Goal: Contribute content: Contribute content

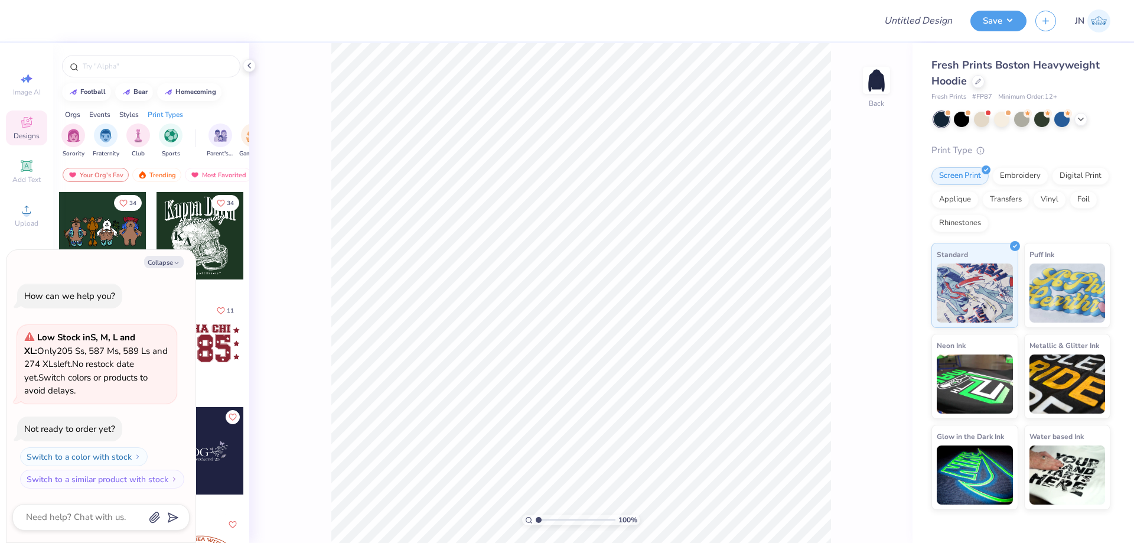
click at [40, 195] on div "Image AI Designs Add Text Upload Greek Clipart & logos Decorate" at bounding box center [26, 220] width 41 height 306
click at [25, 208] on icon at bounding box center [26, 210] width 14 height 14
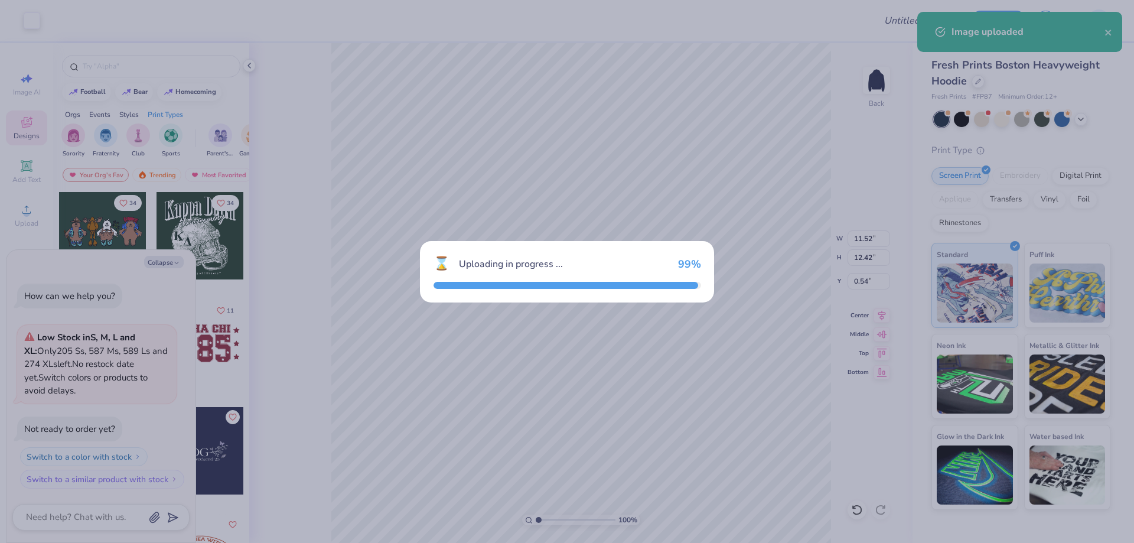
type textarea "x"
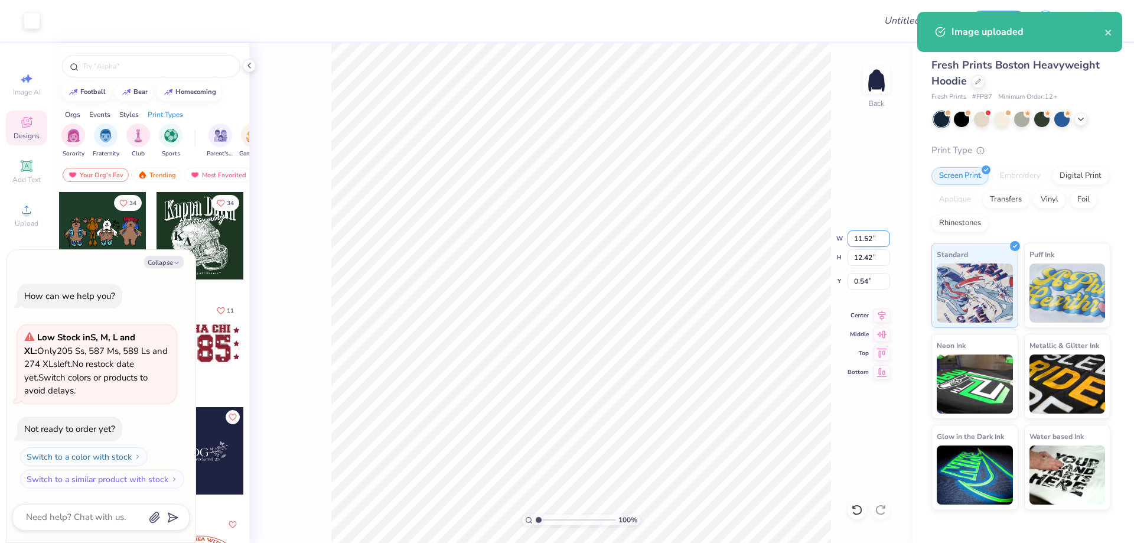
click at [858, 237] on input "11.52" at bounding box center [868, 238] width 43 height 17
type input "0"
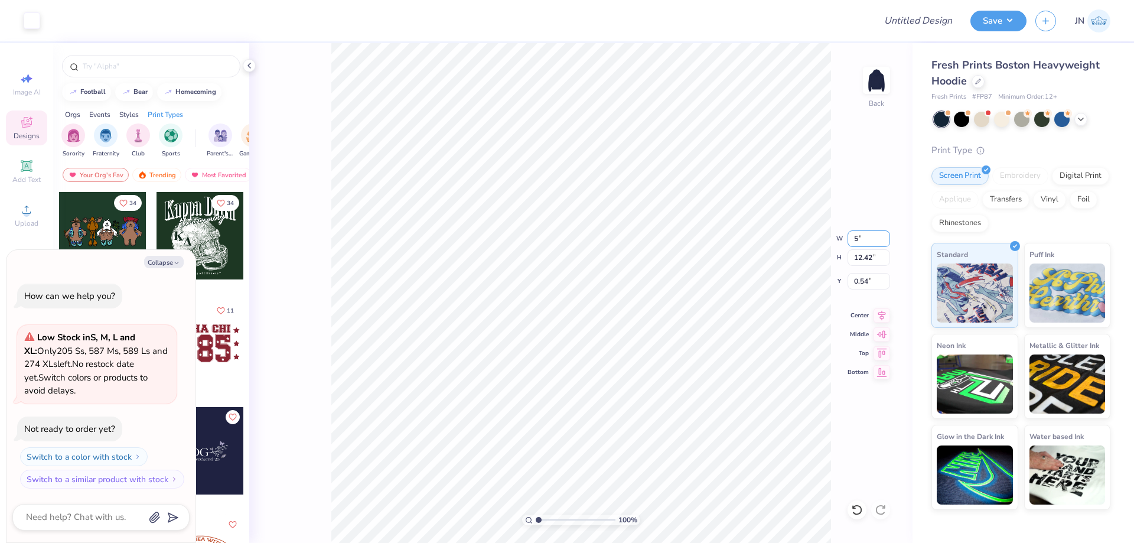
type input "5.00"
type textarea "x"
type input "5.39"
type input "4.05"
click at [912, 225] on div "100 % Back W 5.00 5.00 " H 5.39 5.39 " Y 4.05 4.05 " Center Middle Top Bottom" at bounding box center [580, 293] width 663 height 500
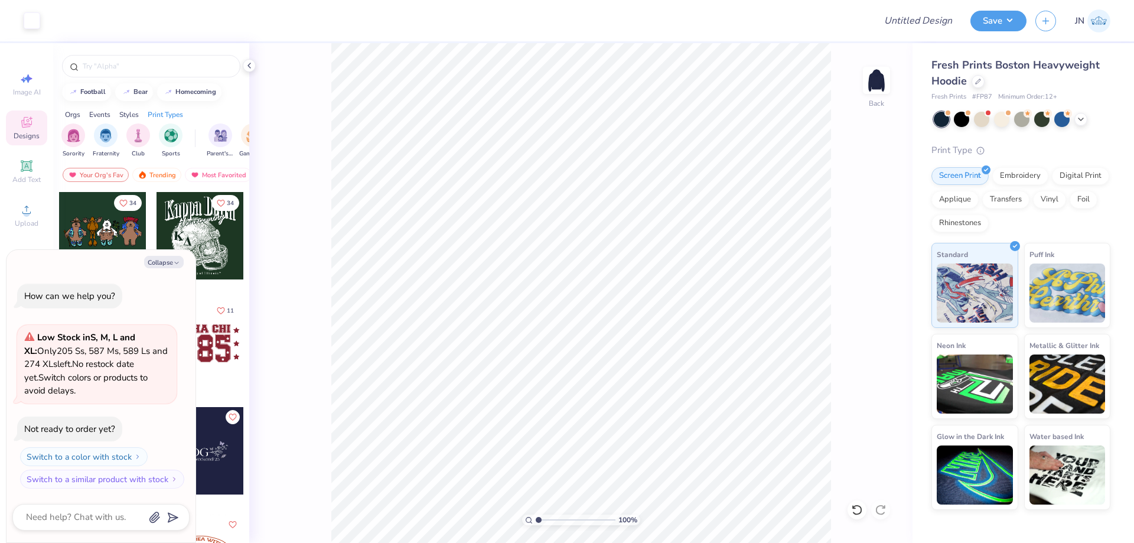
type textarea "x"
click at [858, 235] on input "5.00" at bounding box center [868, 238] width 43 height 17
type input "7"
type textarea "x"
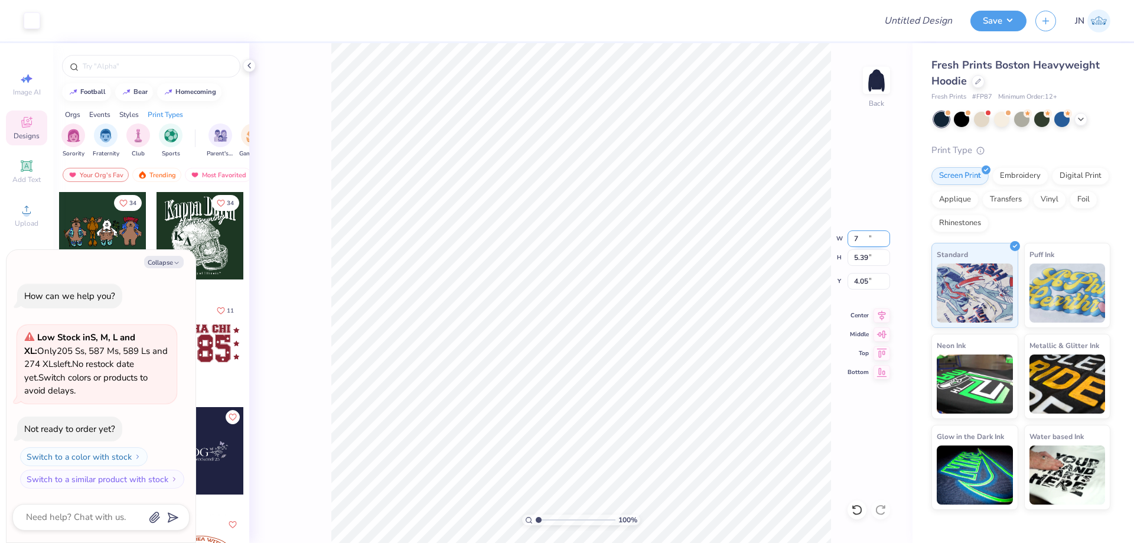
type input "7.00"
type input "7.55"
type input "2.98"
click at [854, 239] on input "7.00" at bounding box center [868, 238] width 43 height 17
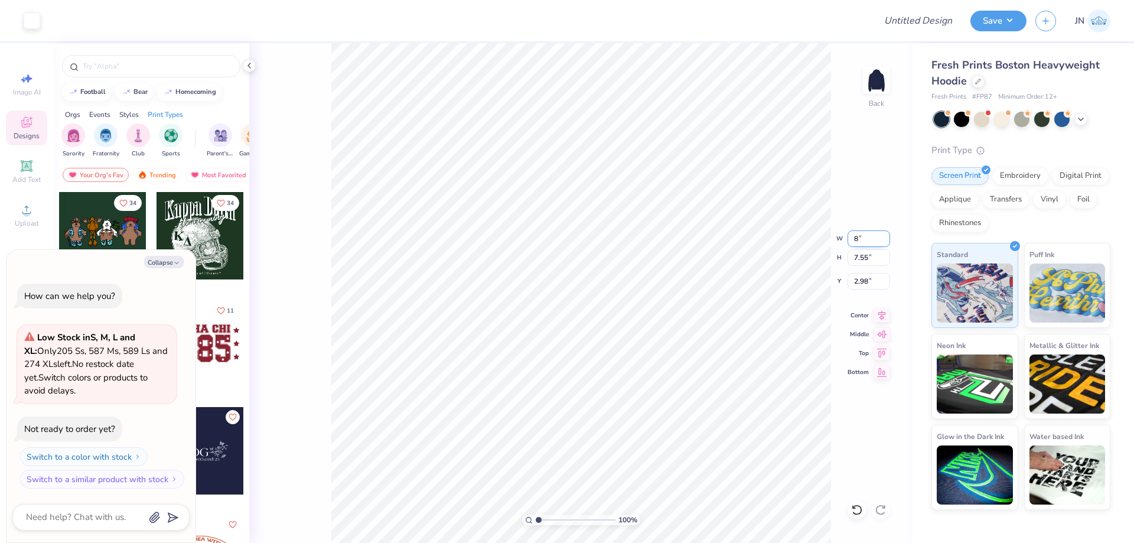
type input "8.00"
type textarea "x"
type input "8.63"
type input "2.44"
click at [857, 237] on input "8.00" at bounding box center [868, 238] width 43 height 17
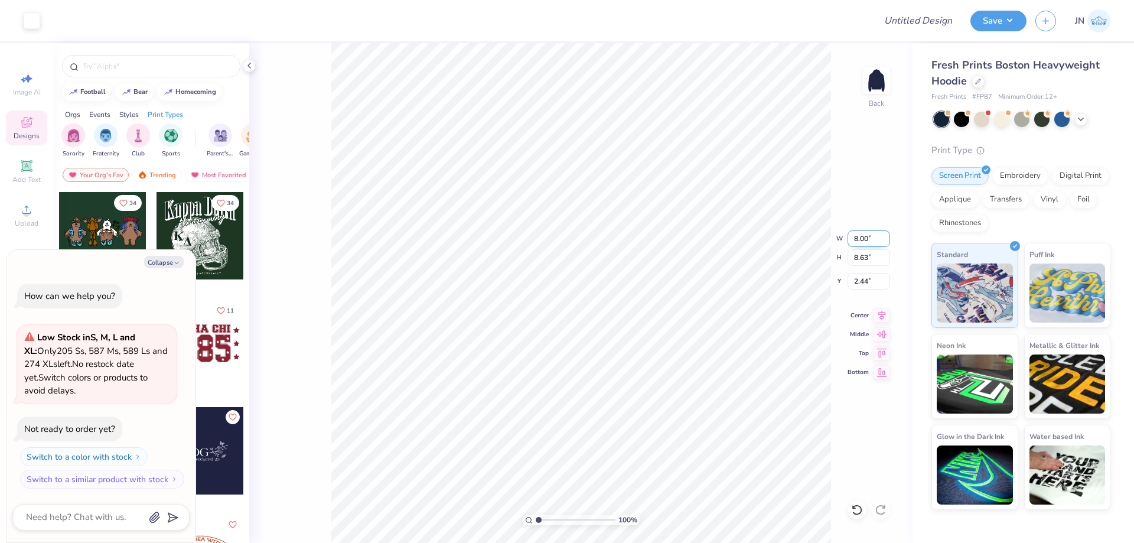
click at [857, 237] on input "8.00" at bounding box center [868, 238] width 43 height 17
type input "6"
type textarea "x"
type input "6.00"
type input "6.47"
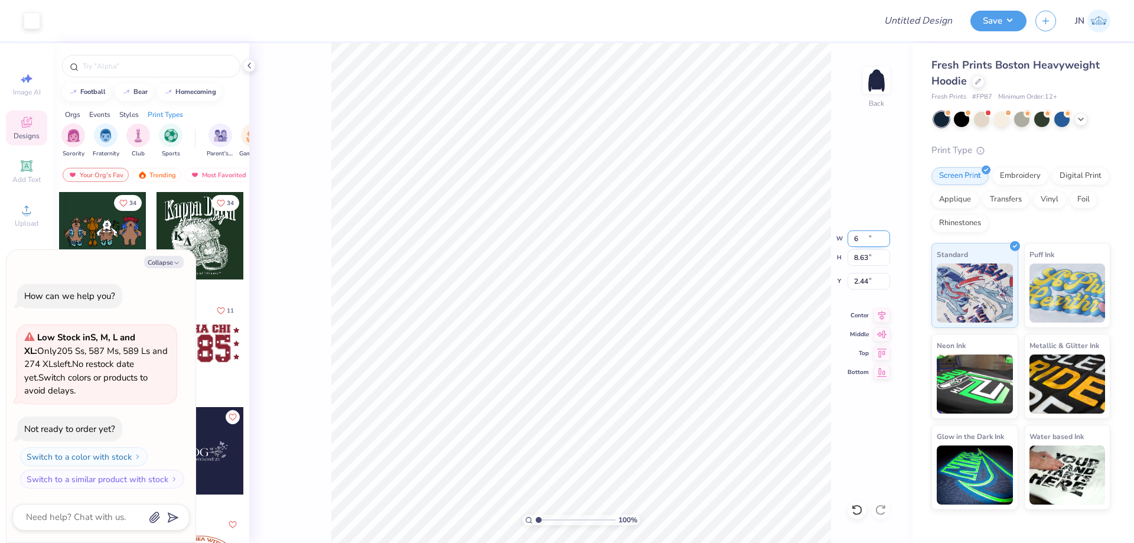
type input "3.52"
click at [857, 237] on input "6.00" at bounding box center [868, 238] width 43 height 17
type input "6.50"
type textarea "x"
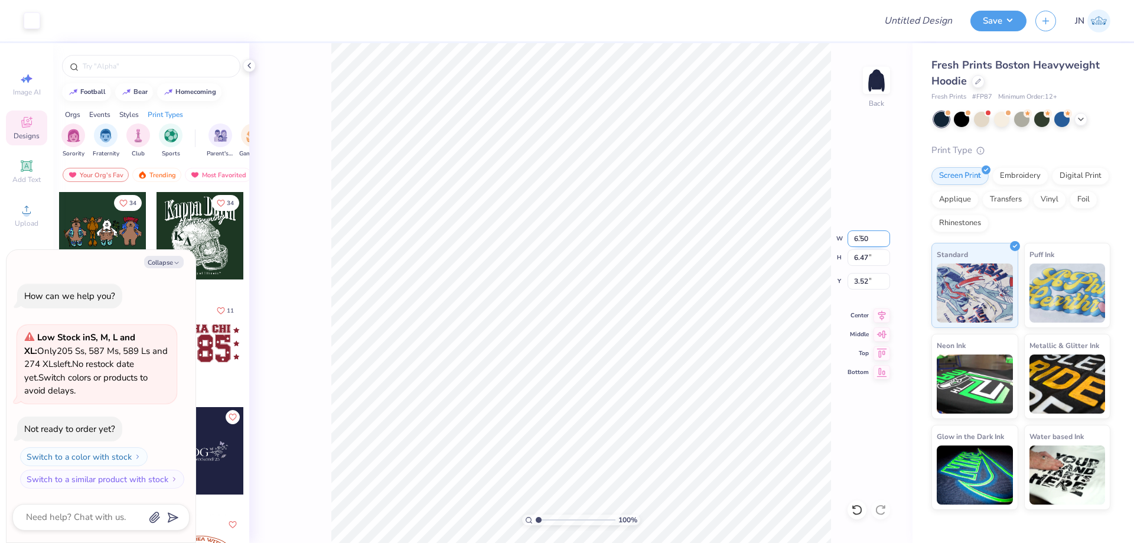
type input "7.01"
type input "3.25"
click at [882, 314] on icon at bounding box center [881, 313] width 17 height 14
type textarea "x"
type input "4.42"
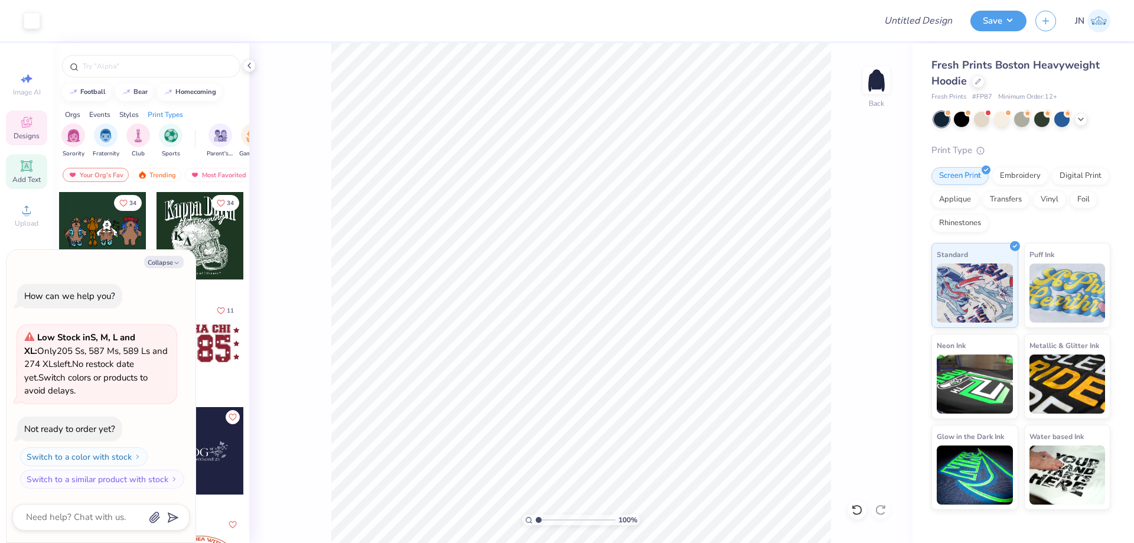
click at [31, 171] on icon at bounding box center [26, 165] width 11 height 11
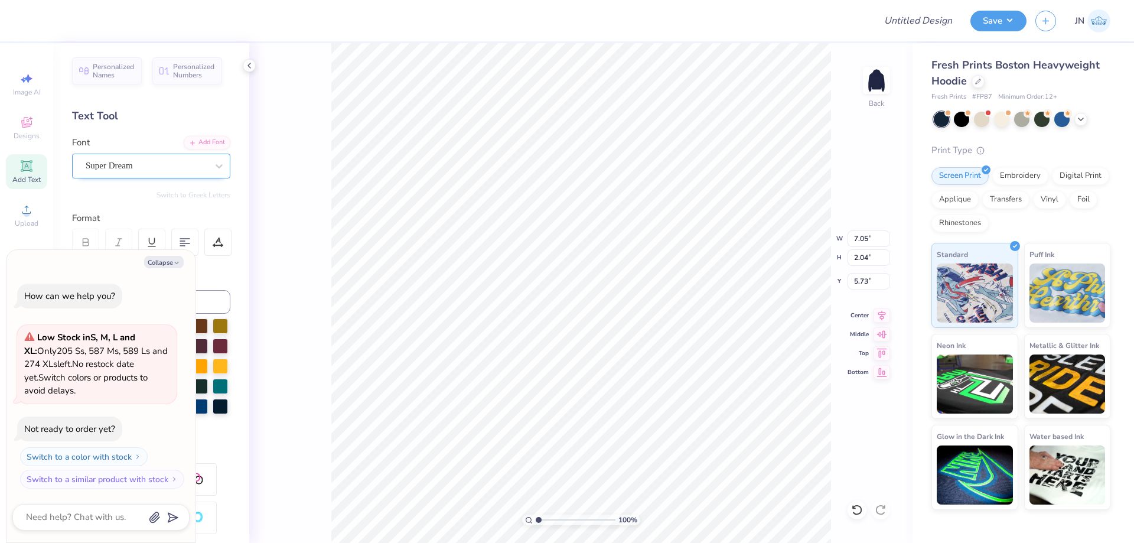
click at [152, 162] on div "Super Dream" at bounding box center [146, 165] width 124 height 18
type textarea "x"
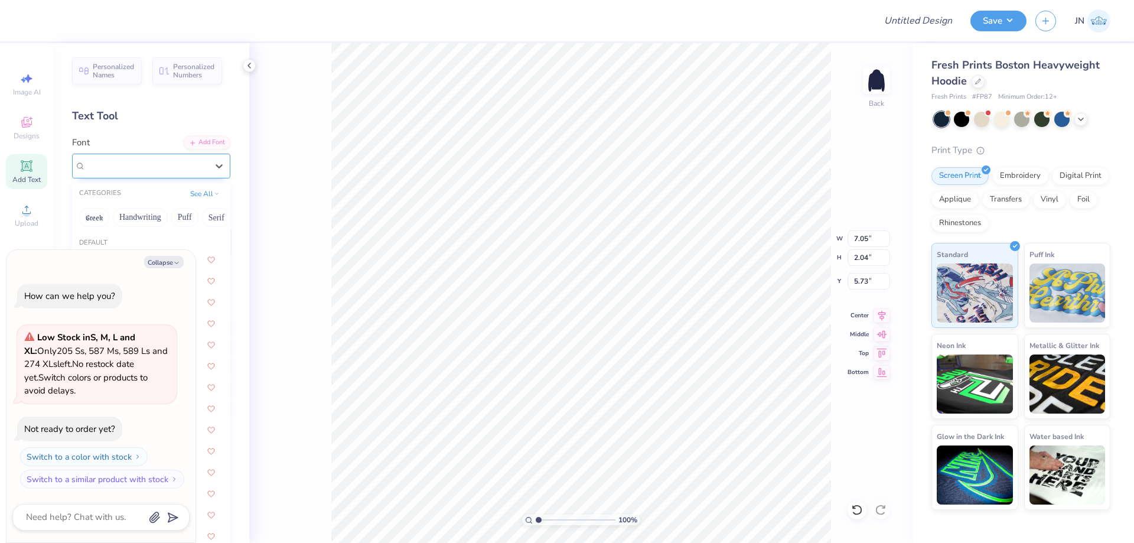
type input "c"
type textarea "x"
type input "college"
type textarea "x"
click at [168, 266] on button "Collapse" at bounding box center [164, 262] width 40 height 12
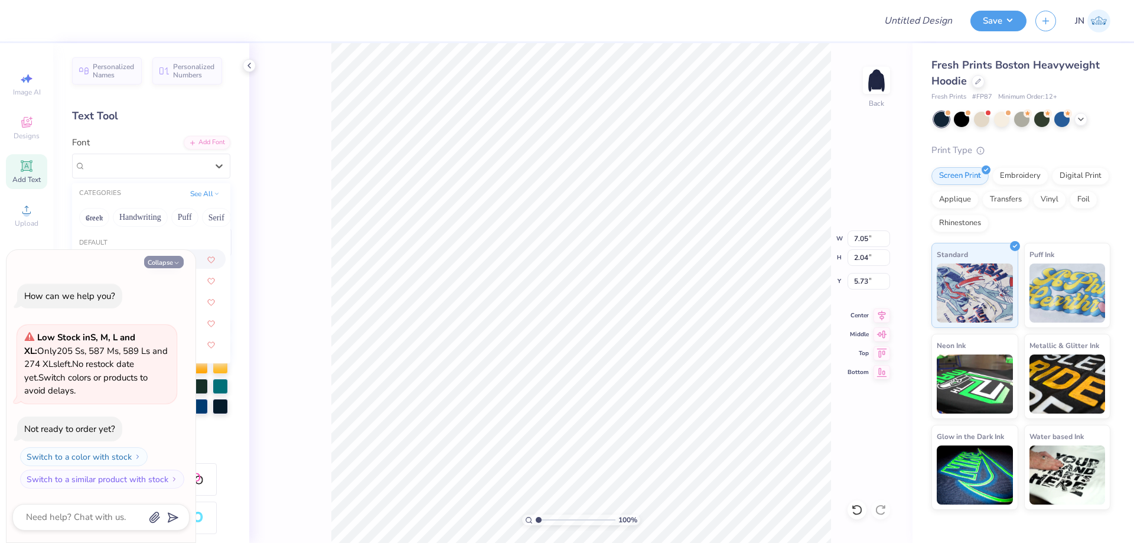
type textarea "x"
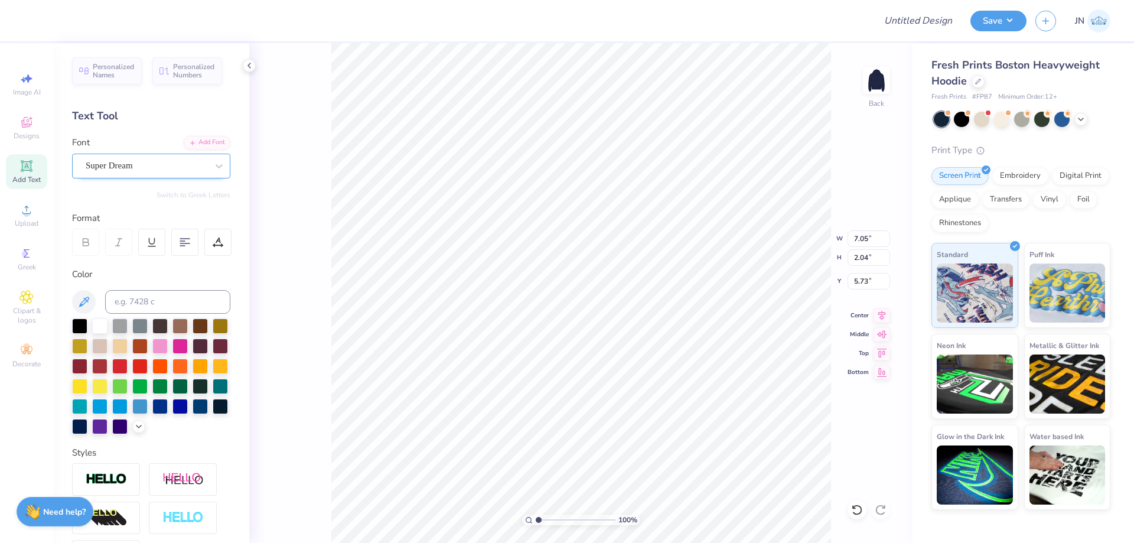
click at [163, 154] on div "Super Dream" at bounding box center [151, 166] width 158 height 25
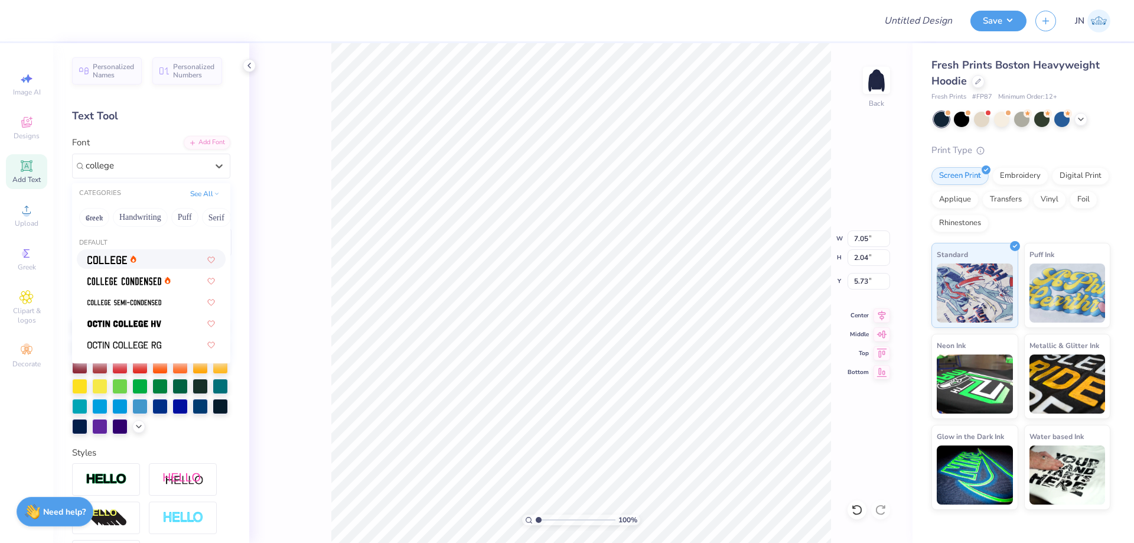
type input "college"
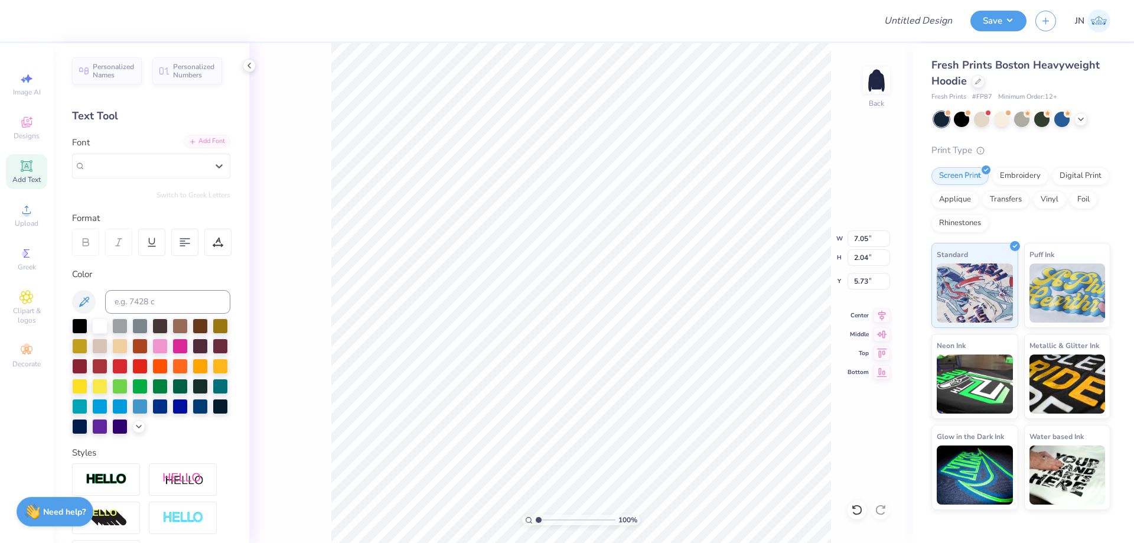
click at [190, 143] on div "Add Font" at bounding box center [207, 142] width 47 height 14
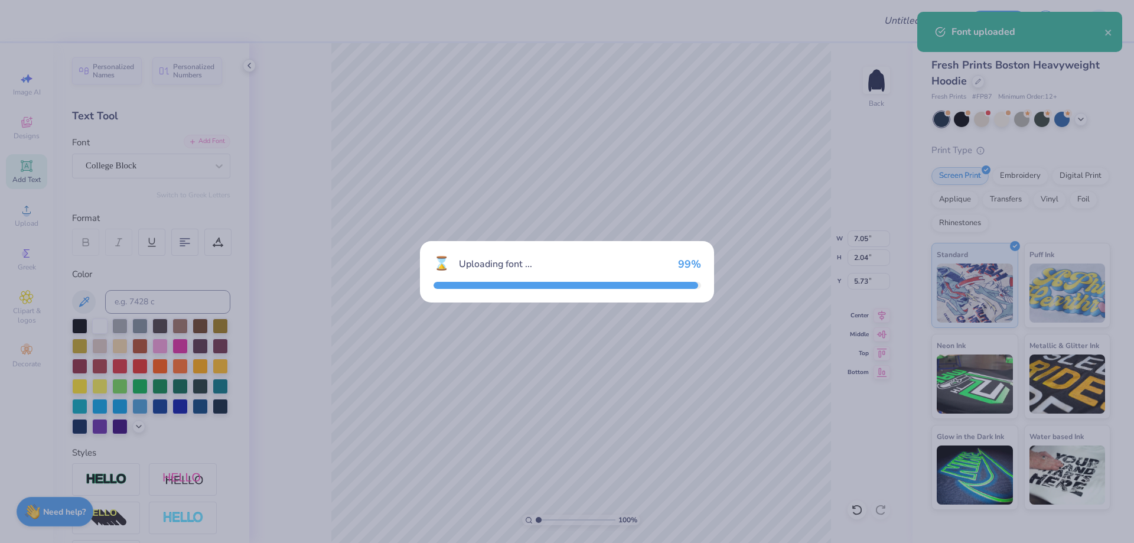
type input "6.13"
type input "2.28"
type input "5.77"
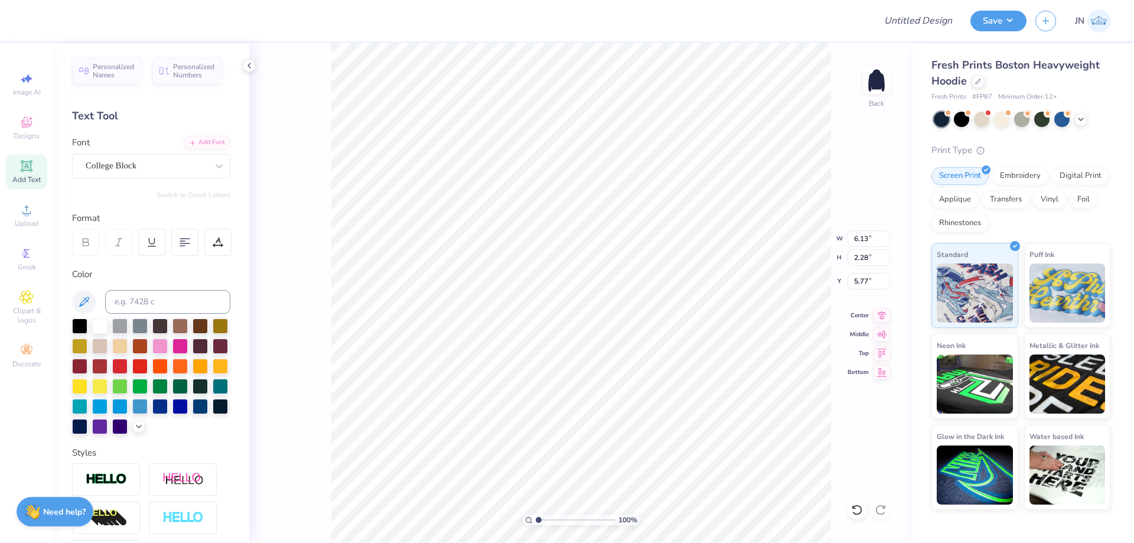
scroll to position [10, 2]
type textarea "delta chi"
type input "11.64"
type input "2.15"
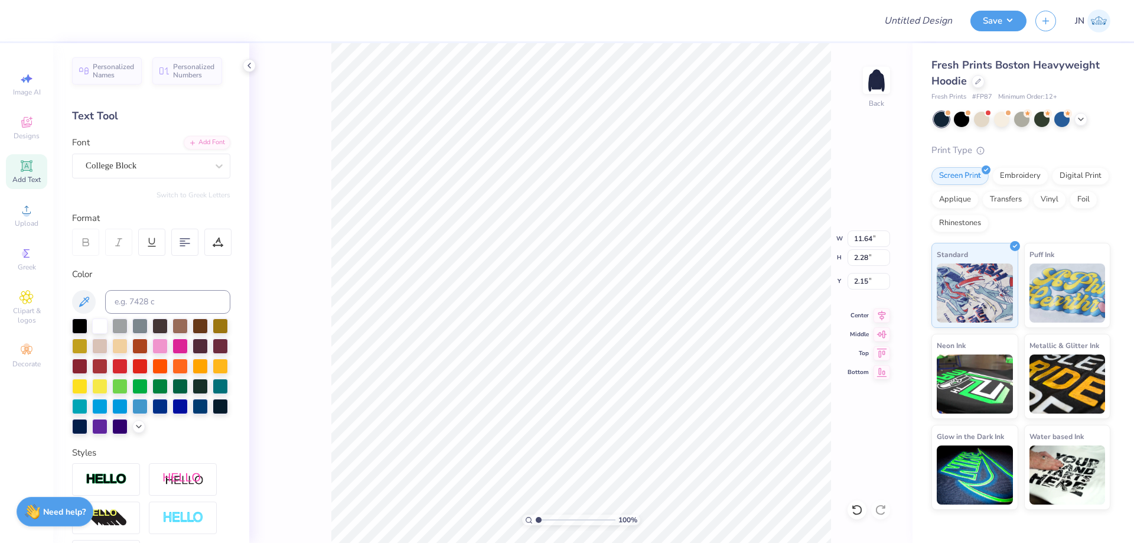
scroll to position [164, 0]
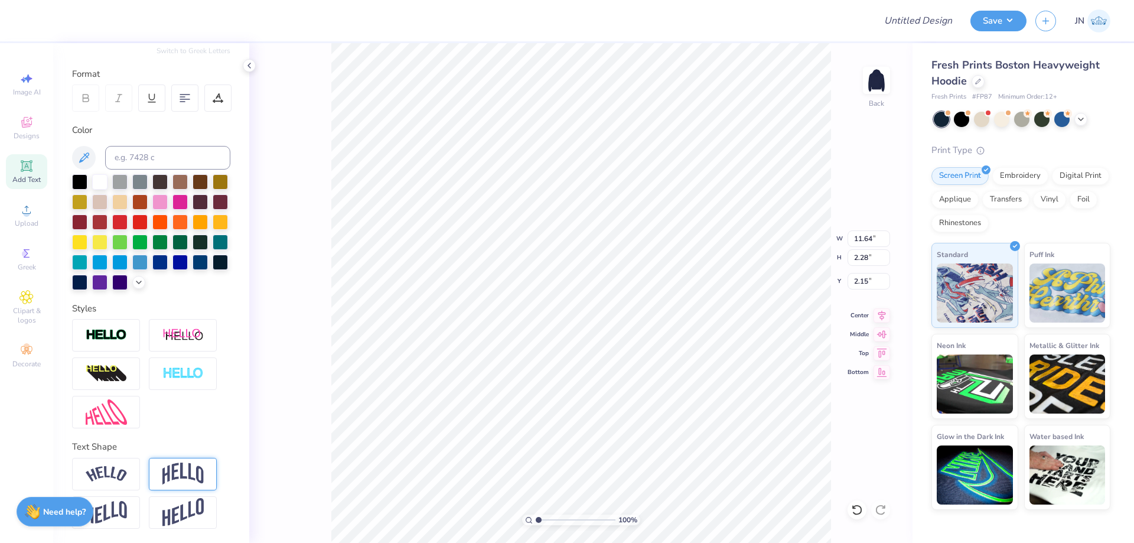
click at [191, 461] on div at bounding box center [183, 474] width 68 height 32
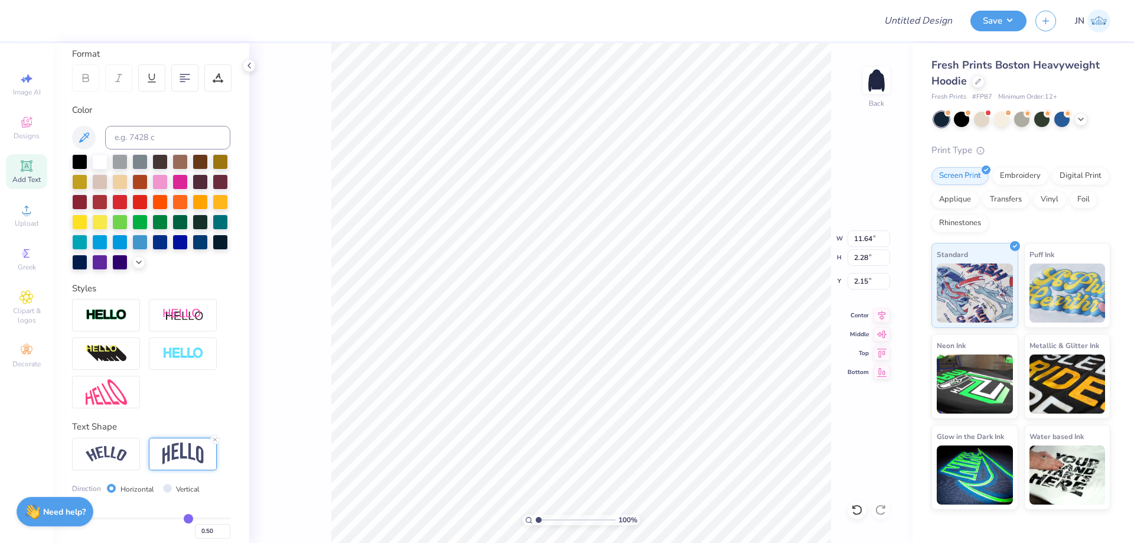
type input "4.68"
type input "0.94"
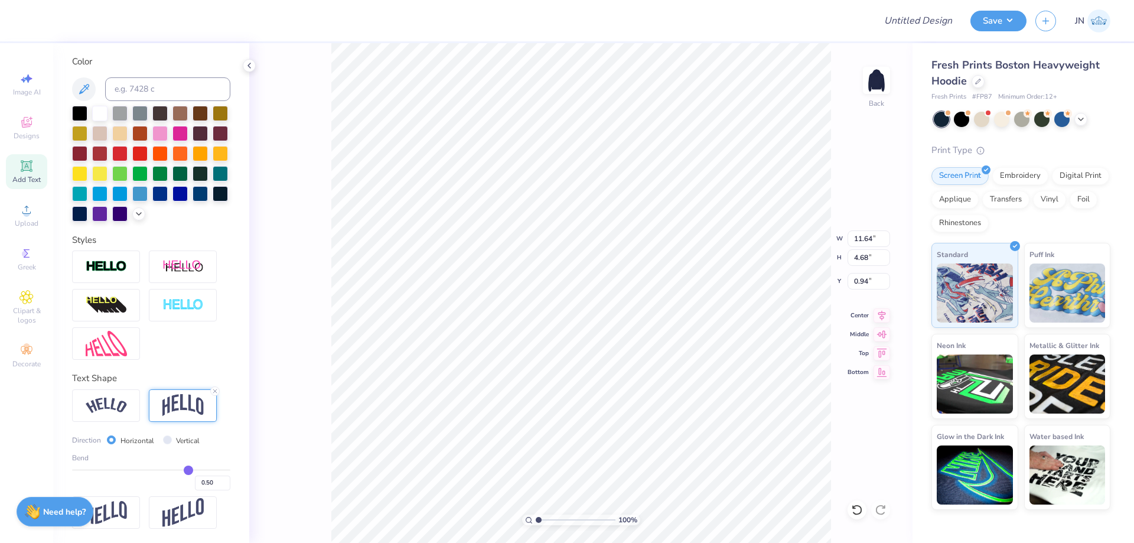
scroll to position [233, 0]
drag, startPoint x: 211, startPoint y: 485, endPoint x: 196, endPoint y: 485, distance: 14.8
click at [196, 485] on input "0.50" at bounding box center [212, 482] width 35 height 15
type input "0.4"
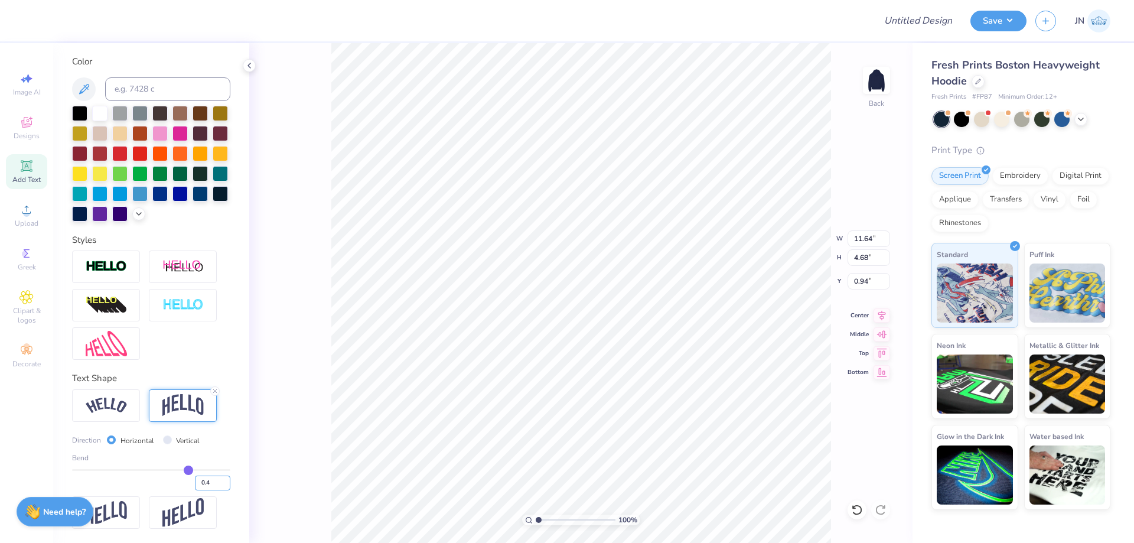
type input "0.40"
type input "4.16"
click at [882, 315] on icon at bounding box center [881, 315] width 17 height 14
click at [867, 283] on input "1.20" at bounding box center [868, 281] width 43 height 17
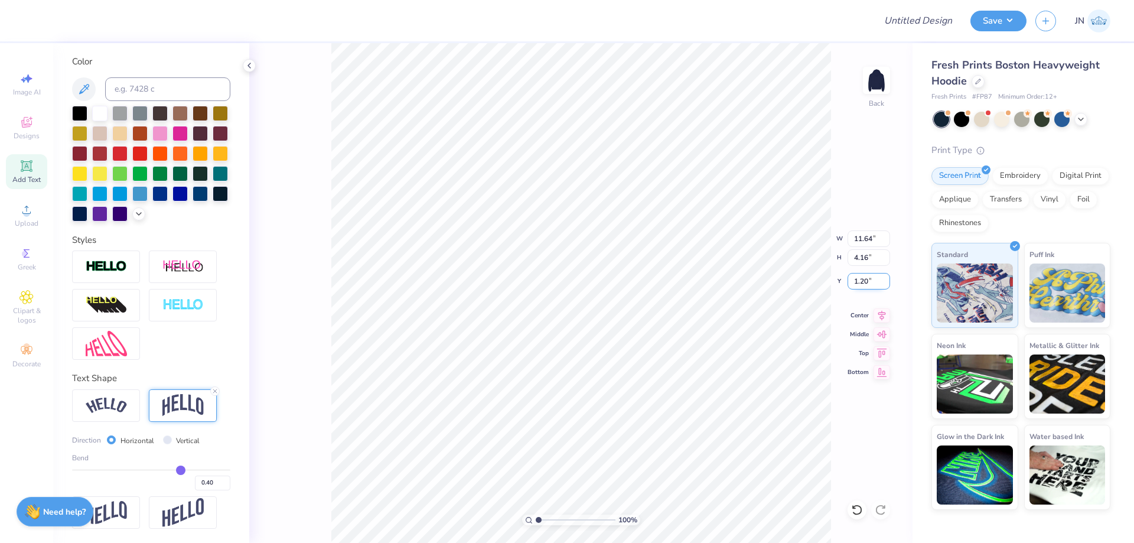
click at [849, 279] on input "1.20" at bounding box center [868, 281] width 43 height 17
click at [850, 279] on input "1.20" at bounding box center [868, 281] width 43 height 17
type input "2.05"
type input "4.79"
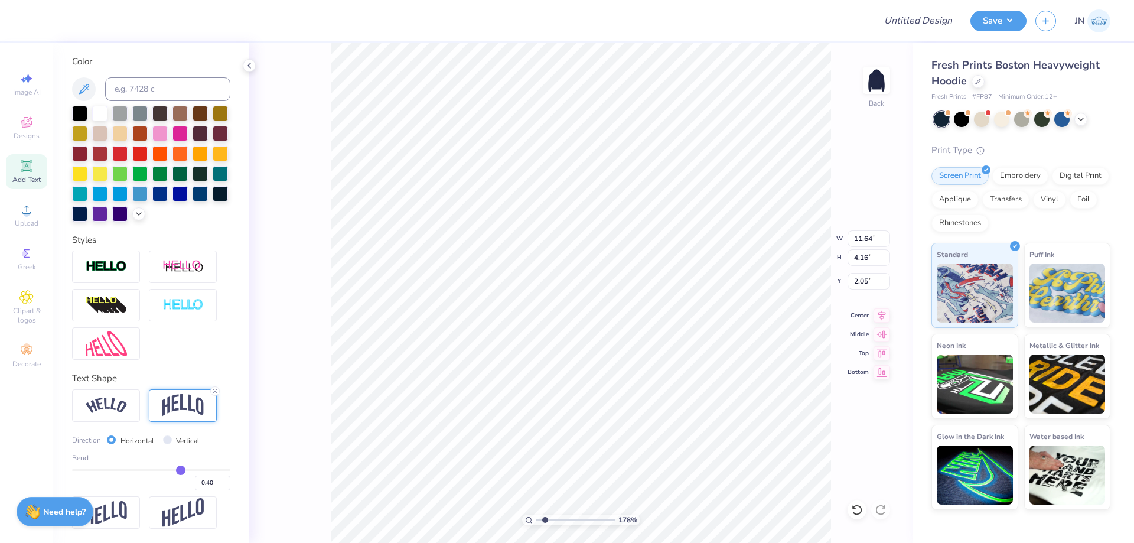
click at [545, 518] on input "range" at bounding box center [576, 519] width 80 height 11
click at [190, 325] on div at bounding box center [151, 304] width 158 height 109
type input "1.26"
click at [540, 520] on input "range" at bounding box center [576, 519] width 80 height 11
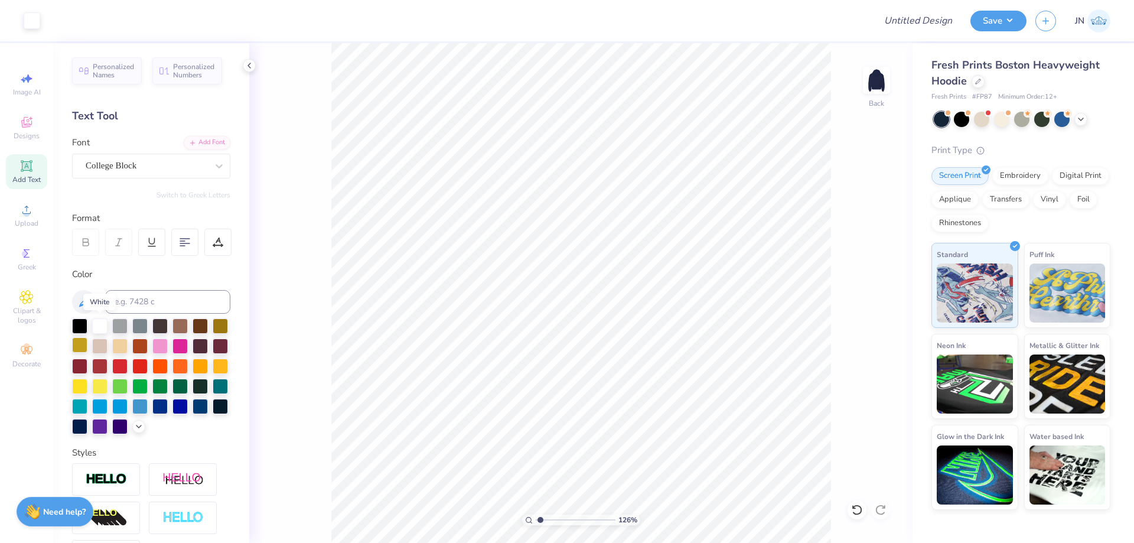
scroll to position [233, 0]
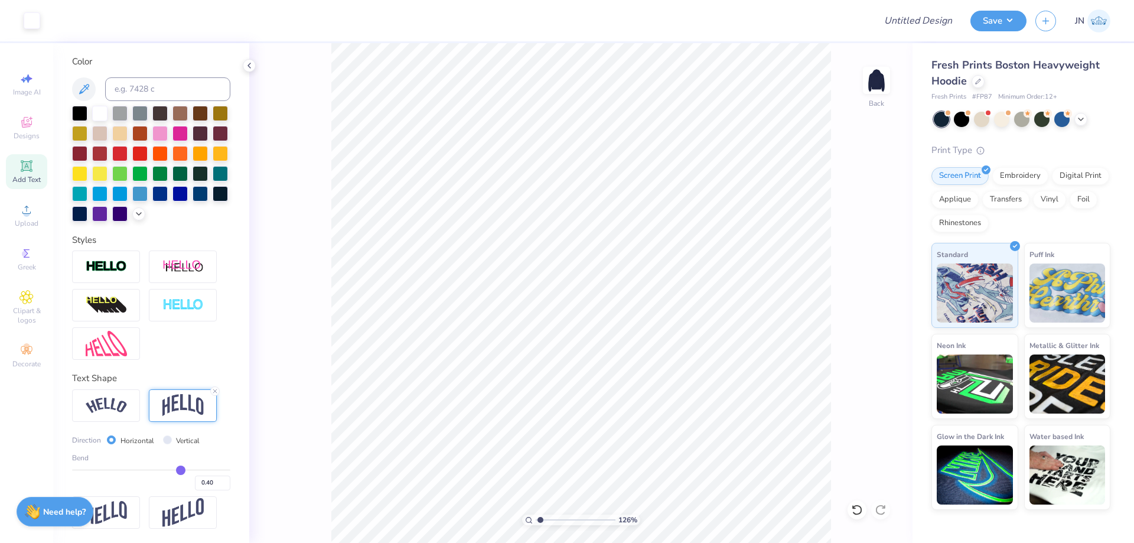
click at [32, 161] on icon at bounding box center [26, 166] width 14 height 14
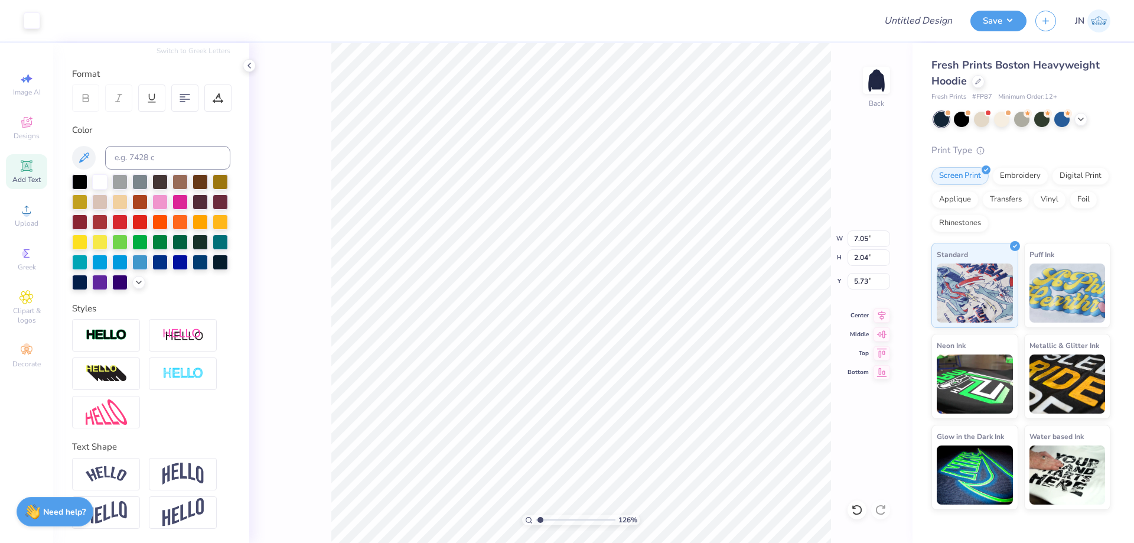
scroll to position [164, 0]
type textarea "a"
type textarea "ANN ARBOR, MI"
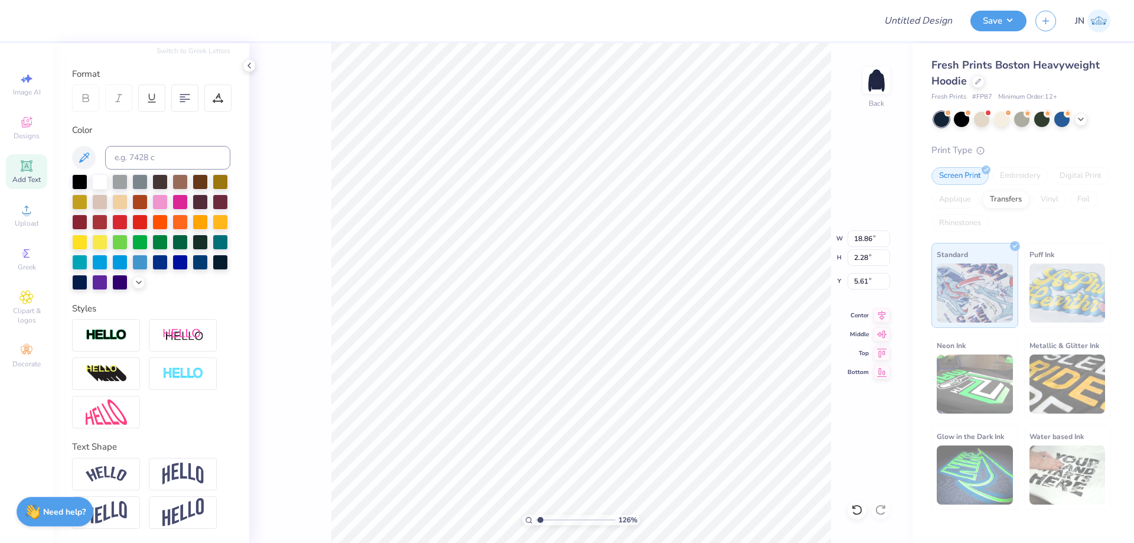
type input "18.86"
type input "2.28"
type input "5.61"
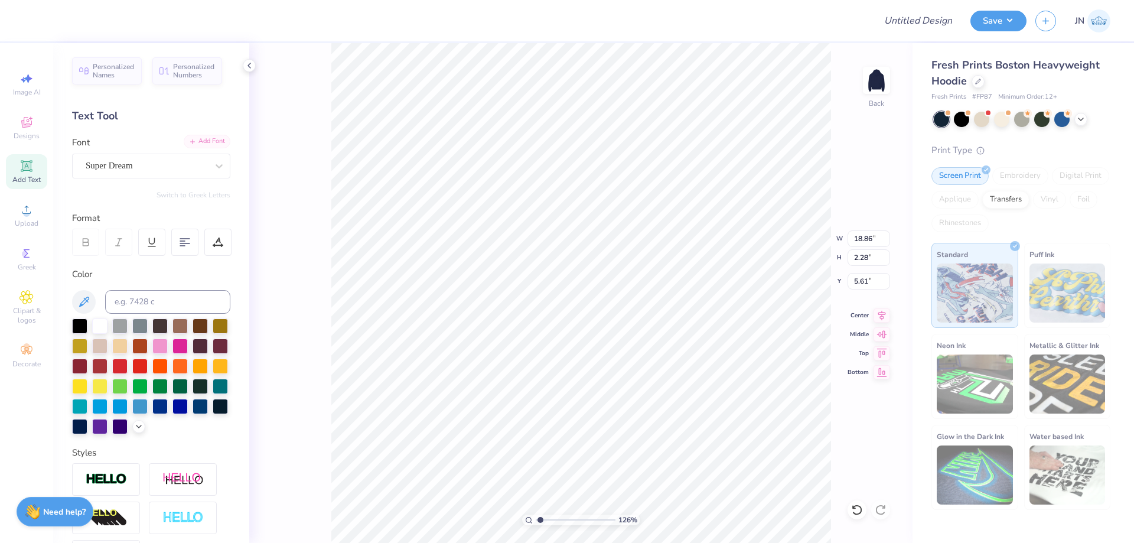
click at [198, 143] on div "Add Font" at bounding box center [207, 142] width 47 height 14
click at [191, 138] on div "Add Font" at bounding box center [207, 142] width 47 height 14
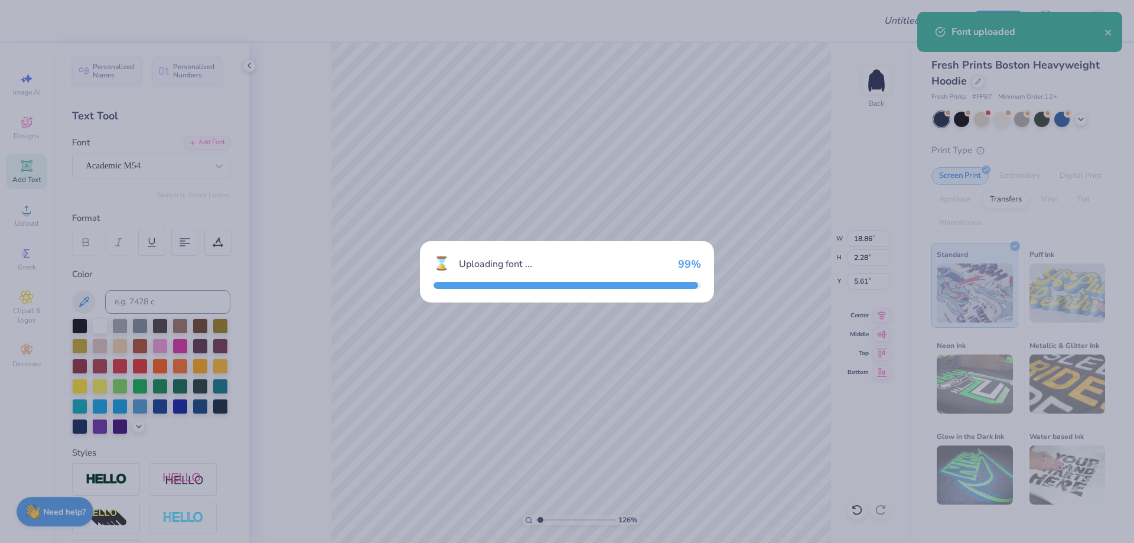
type input "16.49"
type input "2.10"
type input "5.70"
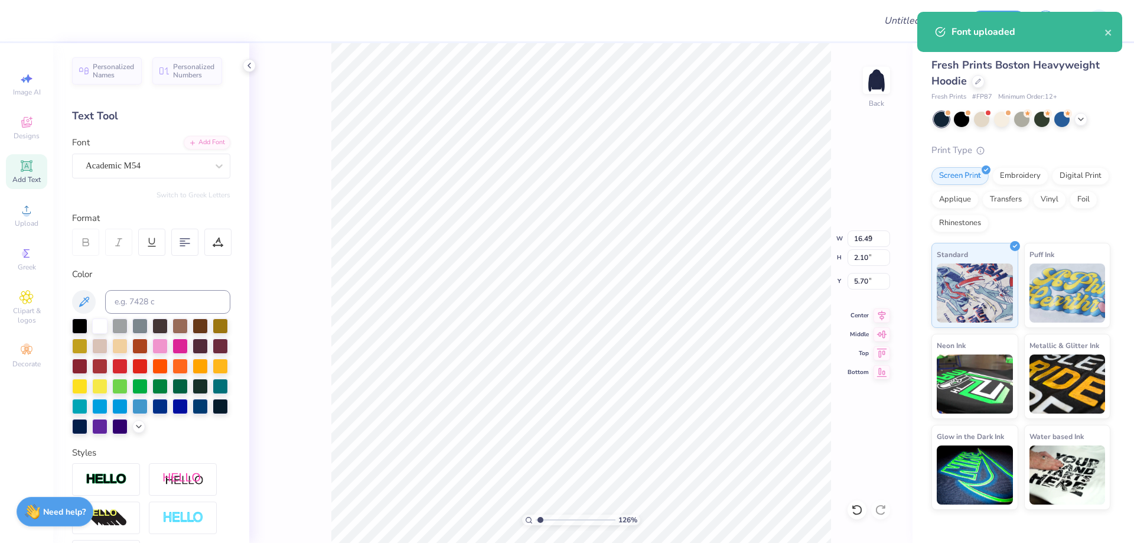
type input "4.67"
type input "0.59"
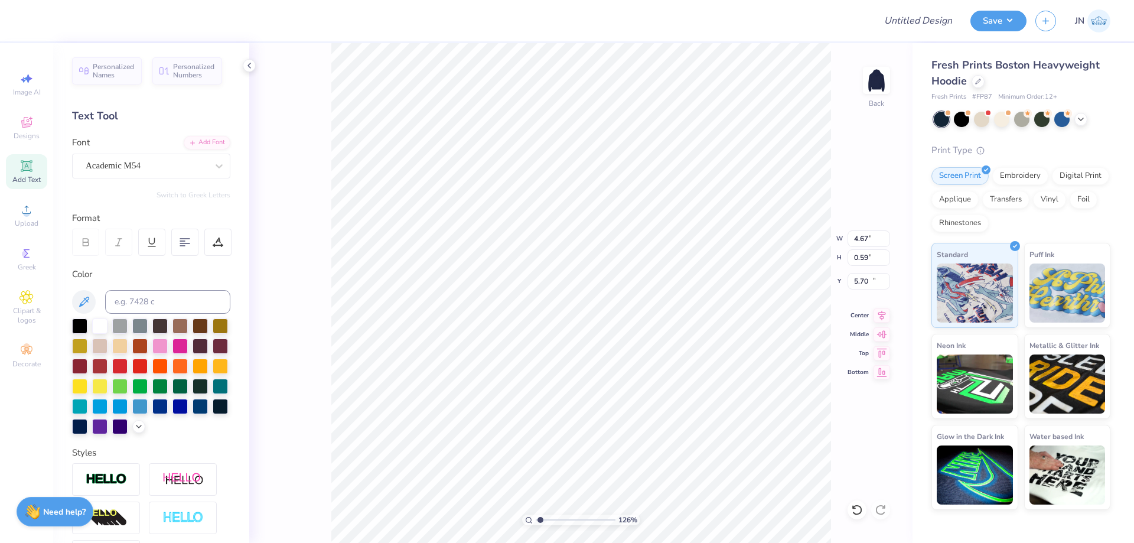
type input "10.34"
type input "4.24"
click at [564, 521] on input "range" at bounding box center [576, 519] width 80 height 11
type input "3.77"
type input "0.48"
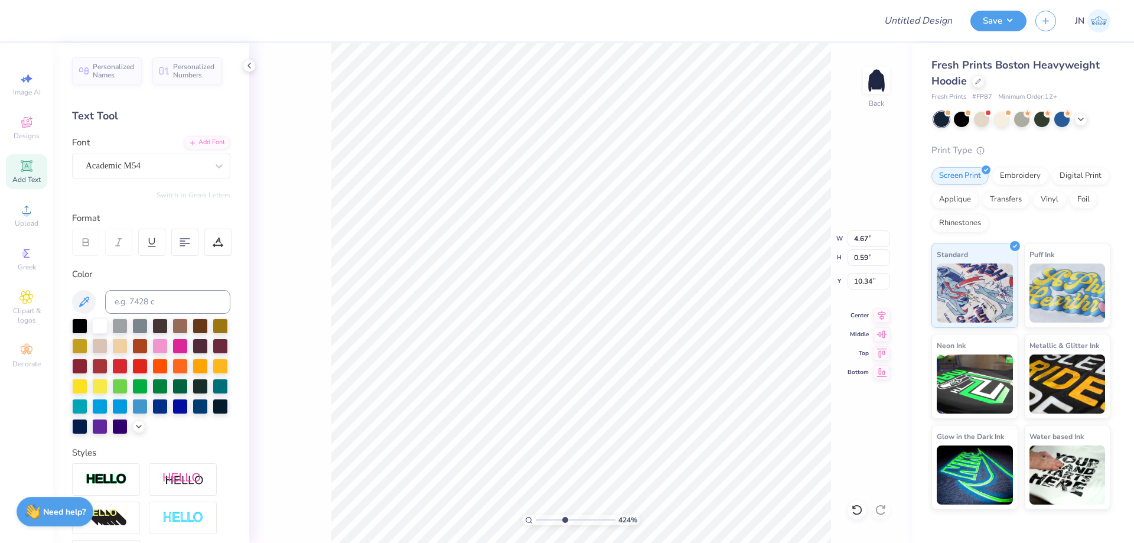
type input "10.46"
click at [216, 245] on icon at bounding box center [217, 245] width 9 height 0
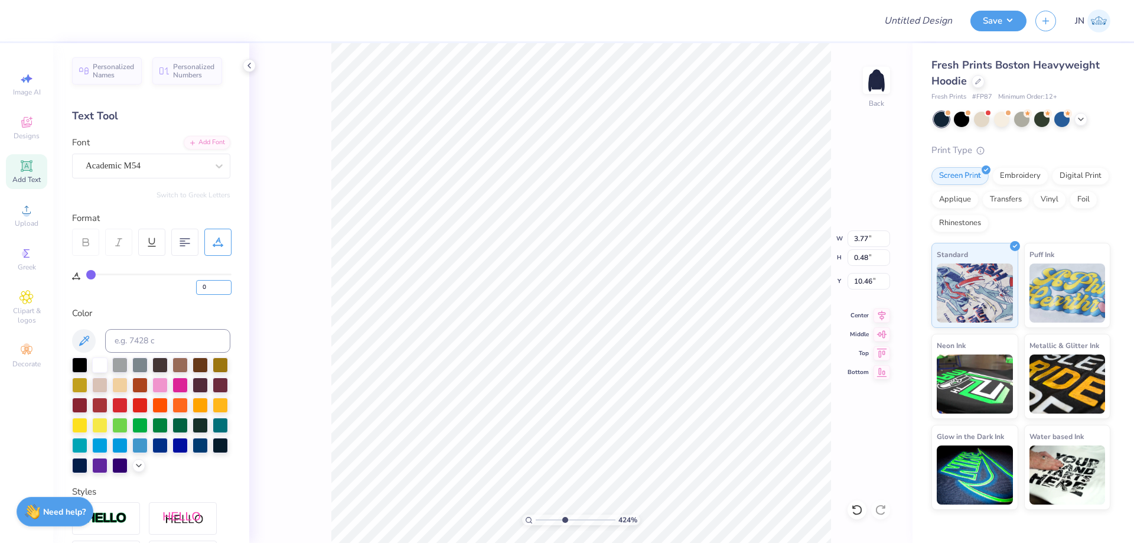
drag, startPoint x: 205, startPoint y: 279, endPoint x: 191, endPoint y: 276, distance: 13.8
click at [192, 276] on div "0" at bounding box center [158, 283] width 145 height 21
type input "5"
type input "4.15"
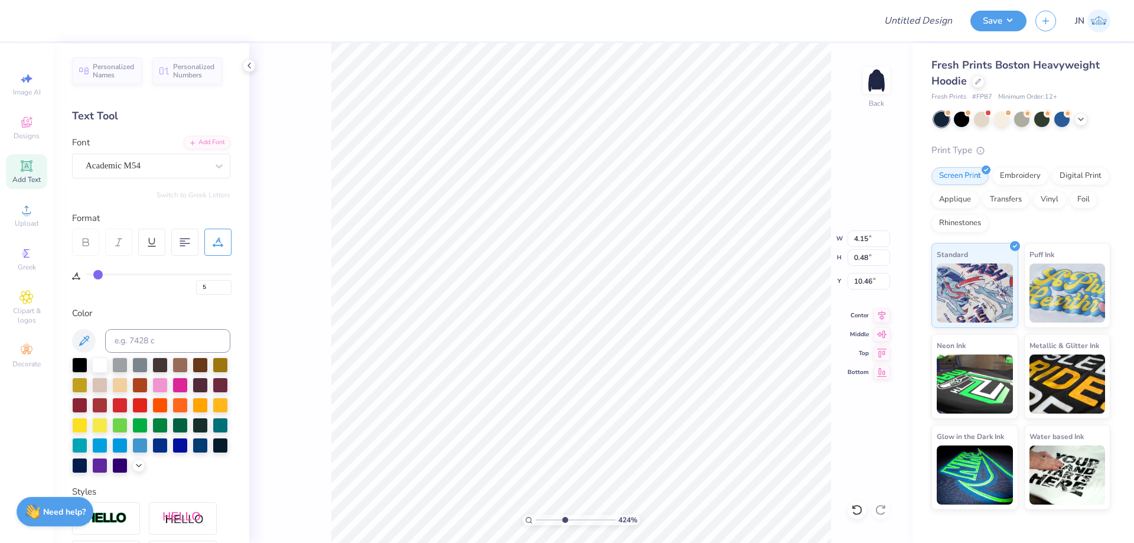
type input "10.53"
type input "4.08"
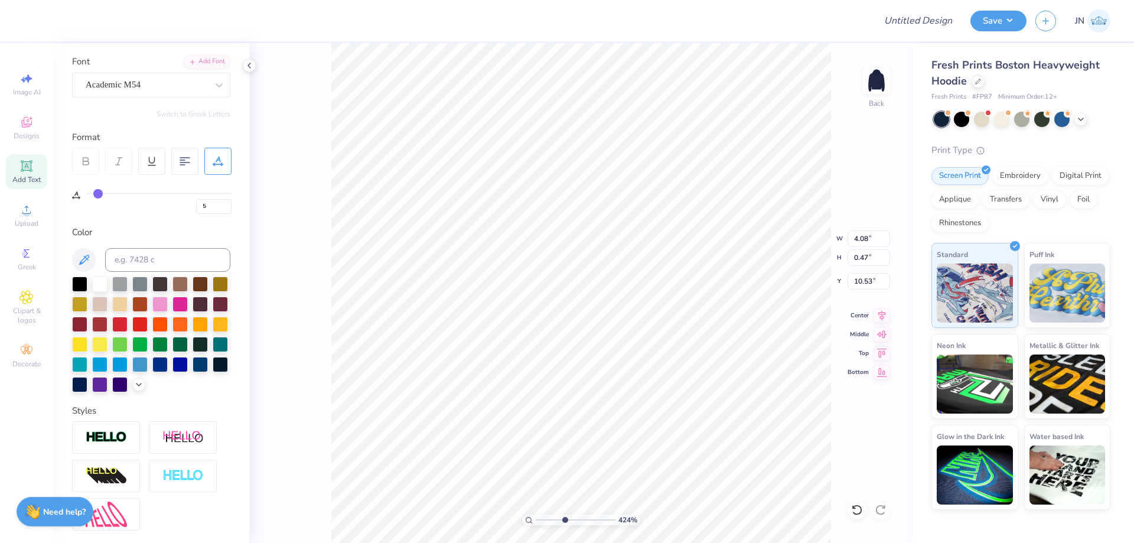
scroll to position [203, 0]
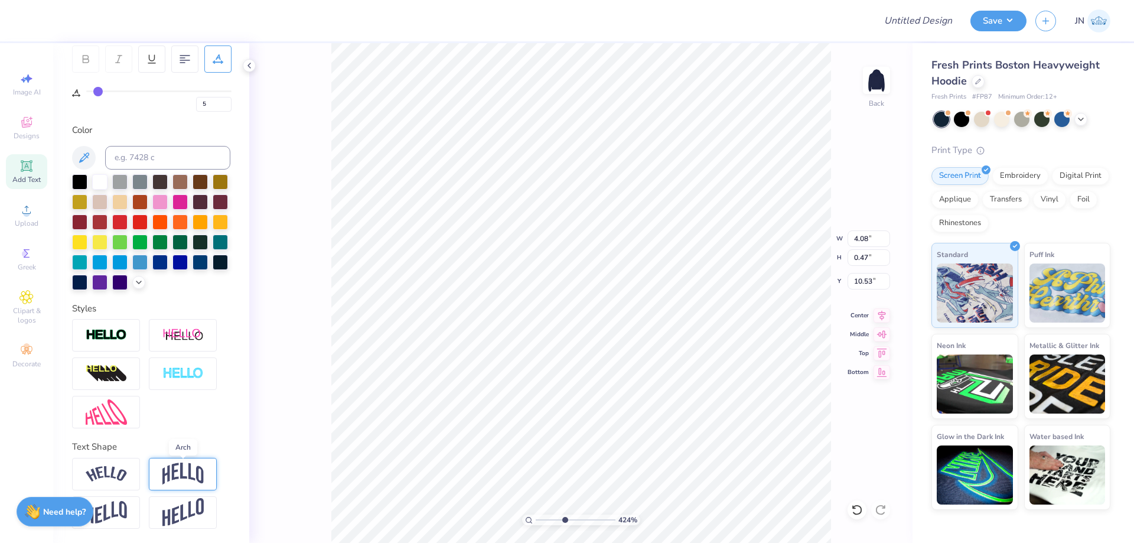
click at [174, 464] on img at bounding box center [182, 473] width 41 height 22
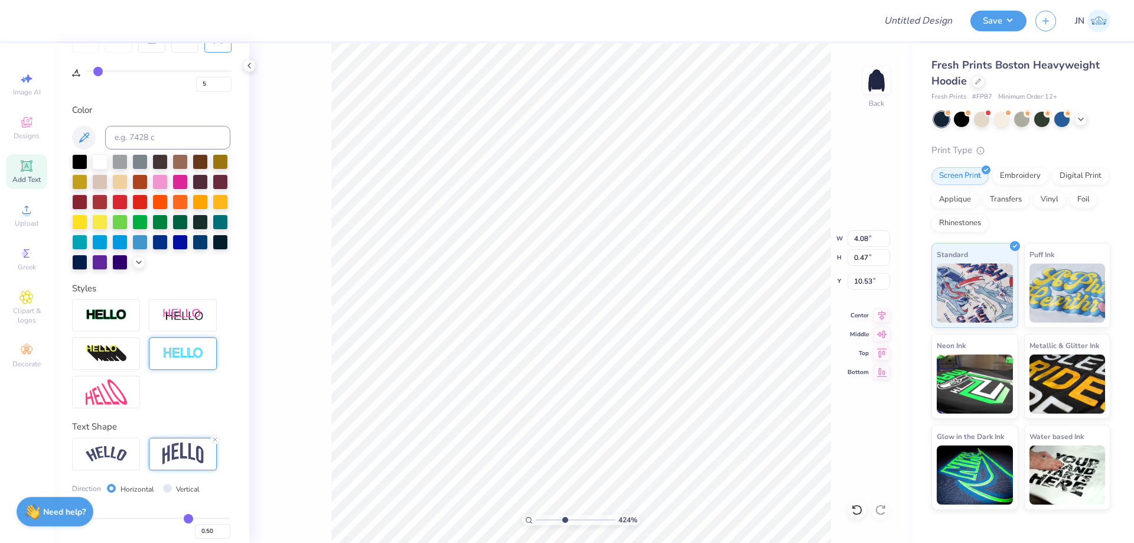
type input "1.32"
type input "10.11"
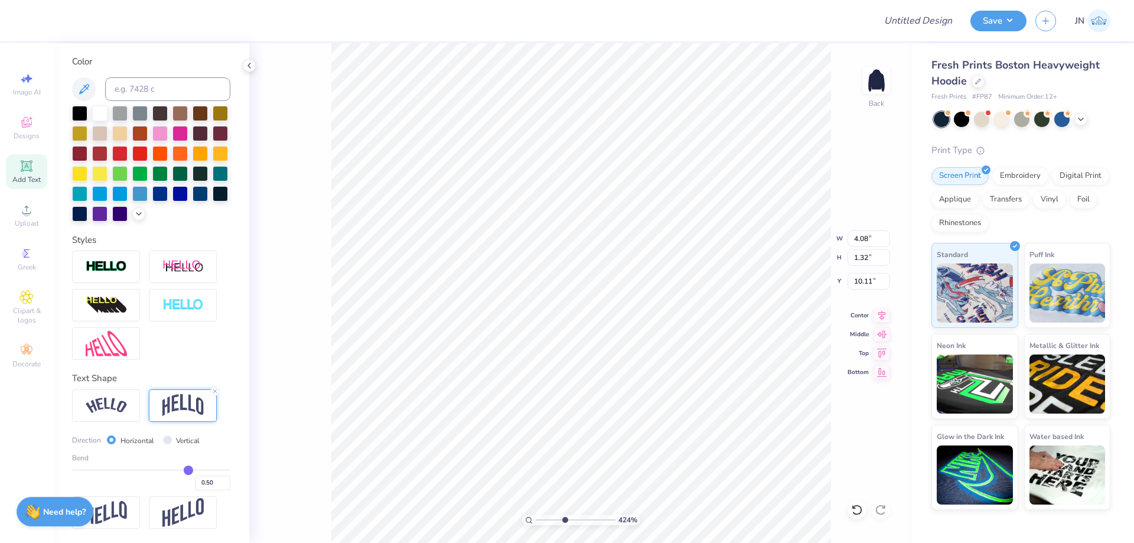
scroll to position [272, 0]
type input "0.43"
type input "0.42"
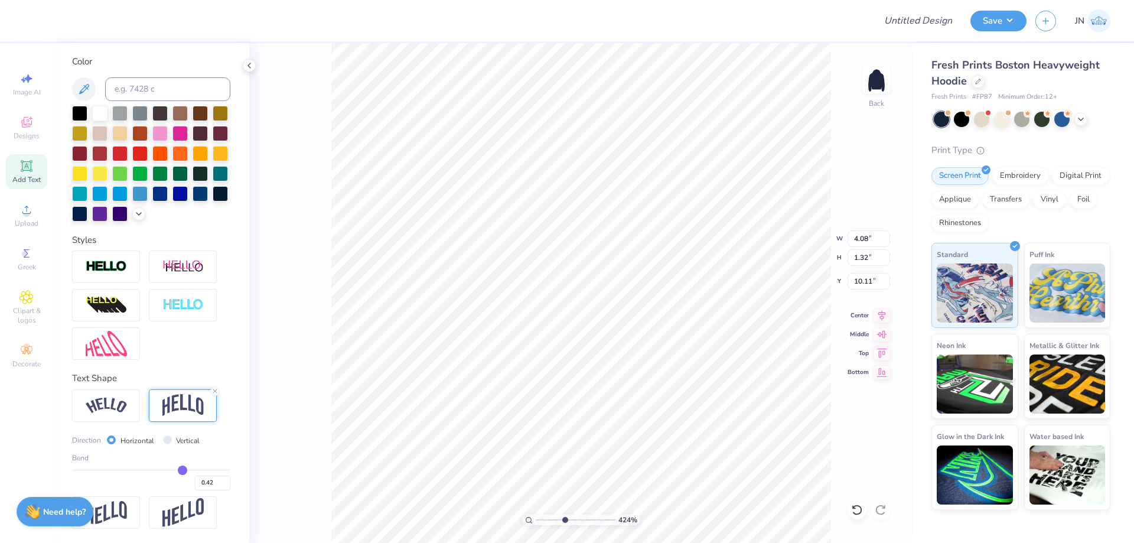
type input "0.4"
type input "0.40"
type input "0.39"
type input "0.38"
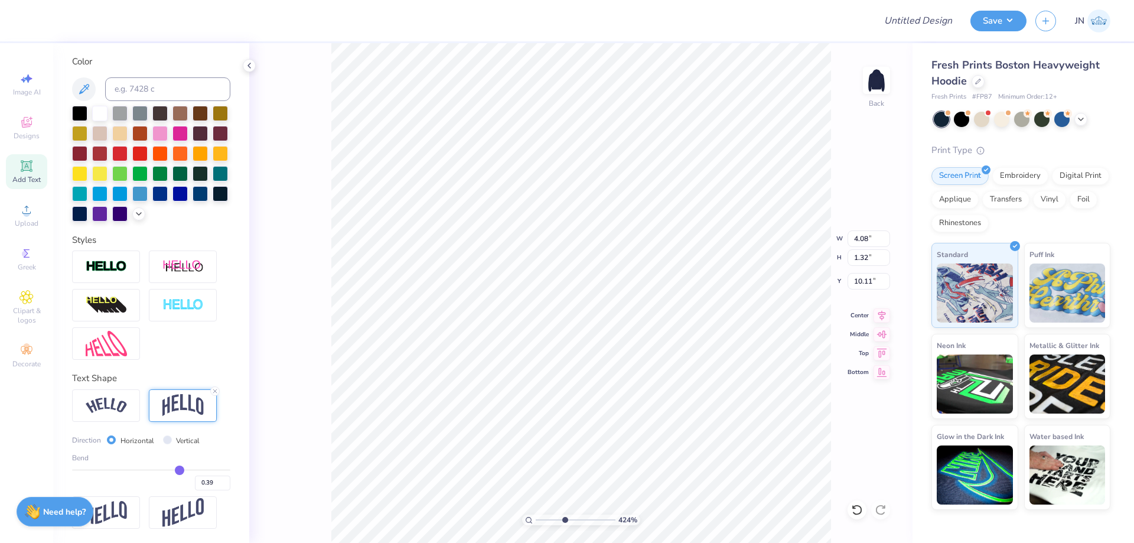
type input "0.38"
type input "0.37"
type input "0.36"
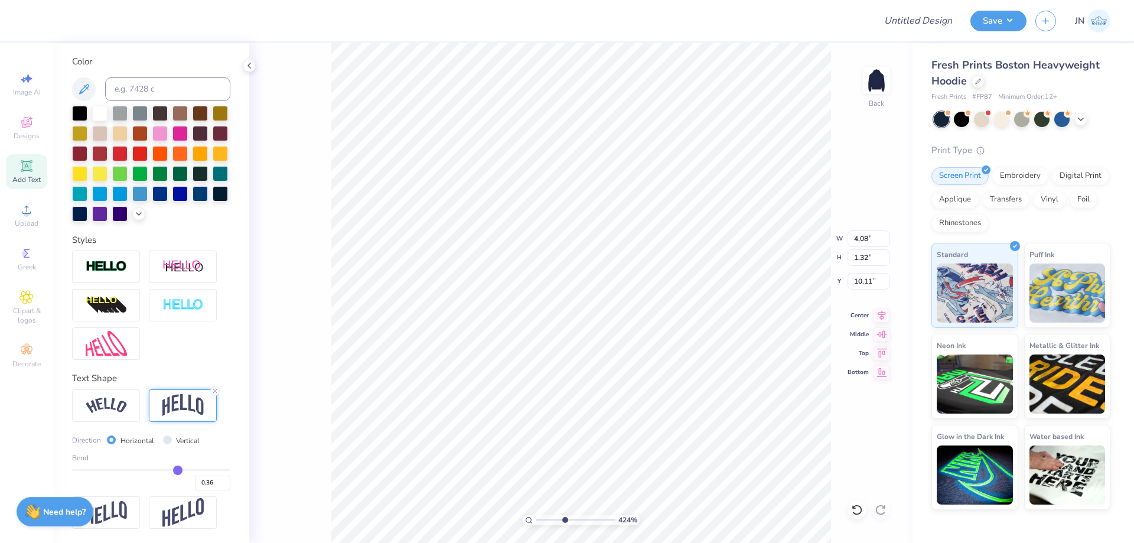
type input "0.33"
type input "0.32"
type input "0.28"
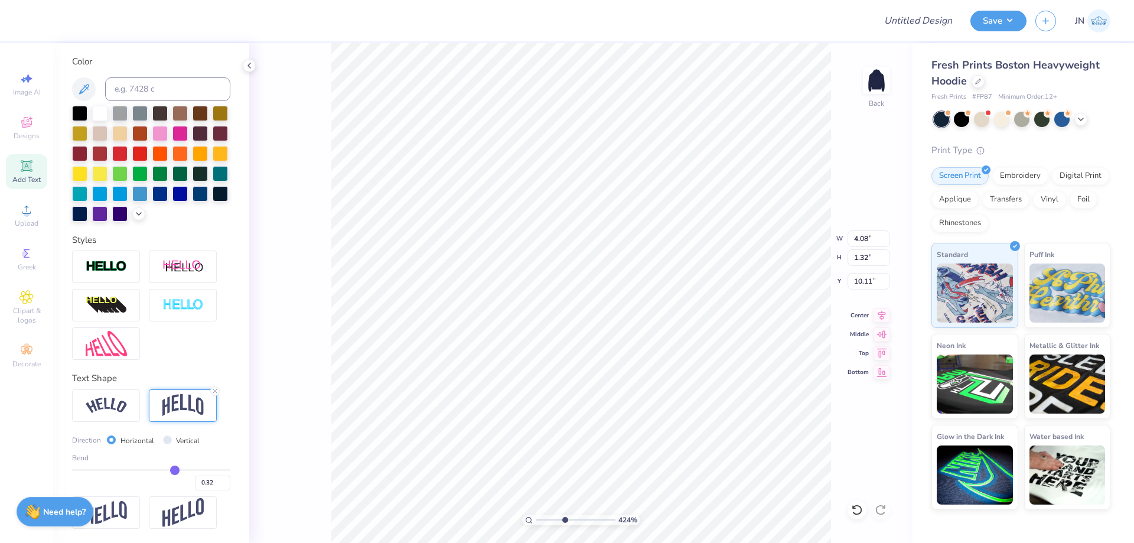
type input "0.28"
type input "0.27"
type input "0.26"
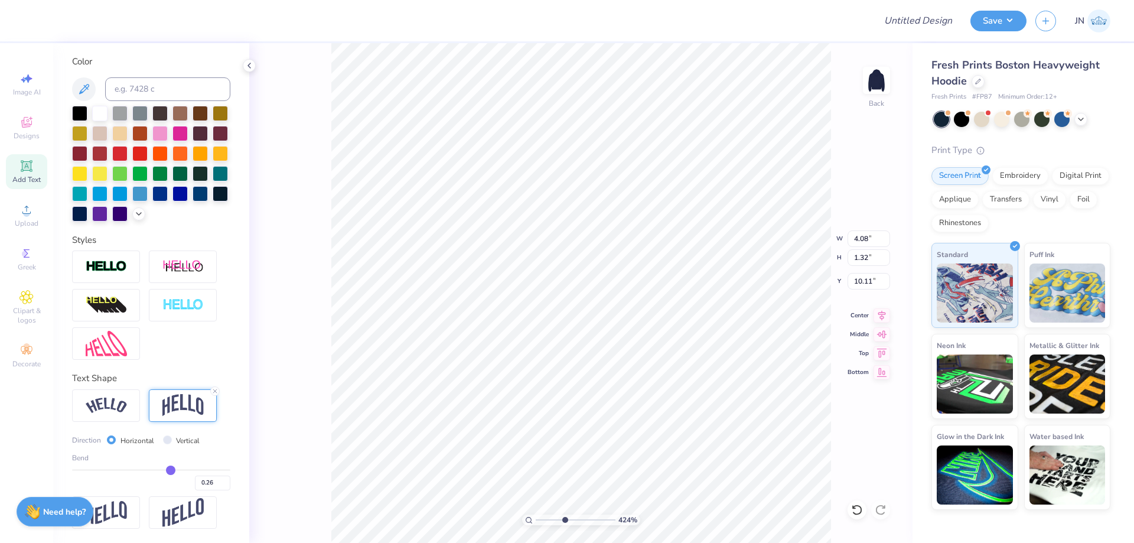
type input "0.25"
type input "0.23"
type input "0.21"
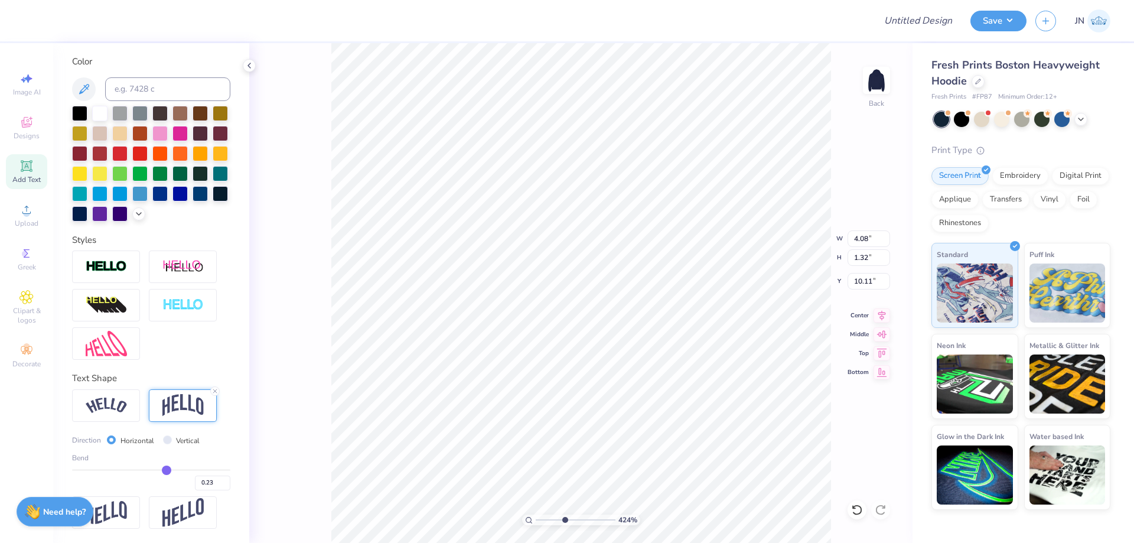
type input "0.21"
type input "0.2"
type input "0.20"
type input "0.19"
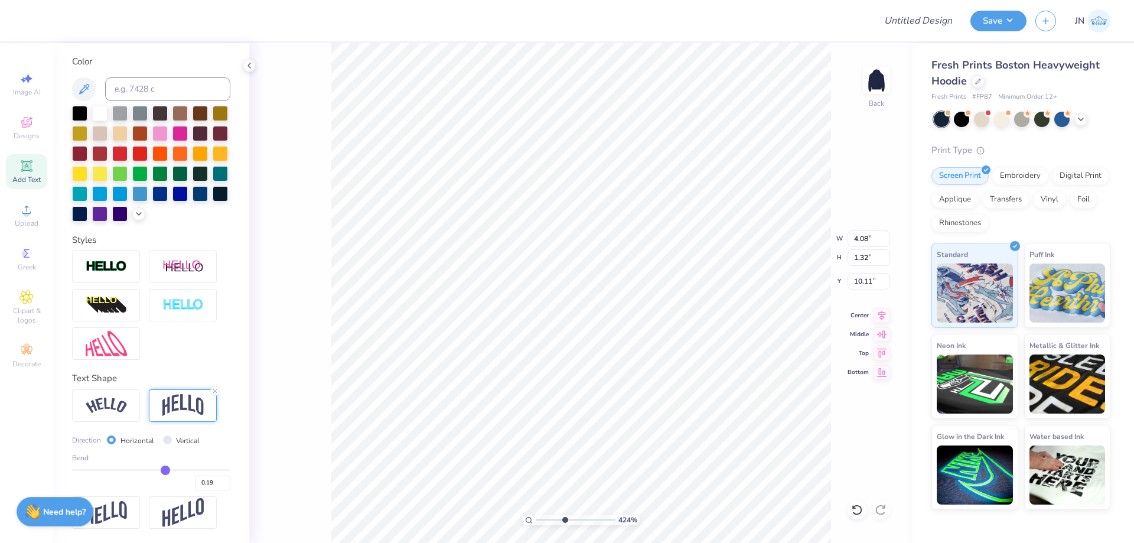
type input "0.18"
type input "0.17"
type input "0.16"
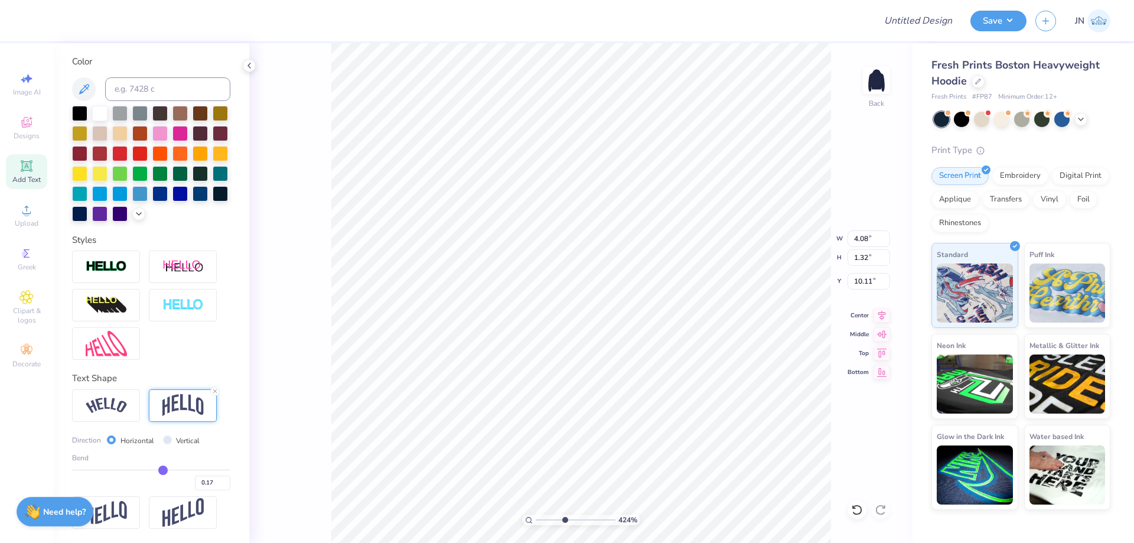
type input "0.16"
type input "0.14"
type input "0.11"
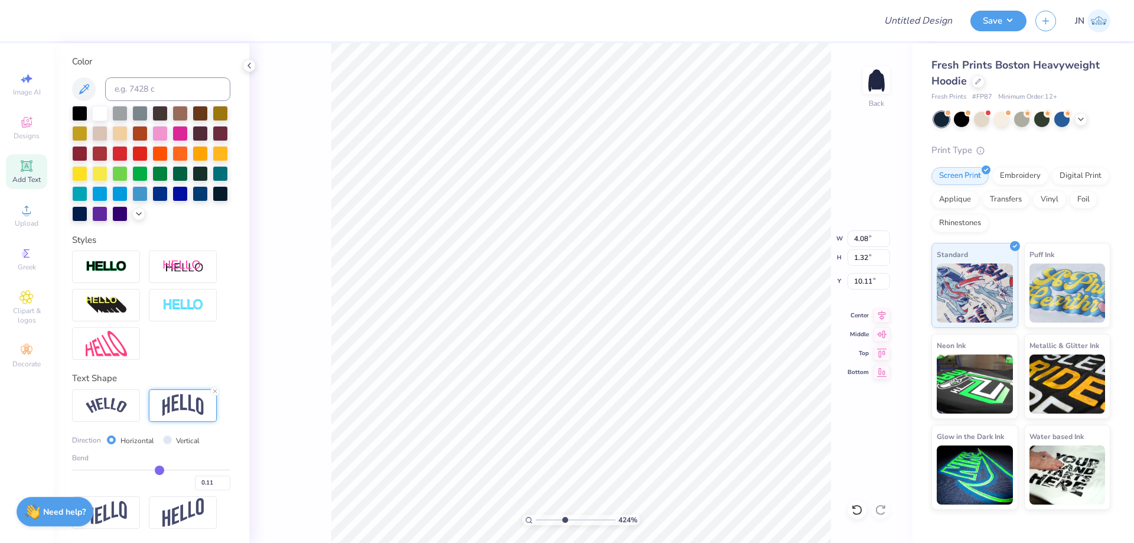
type input "0.1"
type input "0.10"
type input "0.06"
type input "0.05"
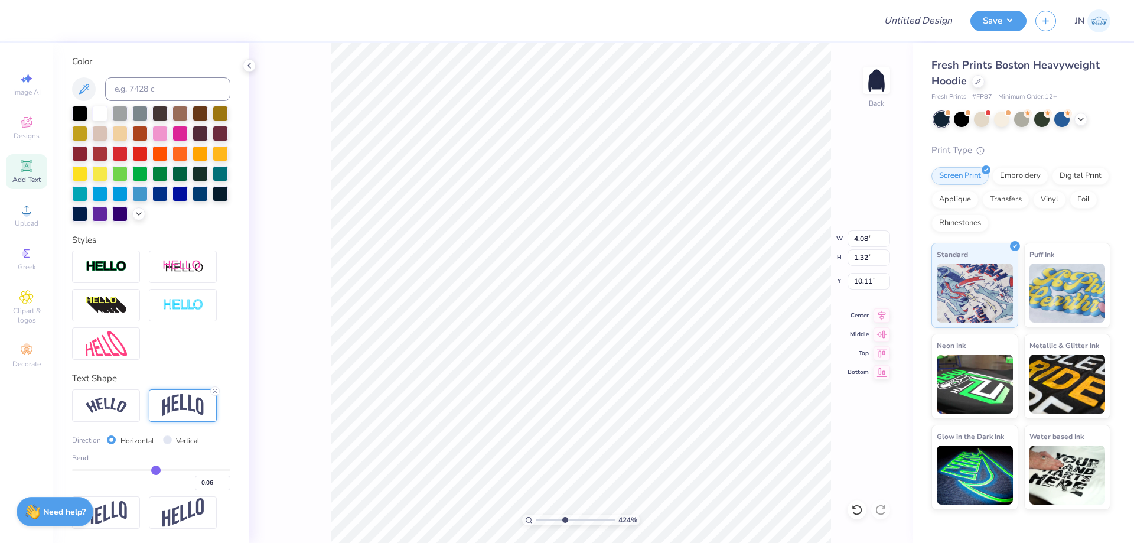
type input "0.05"
type input "0.04"
type input "0.03"
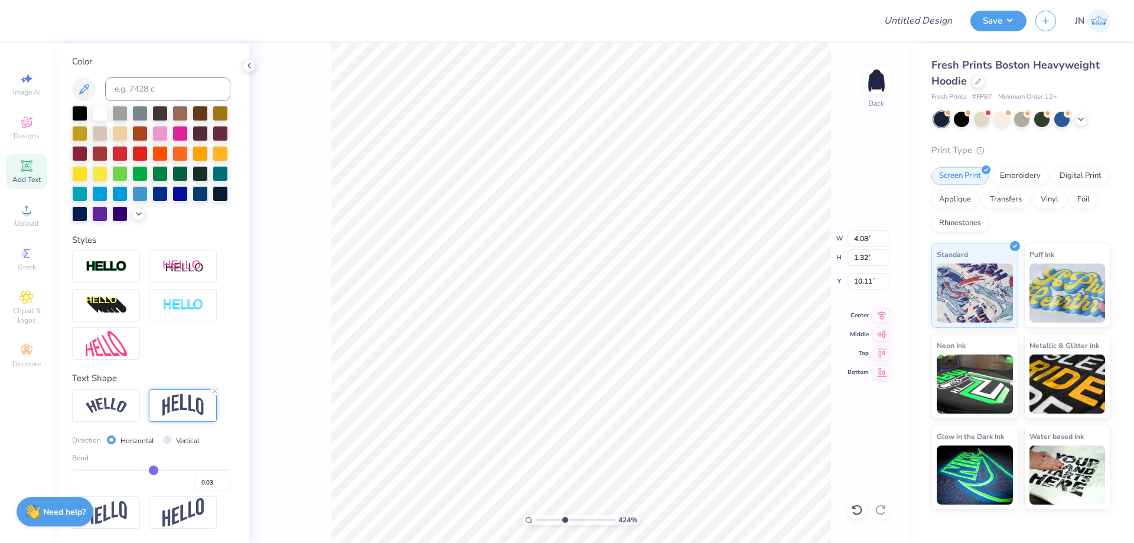
type input "0.02"
type input "0.01"
type input "0.49"
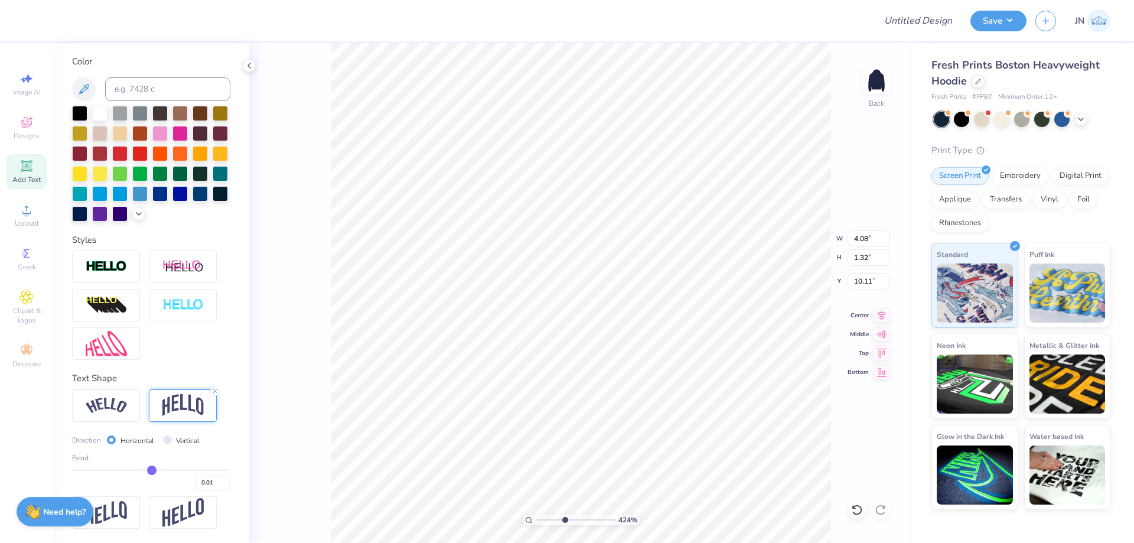
type input "10.52"
type input "-0.17"
drag, startPoint x: 178, startPoint y: 466, endPoint x: 135, endPoint y: 467, distance: 43.1
type input "-0.17"
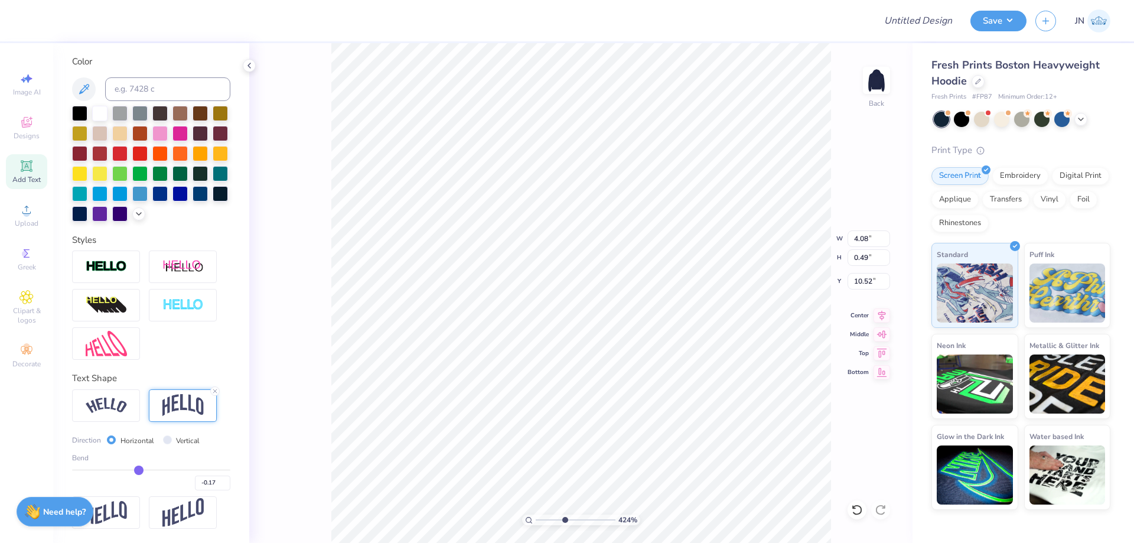
click at [135, 469] on input "range" at bounding box center [151, 470] width 158 height 2
type input "0.75"
click at [127, 468] on div "Bend -0.17" at bounding box center [151, 471] width 158 height 38
type input "10.22"
click at [200, 479] on input "-0.17" at bounding box center [212, 482] width 35 height 15
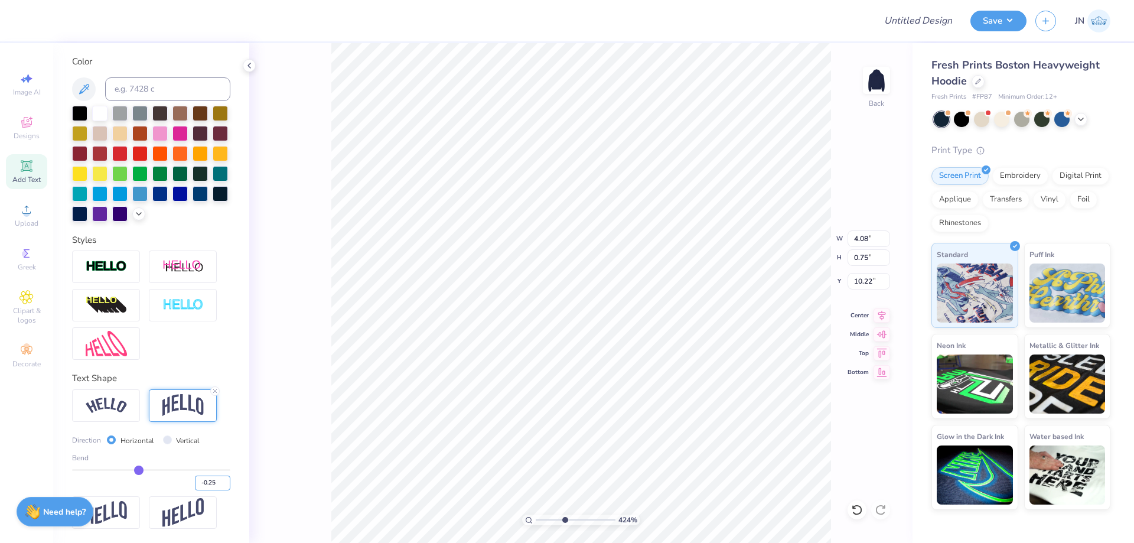
type input "-0.25"
type input "0.88"
type input "10.16"
type input "6.50"
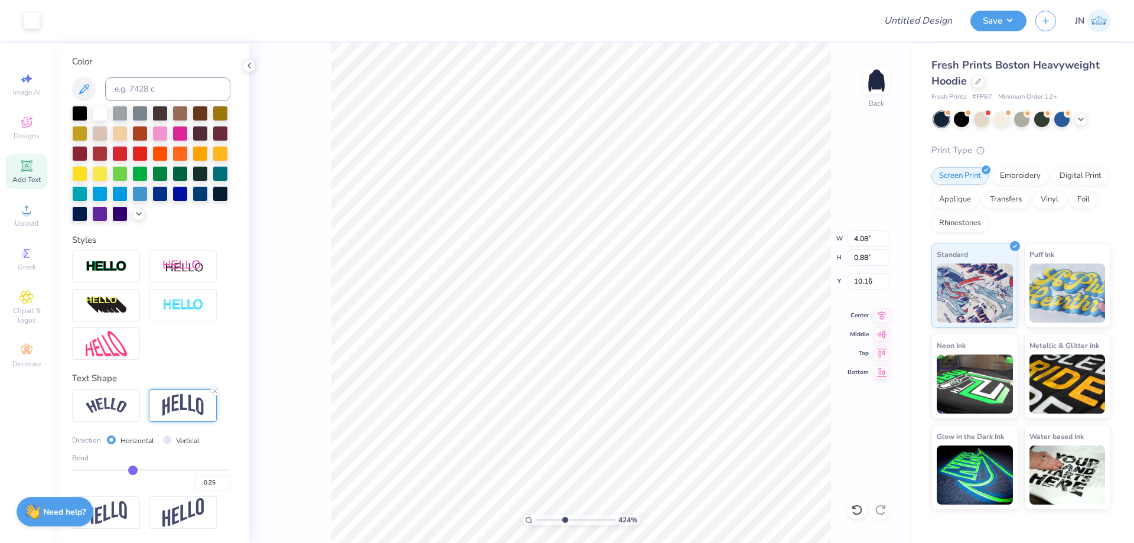
type input "7.01"
type input "4.79"
type input "4.08"
type input "0.88"
type input "10.16"
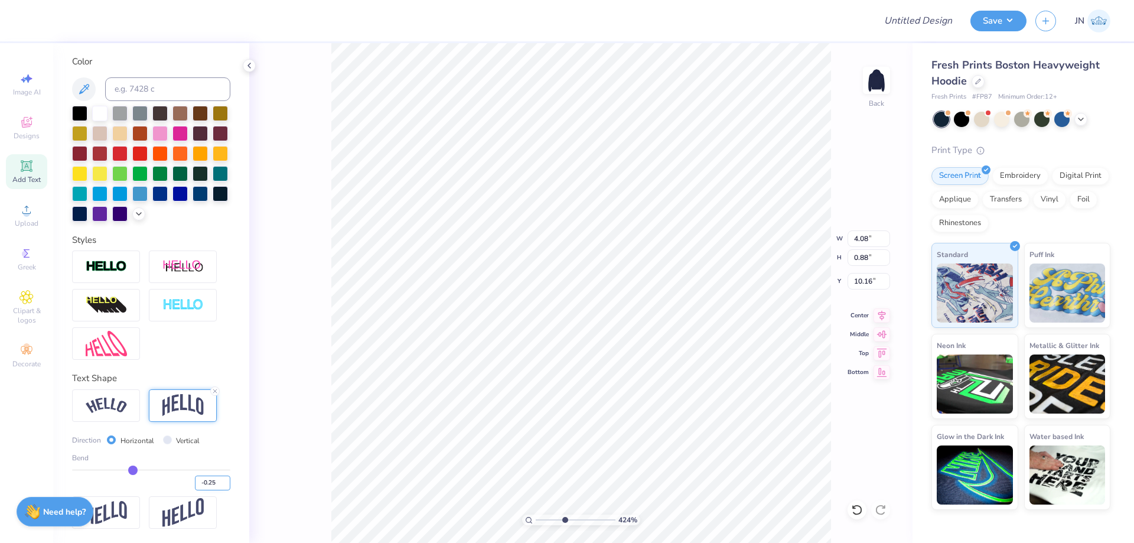
click at [201, 480] on input "-0.25" at bounding box center [212, 482] width 35 height 15
type input "-0.35"
type input "1.05"
type input "9.95"
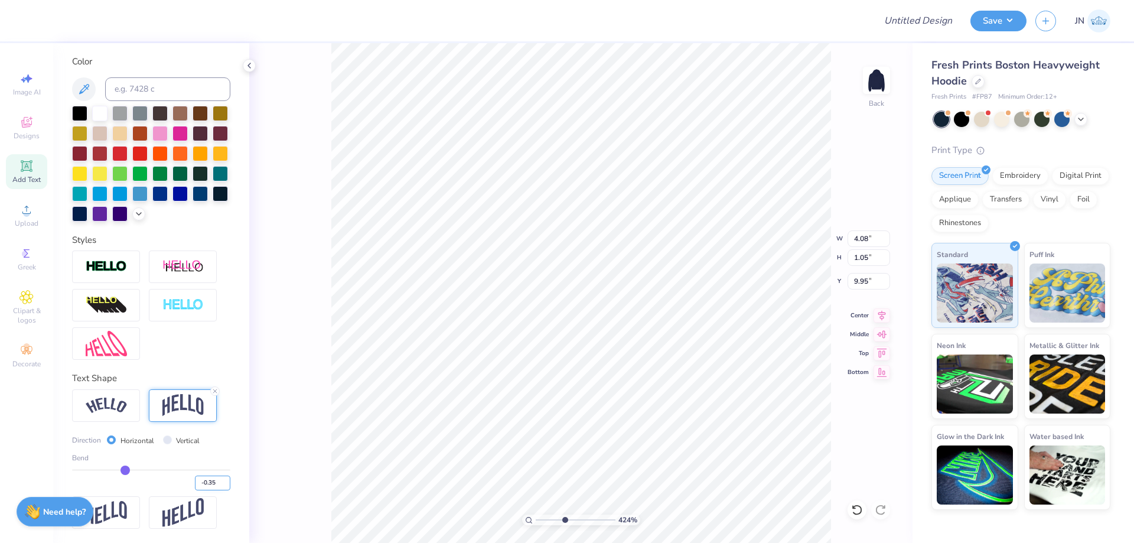
click at [205, 483] on input "-0.35" at bounding box center [212, 482] width 35 height 15
type input "-0.30"
type input "-0.3"
type input "0.96"
type input "10.00"
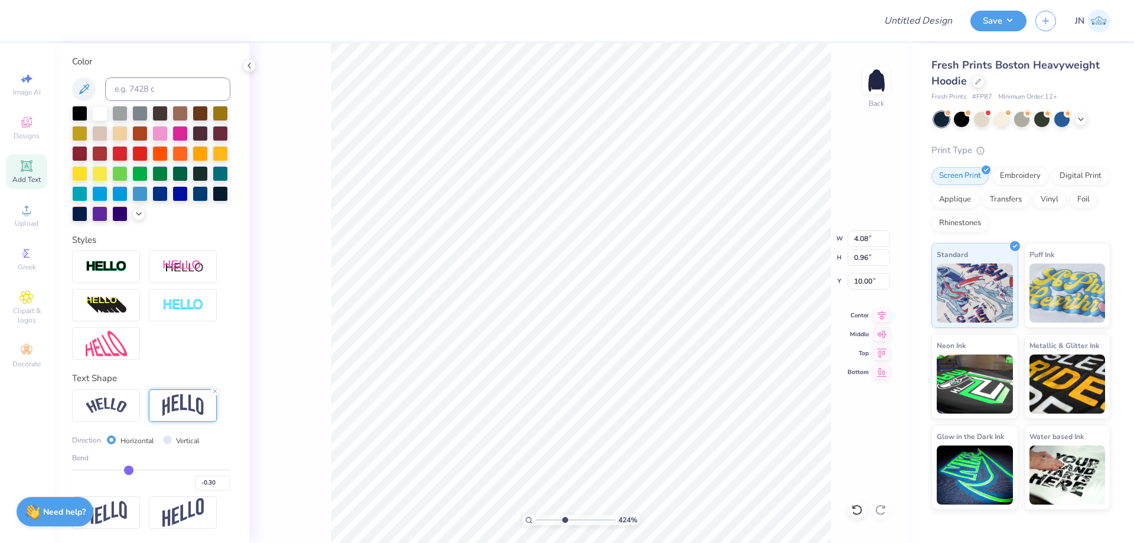
type input "3.76"
type input "0.89"
type input "10.12"
type input "3.90"
type input "0.92"
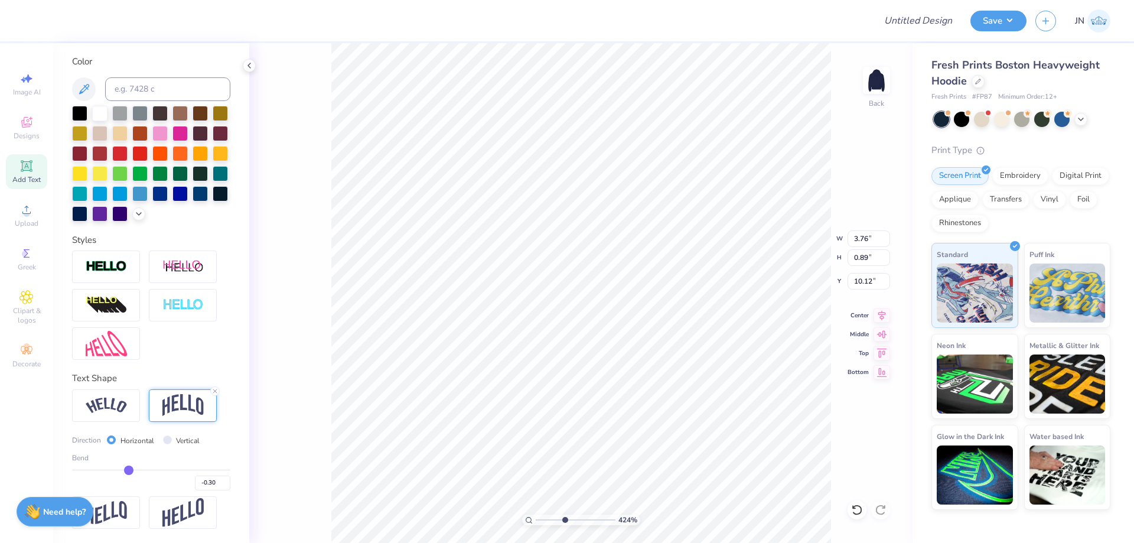
type input "10.08"
type input "10.07"
click at [203, 479] on input "-0.30" at bounding box center [212, 482] width 35 height 15
type input "-0.25"
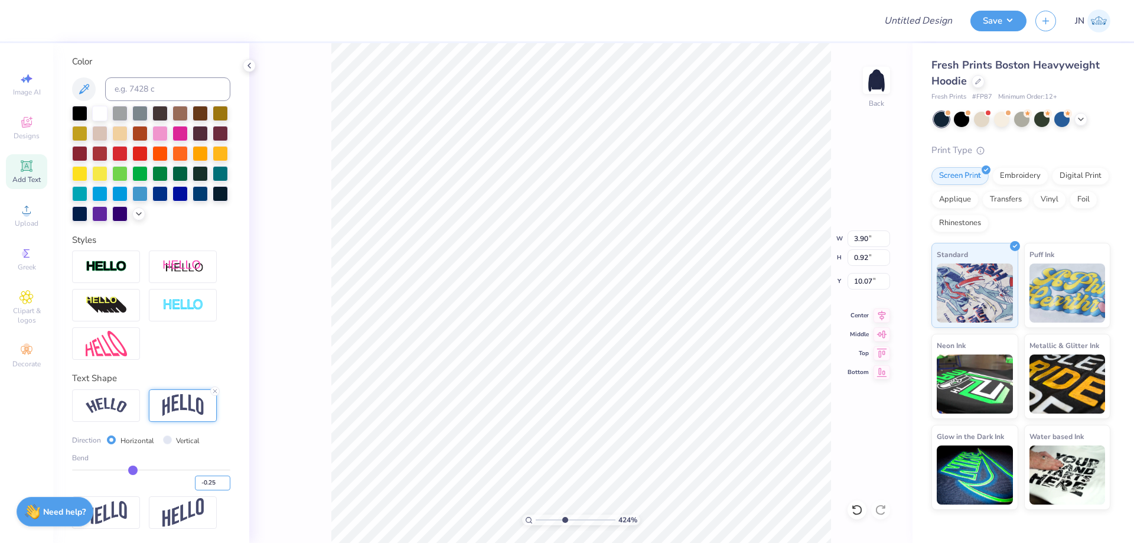
type input "0.84"
type input "10.11"
type input "10.14"
drag, startPoint x: 553, startPoint y: 517, endPoint x: 538, endPoint y: 518, distance: 15.4
type input "1.04"
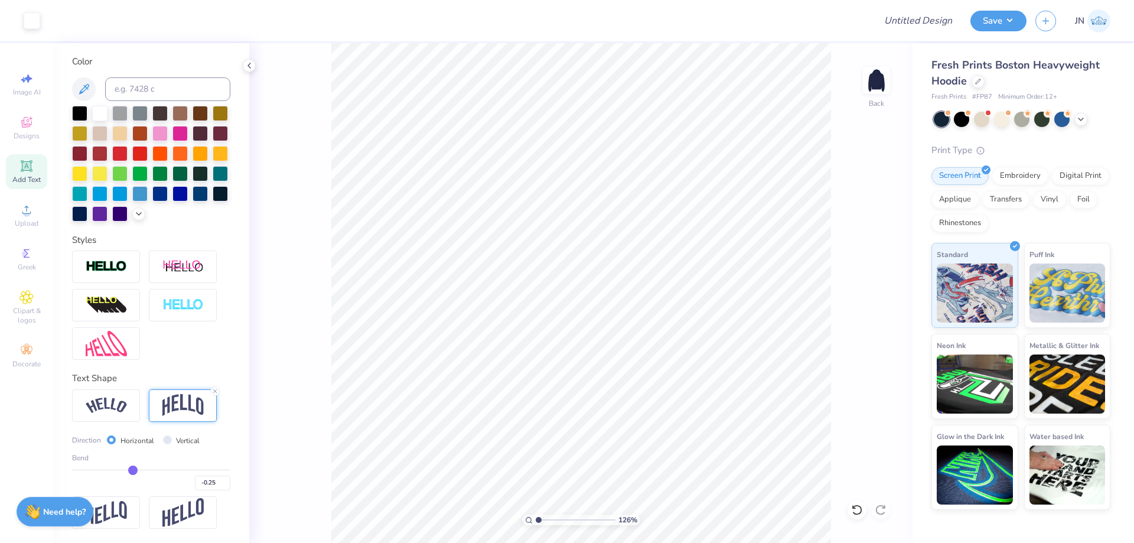
click at [539, 518] on input "range" at bounding box center [576, 519] width 80 height 11
type input "2.31"
type input "0"
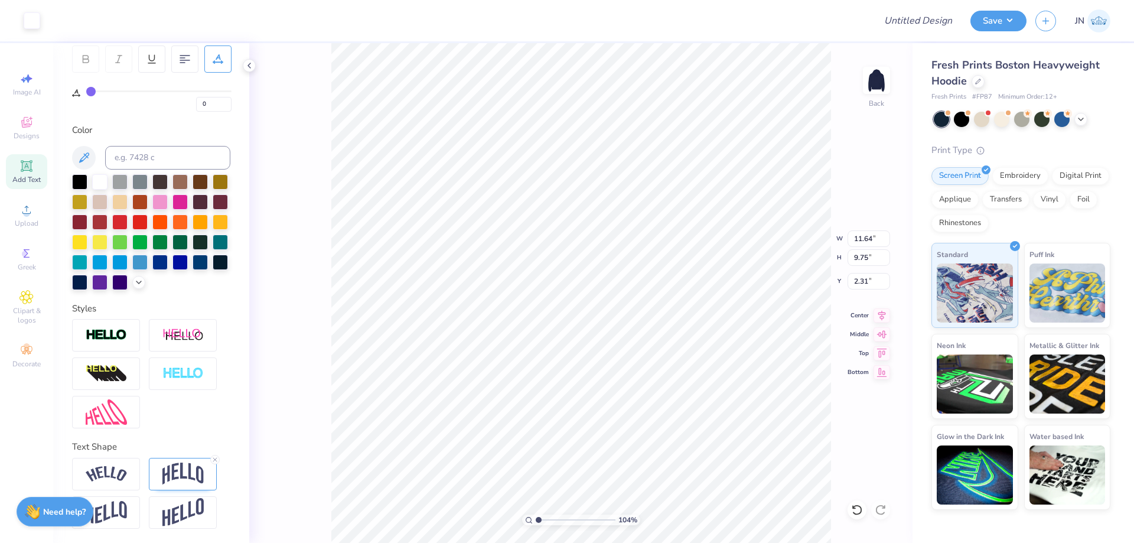
type input "4.16"
drag, startPoint x: 915, startPoint y: 14, endPoint x: 930, endPoint y: 14, distance: 14.8
click at [915, 14] on input "Design Title" at bounding box center [904, 21] width 116 height 24
paste input "FPS239941"
type input "FPS239941"
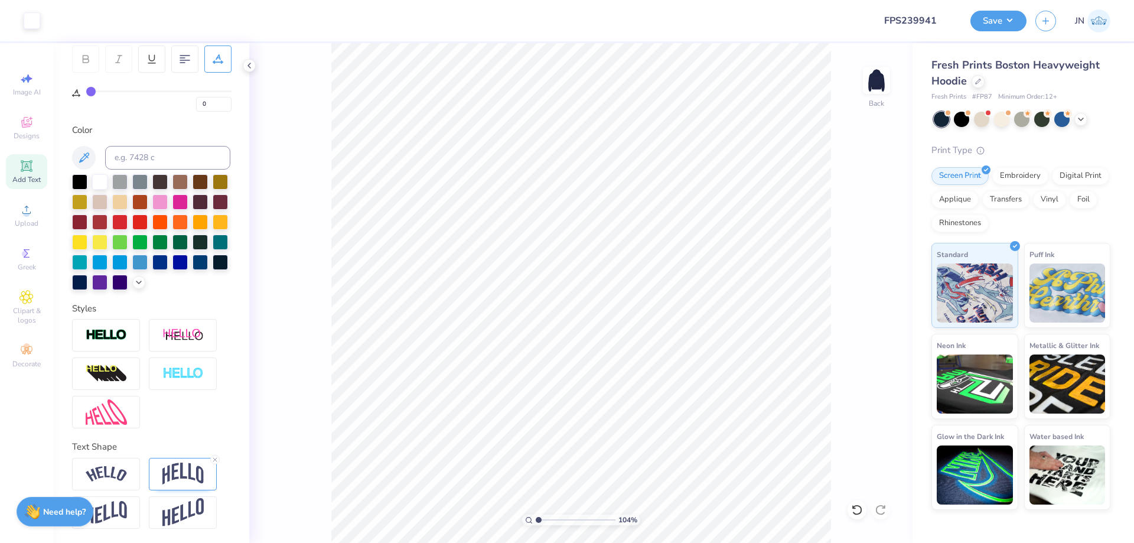
click at [966, 14] on div "Art colors Design Title FPS239941 Save JN" at bounding box center [567, 20] width 1134 height 41
click at [982, 17] on button "Save" at bounding box center [998, 19] width 56 height 21
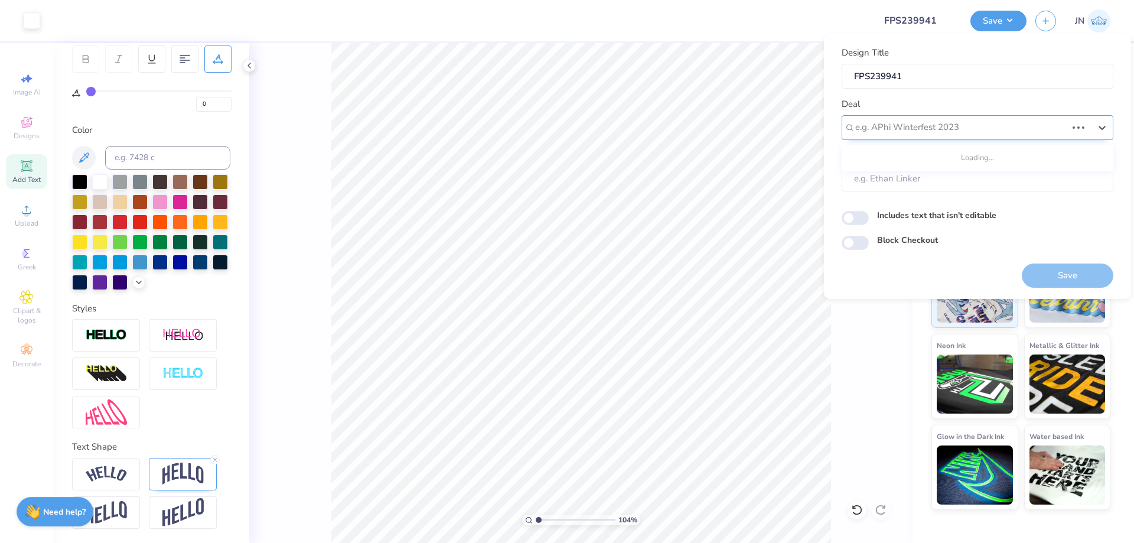
click at [971, 119] on div at bounding box center [960, 127] width 211 height 16
click at [981, 159] on div "Design Tool Gallery" at bounding box center [977, 158] width 262 height 19
type input "DESIGN TOOL GA"
type input "Design Tool Gallery User"
click at [1038, 270] on button "Save" at bounding box center [1068, 275] width 92 height 24
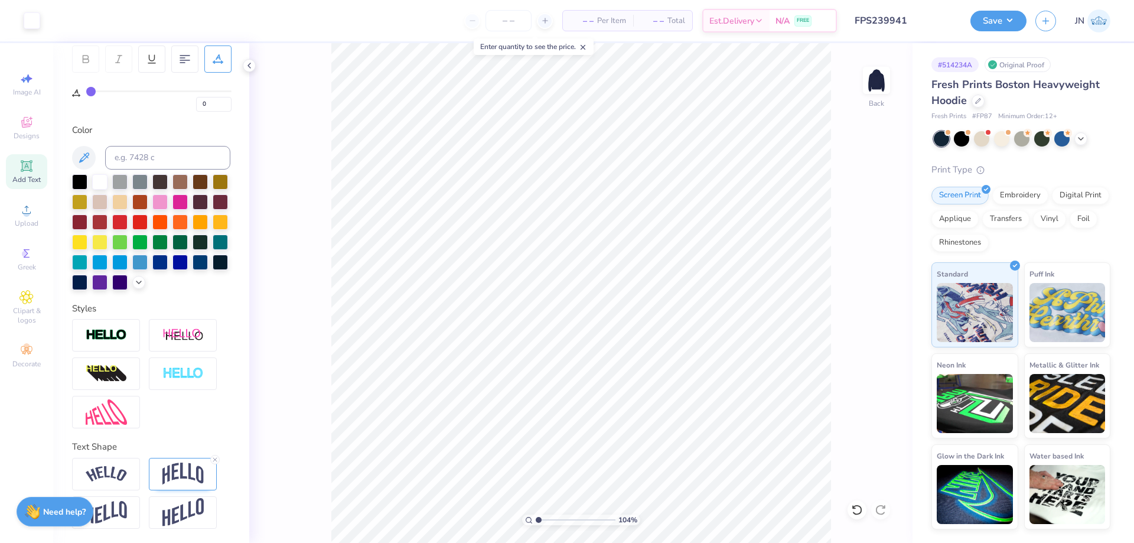
click at [912, 13] on input "FPS239941" at bounding box center [904, 21] width 116 height 24
click at [901, 23] on input "FPS239941" at bounding box center [904, 21] width 116 height 24
click at [1010, 19] on button "Save" at bounding box center [998, 19] width 56 height 21
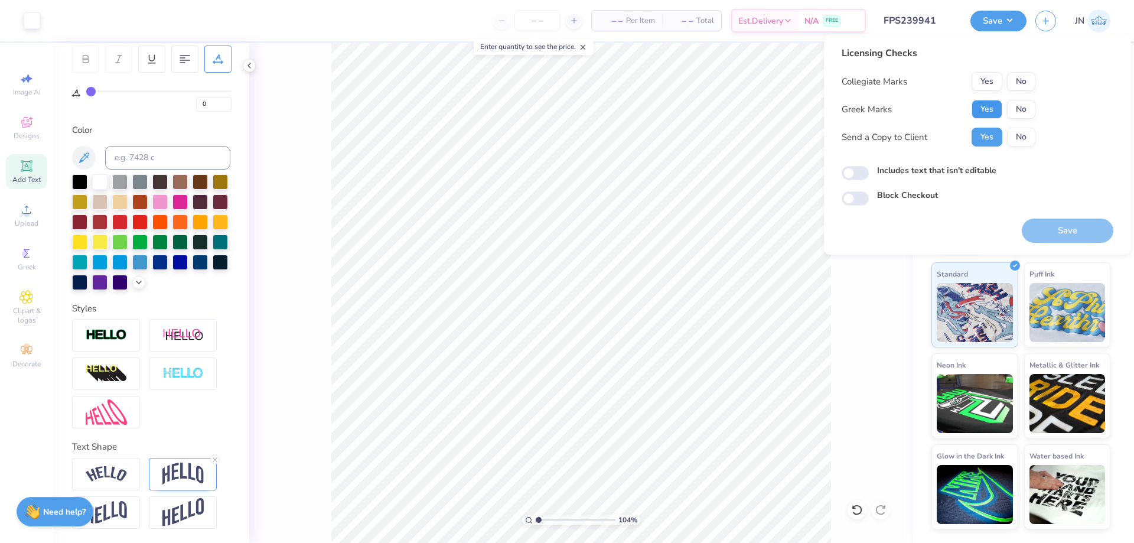
click at [988, 106] on button "Yes" at bounding box center [986, 109] width 31 height 19
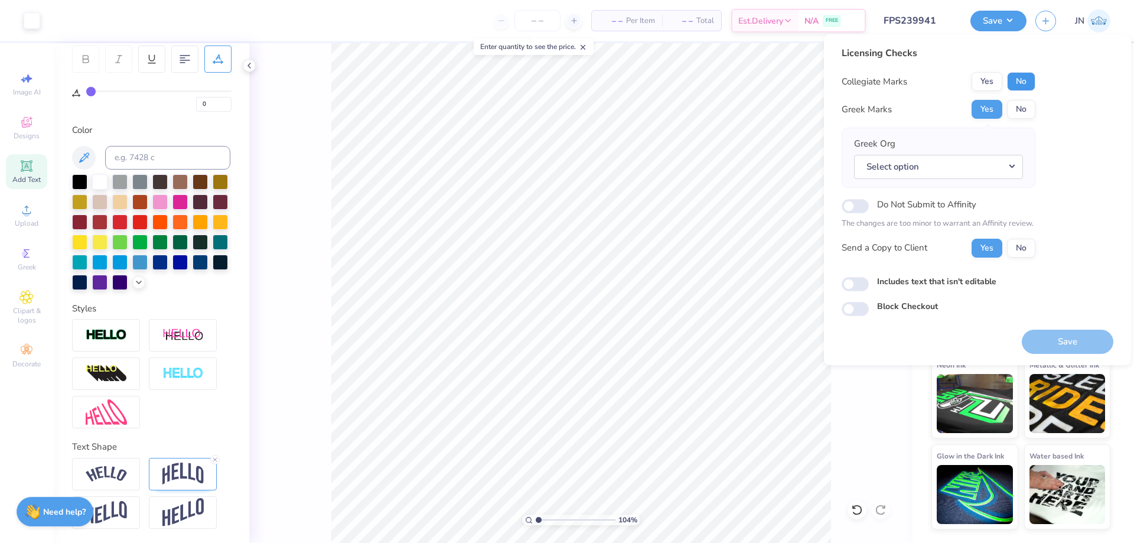
click at [1023, 74] on button "No" at bounding box center [1021, 81] width 28 height 19
click at [934, 174] on button "Select option" at bounding box center [938, 167] width 169 height 24
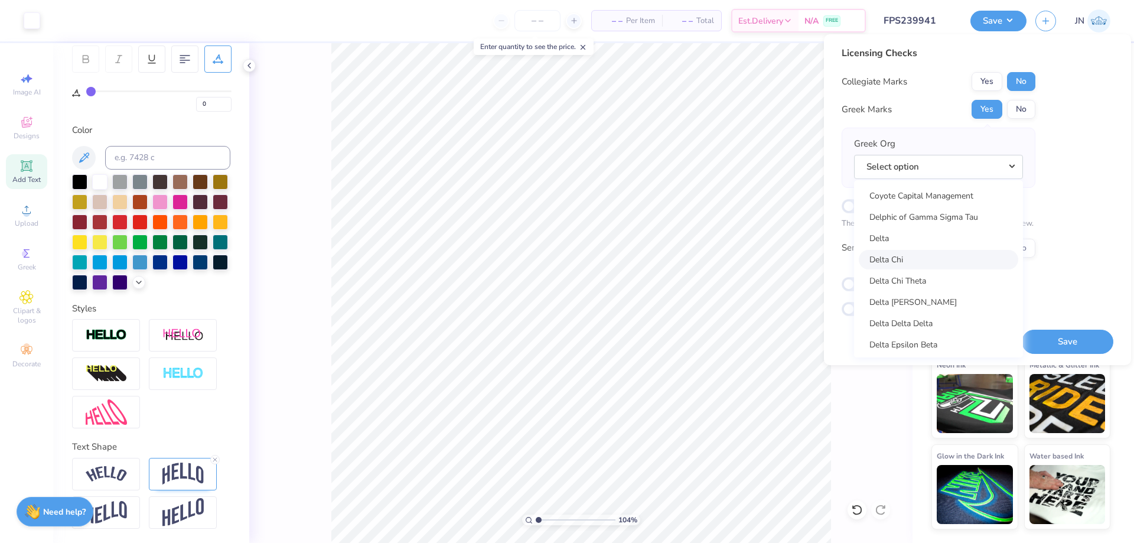
scroll to position [2598, 0]
click at [905, 214] on link "Delta Chi" at bounding box center [938, 210] width 159 height 19
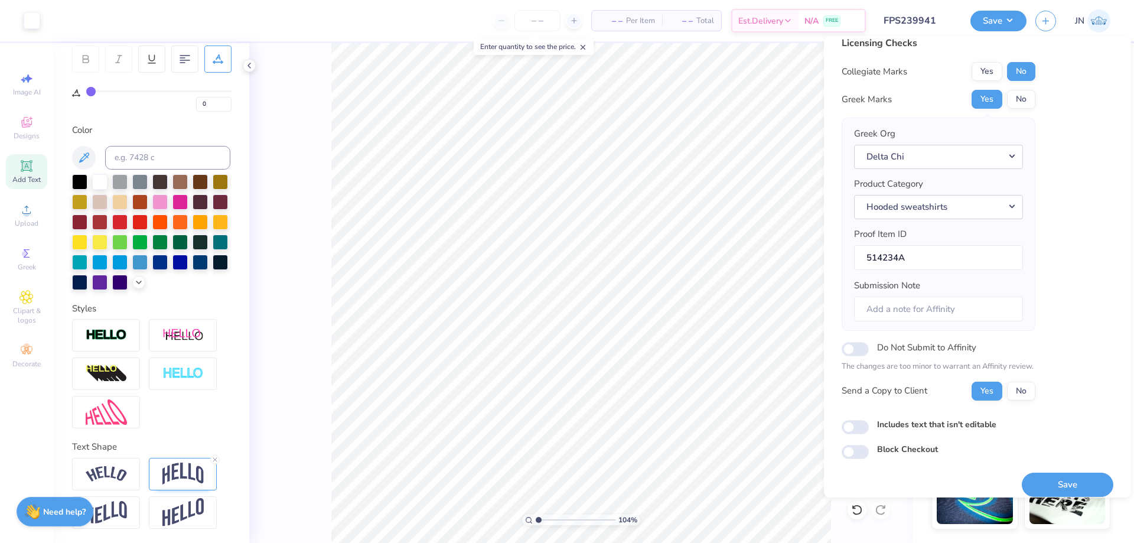
scroll to position [22, 0]
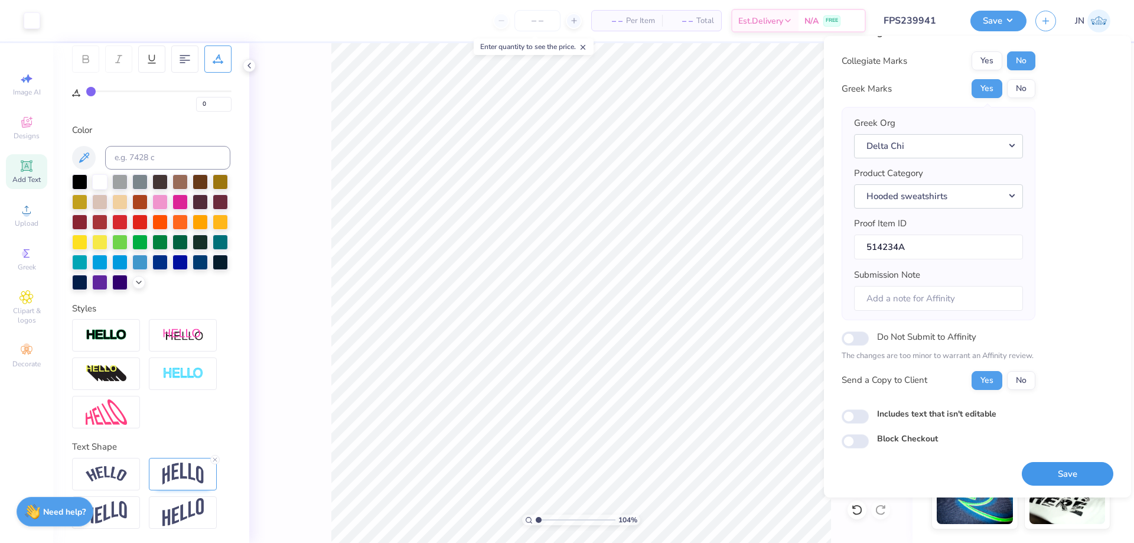
drag, startPoint x: 1023, startPoint y: 464, endPoint x: 942, endPoint y: 7, distance: 464.1
click at [1023, 464] on button "Save" at bounding box center [1068, 474] width 92 height 24
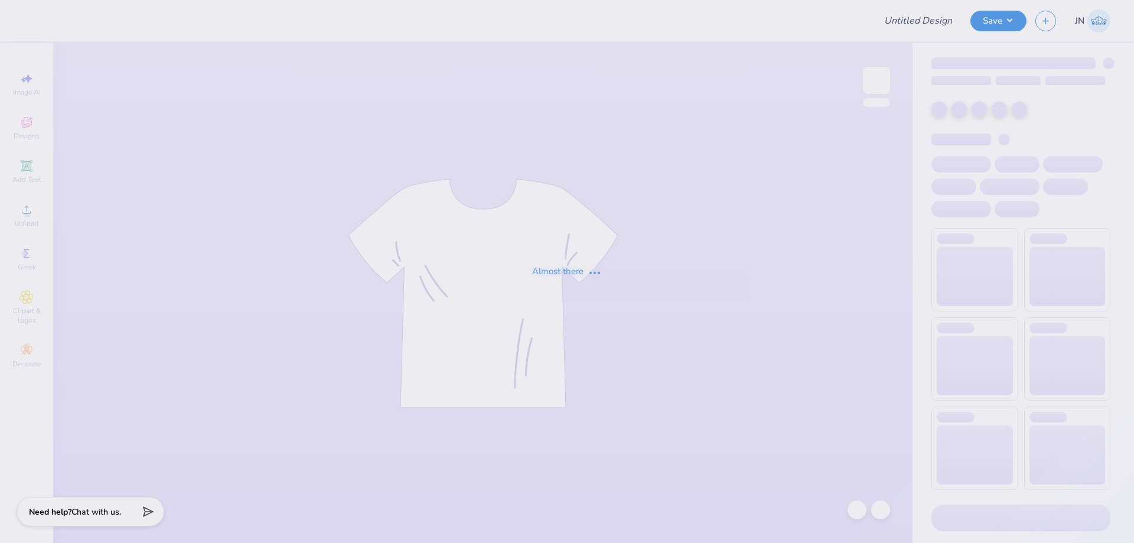
type input "FPS239917"
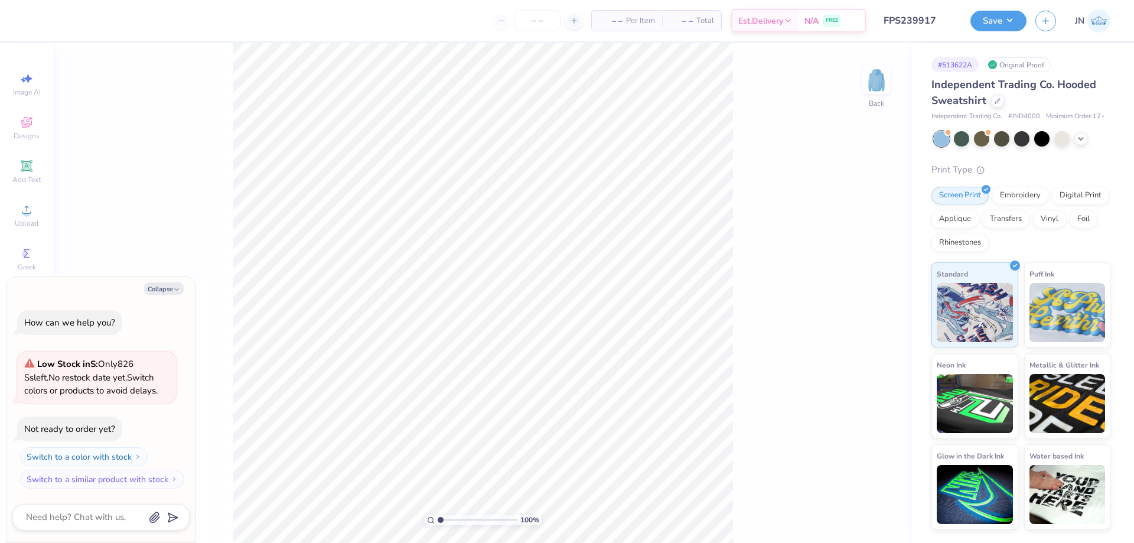
type textarea "x"
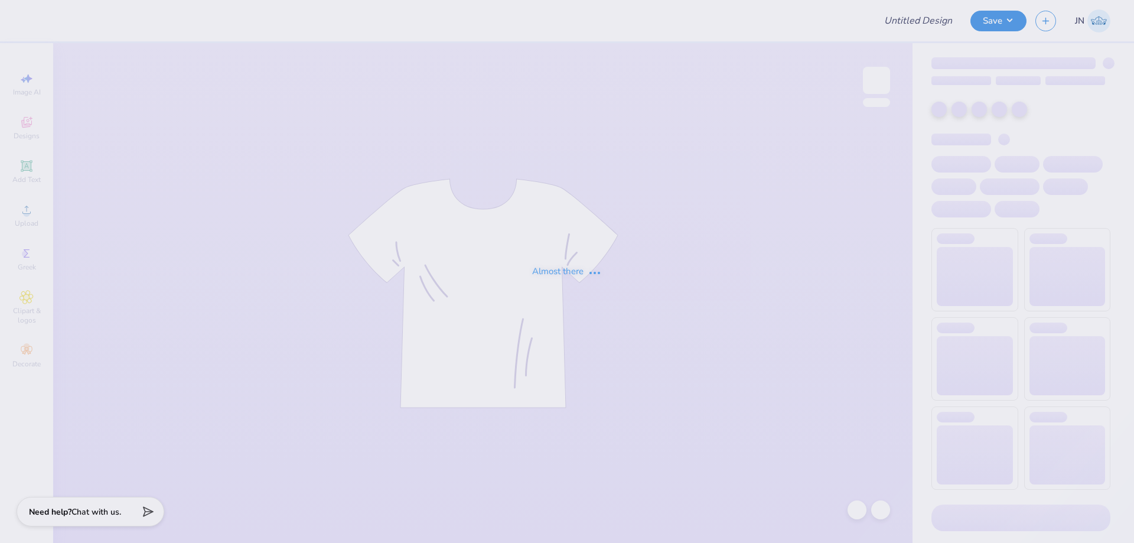
type input "FPS239915"
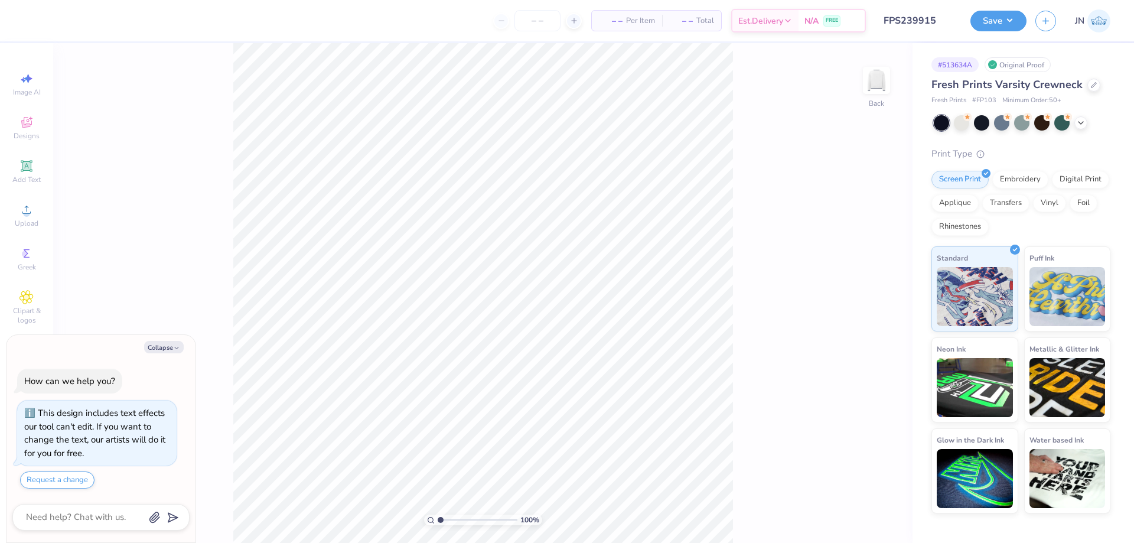
type textarea "x"
click at [448, 519] on input "range" at bounding box center [478, 519] width 80 height 11
drag, startPoint x: 445, startPoint y: 520, endPoint x: 24, endPoint y: 200, distance: 529.3
type input "1.26"
click at [442, 520] on input "range" at bounding box center [478, 519] width 80 height 11
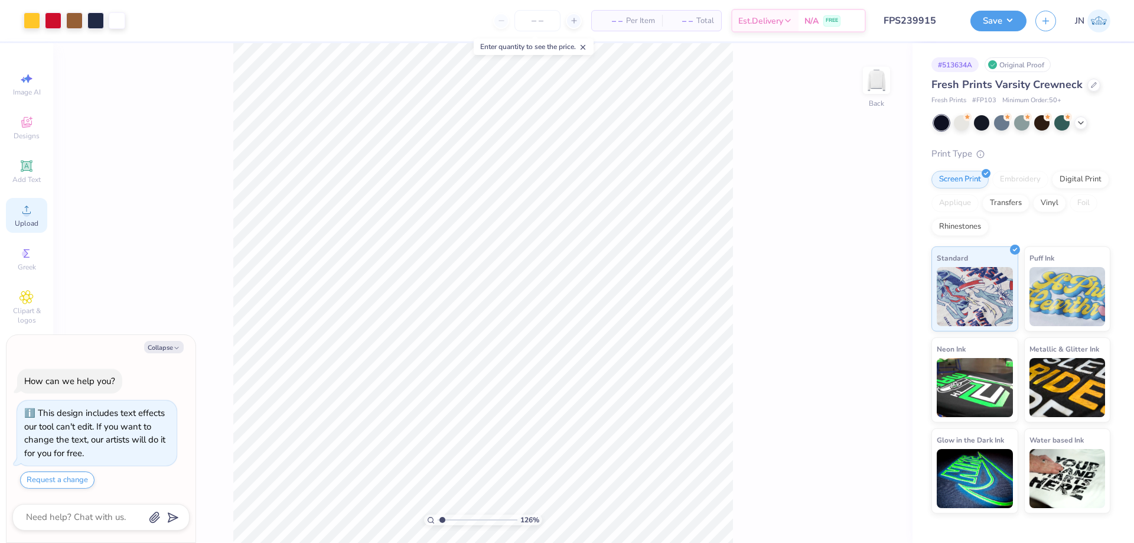
click at [24, 202] on div "Upload" at bounding box center [26, 215] width 41 height 35
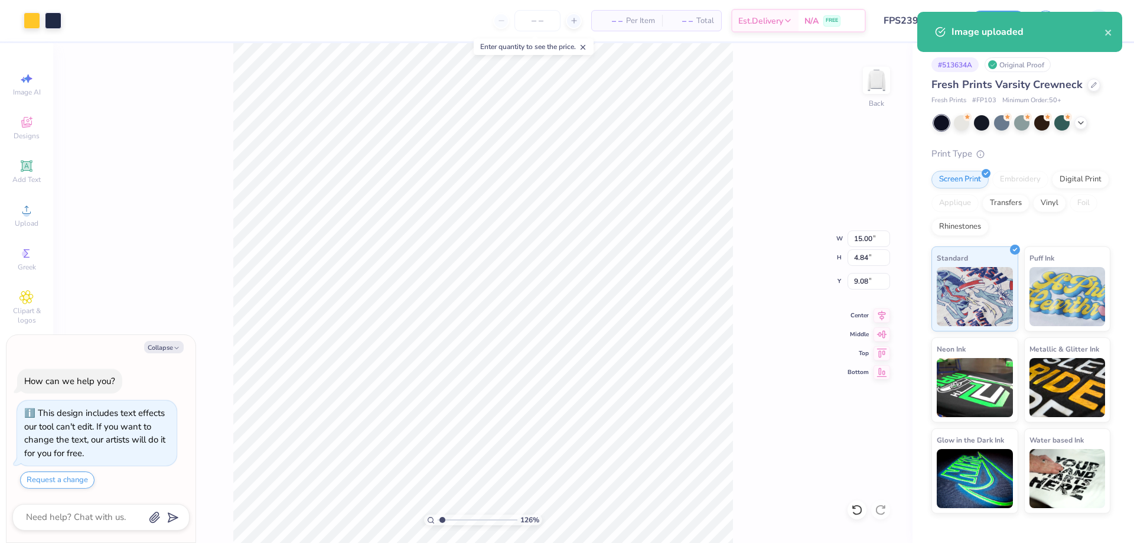
type textarea "x"
type input "14.27"
type input "4.61"
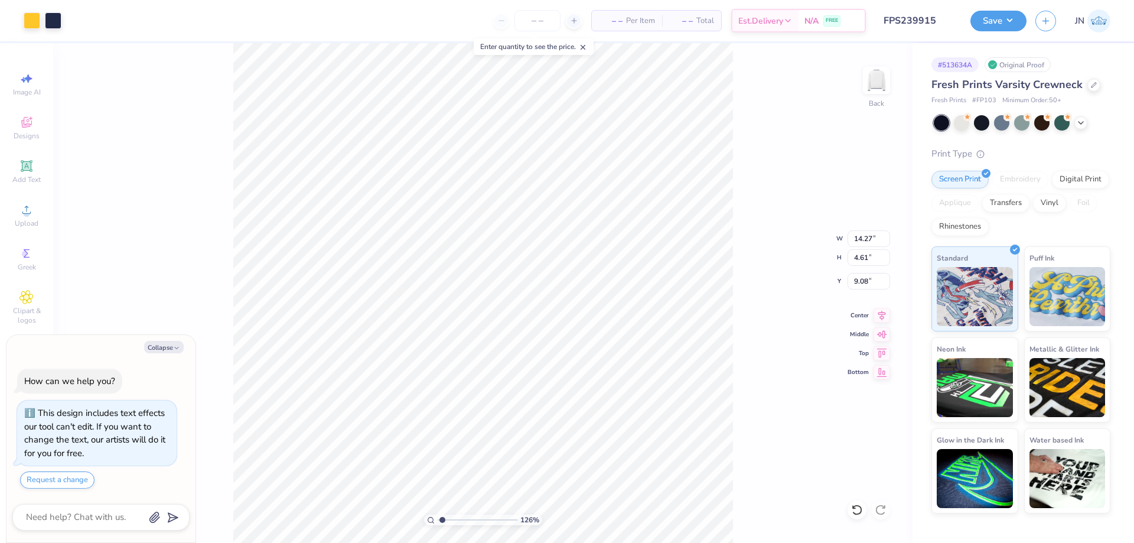
type textarea "x"
type input "13.64"
type input "4.40"
type textarea "x"
type input "3.82"
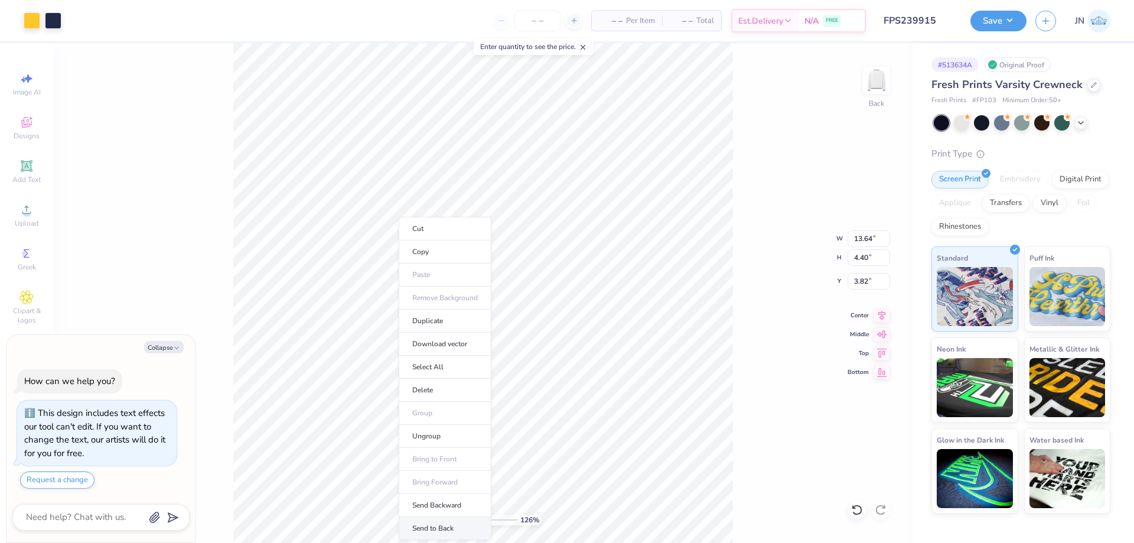
click at [432, 525] on li "Send to Back" at bounding box center [445, 528] width 93 height 23
click at [879, 311] on icon at bounding box center [881, 313] width 17 height 14
click at [605, 525] on li "Send to Back" at bounding box center [631, 528] width 93 height 23
click at [536, 524] on li "Send to Back" at bounding box center [549, 528] width 93 height 23
click at [536, 437] on li "Ungroup" at bounding box center [557, 436] width 93 height 23
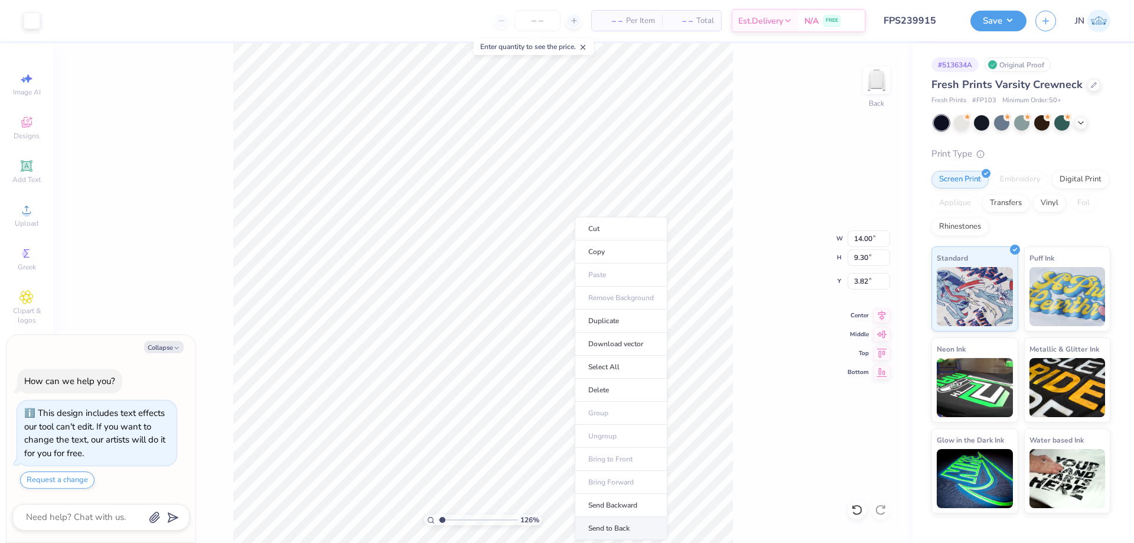
click at [608, 525] on li "Send to Back" at bounding box center [621, 528] width 93 height 23
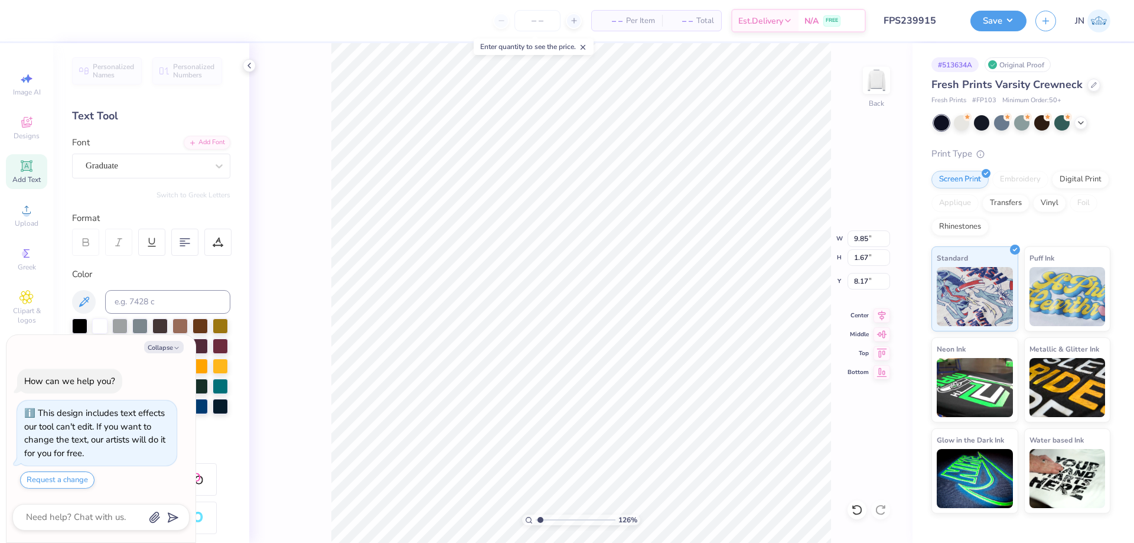
type textarea "x"
type input "3.12"
type input "4.72"
type input "8.41"
type textarea "x"
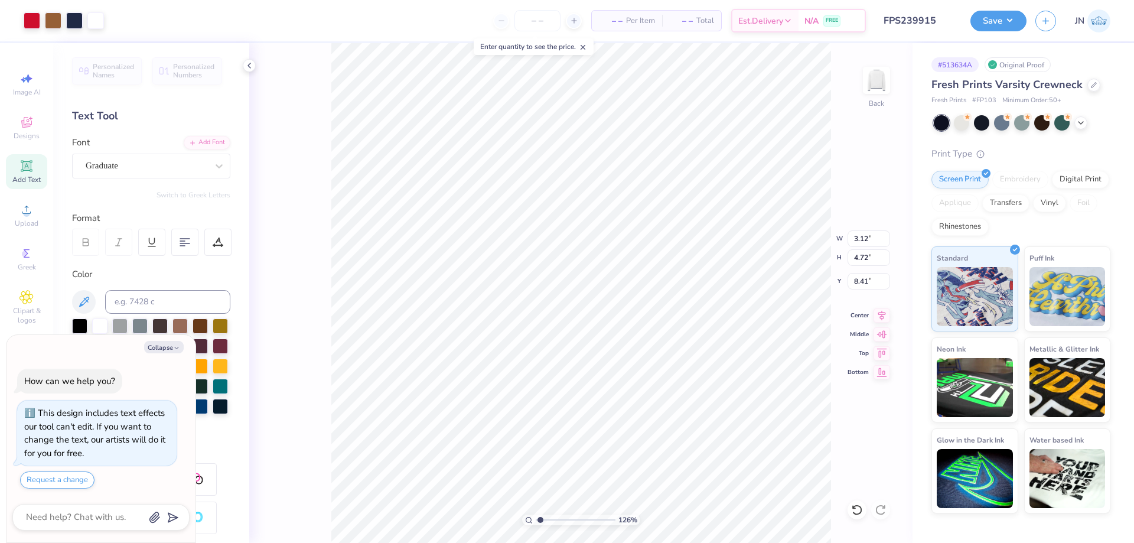
type input "14.00"
type input "9.30"
type input "3.82"
click at [703, 456] on li "Bring to Front" at bounding box center [717, 459] width 93 height 23
click at [997, 19] on button "Save" at bounding box center [998, 19] width 56 height 21
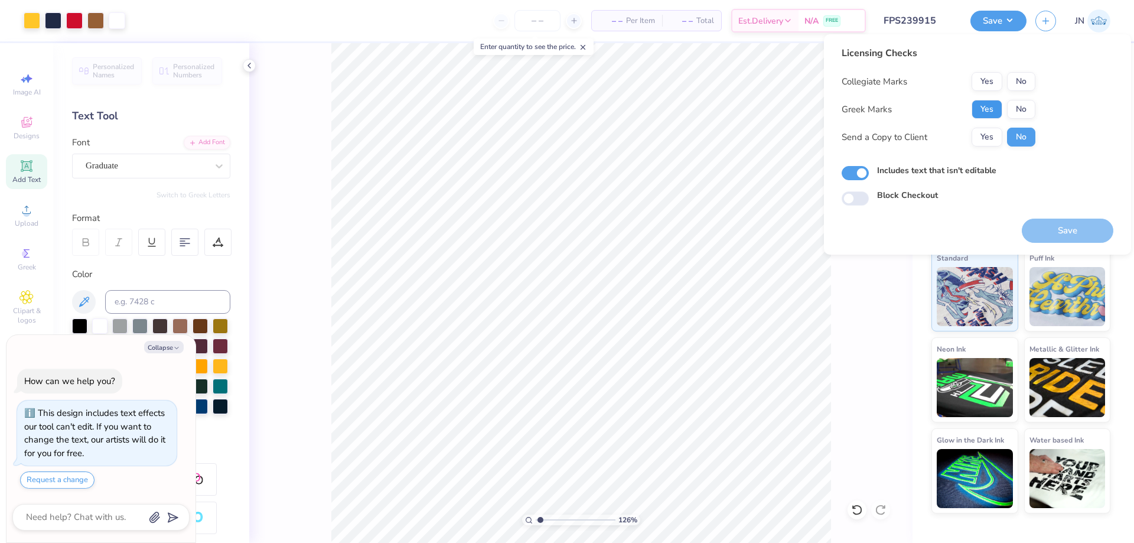
click at [994, 105] on button "Yes" at bounding box center [986, 109] width 31 height 19
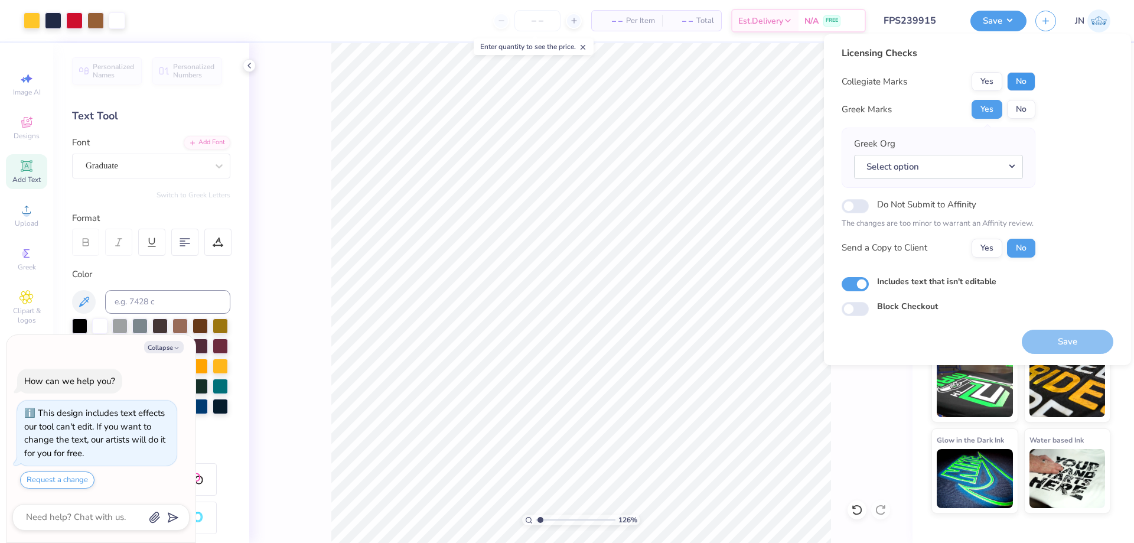
click at [1023, 83] on button "No" at bounding box center [1021, 81] width 28 height 19
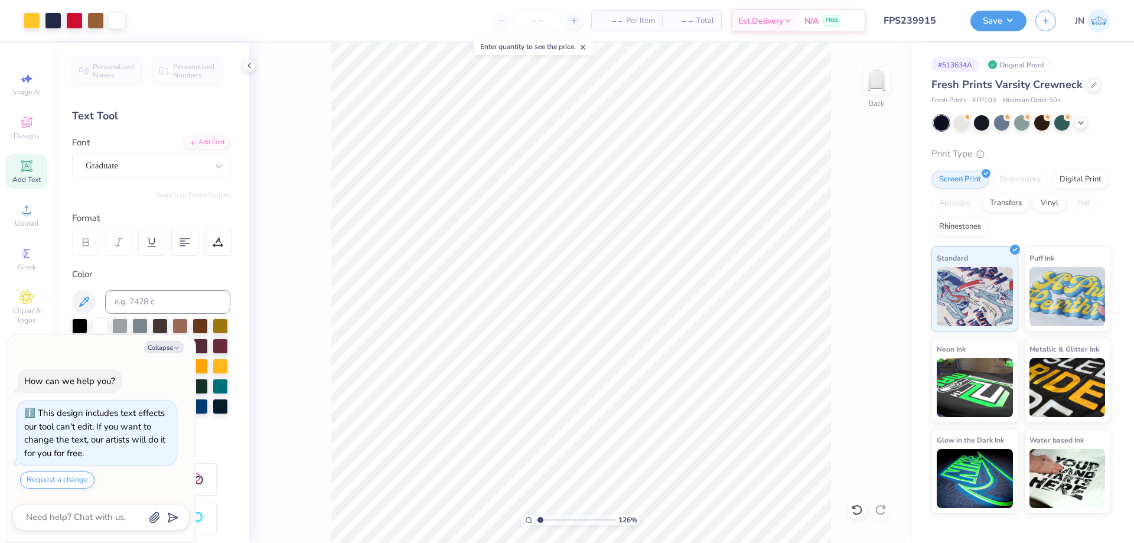
type textarea "x"
click at [860, 285] on input "3.82" at bounding box center [868, 281] width 43 height 17
type input "3"
type textarea "x"
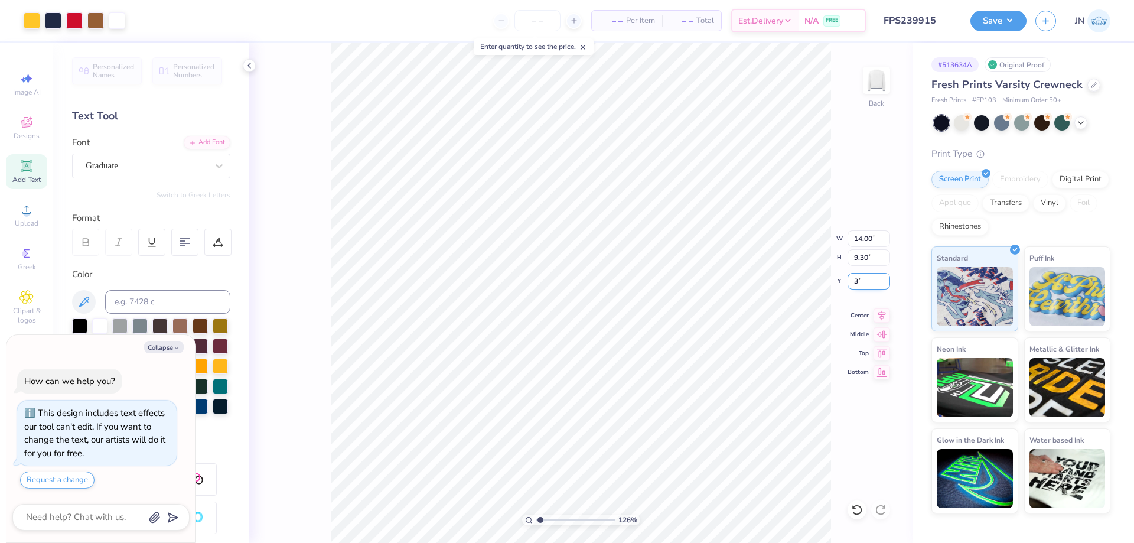
type input "3.00"
click at [981, 18] on button "Save" at bounding box center [998, 19] width 56 height 21
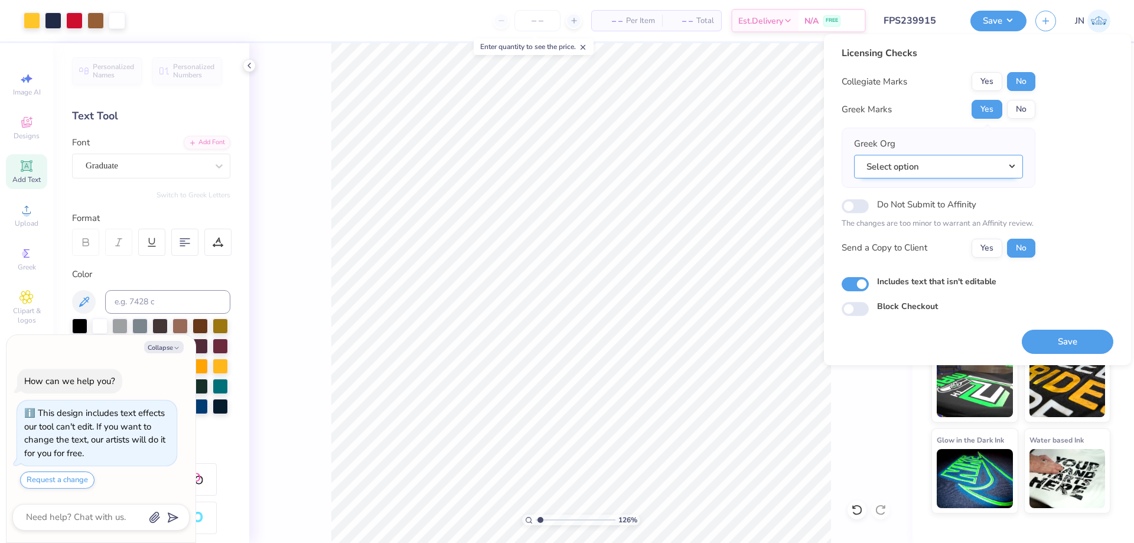
click at [925, 165] on button "Select option" at bounding box center [938, 167] width 169 height 24
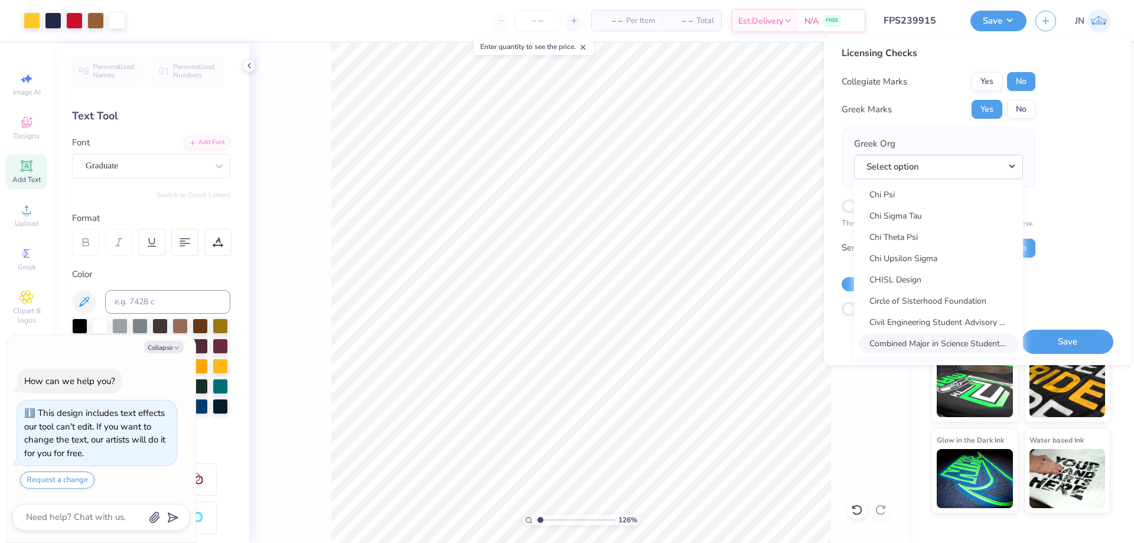
scroll to position [2244, 0]
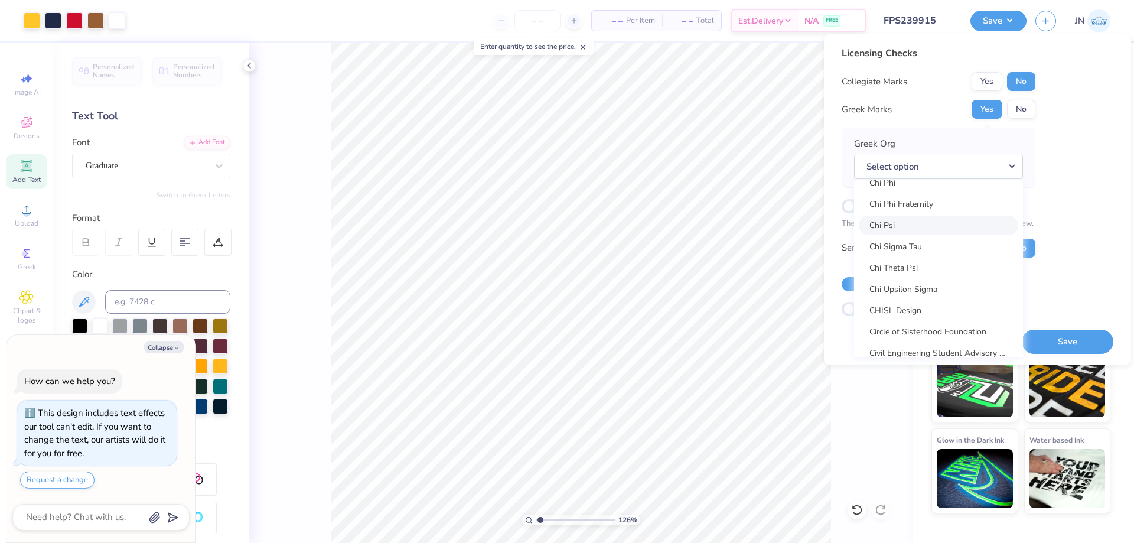
click at [922, 225] on link "Chi Psi" at bounding box center [938, 225] width 159 height 19
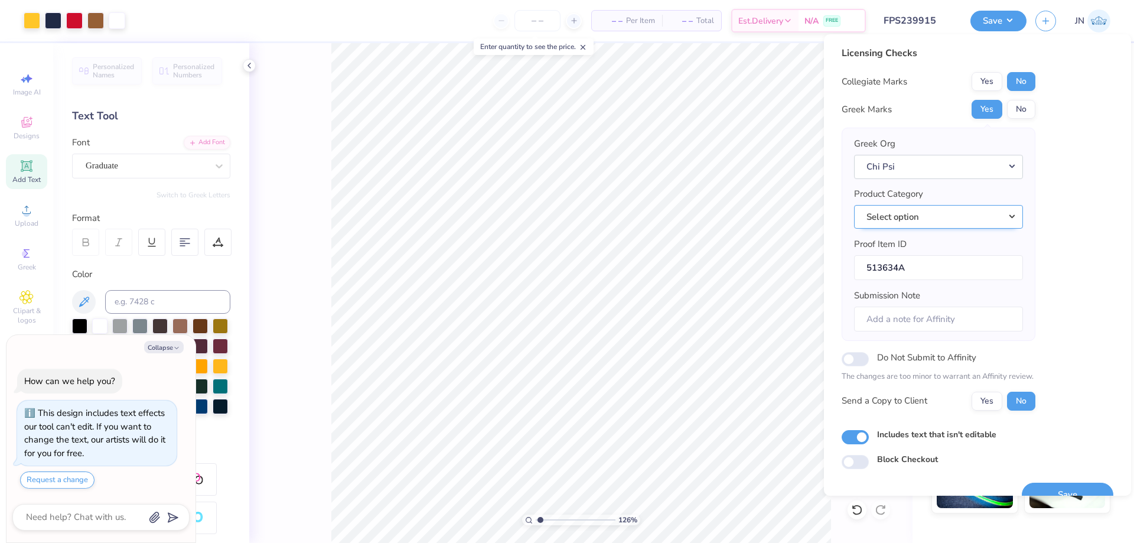
click at [965, 213] on button "Select option" at bounding box center [938, 217] width 169 height 24
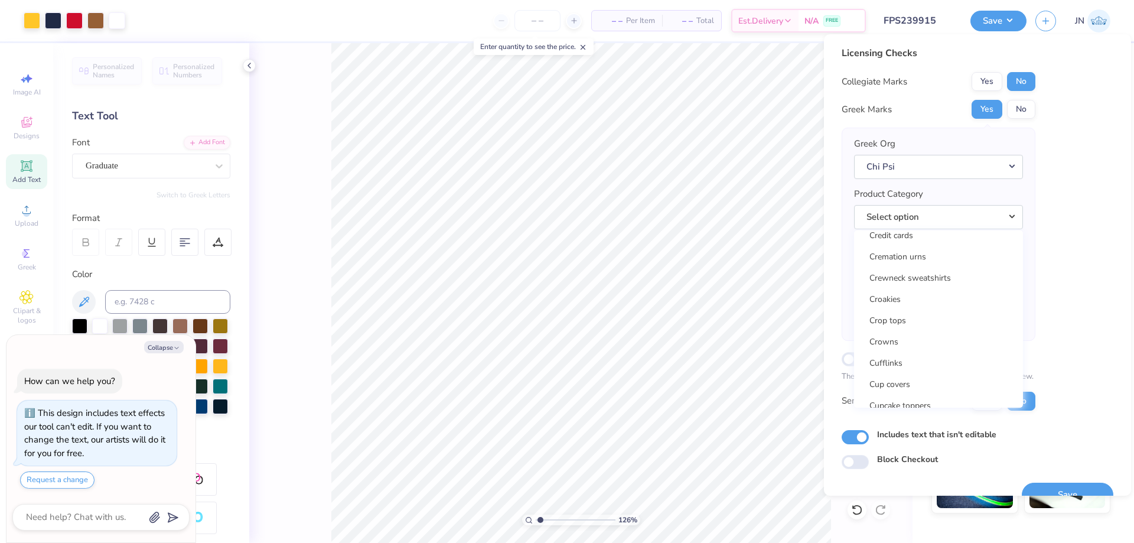
scroll to position [5255, 0]
click at [932, 282] on link "Crewneck sweatshirts" at bounding box center [938, 282] width 159 height 19
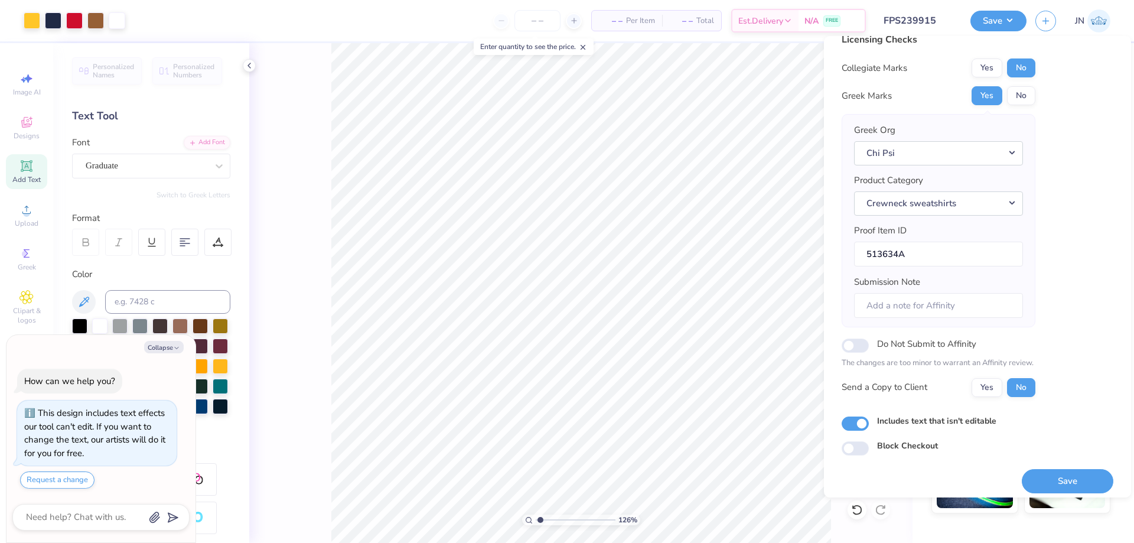
scroll to position [22, 0]
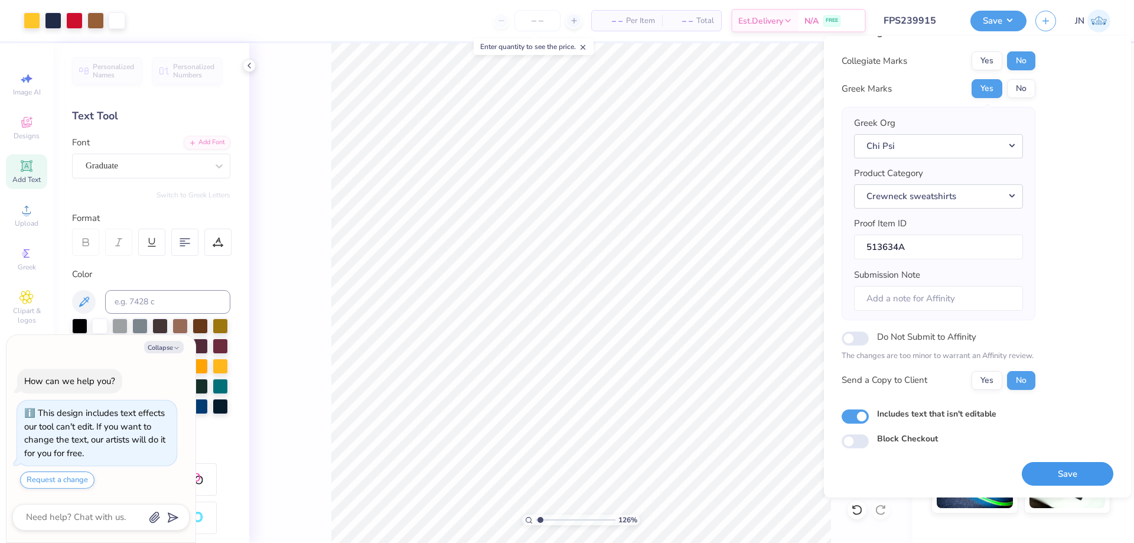
click at [1036, 471] on button "Save" at bounding box center [1068, 474] width 92 height 24
type textarea "x"
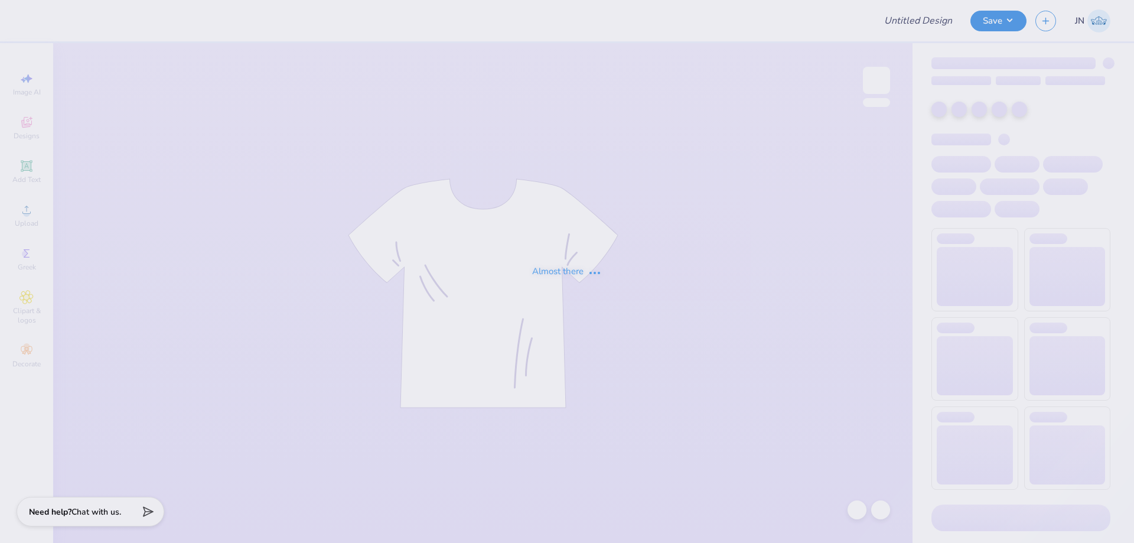
type input "FPS239922"
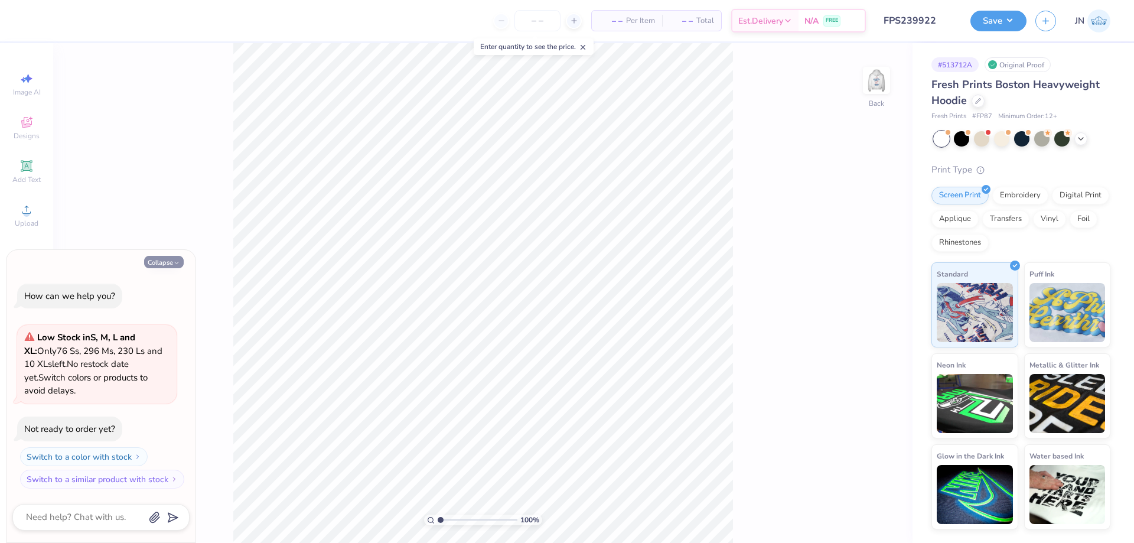
click at [175, 264] on icon "button" at bounding box center [176, 262] width 7 height 7
type textarea "x"
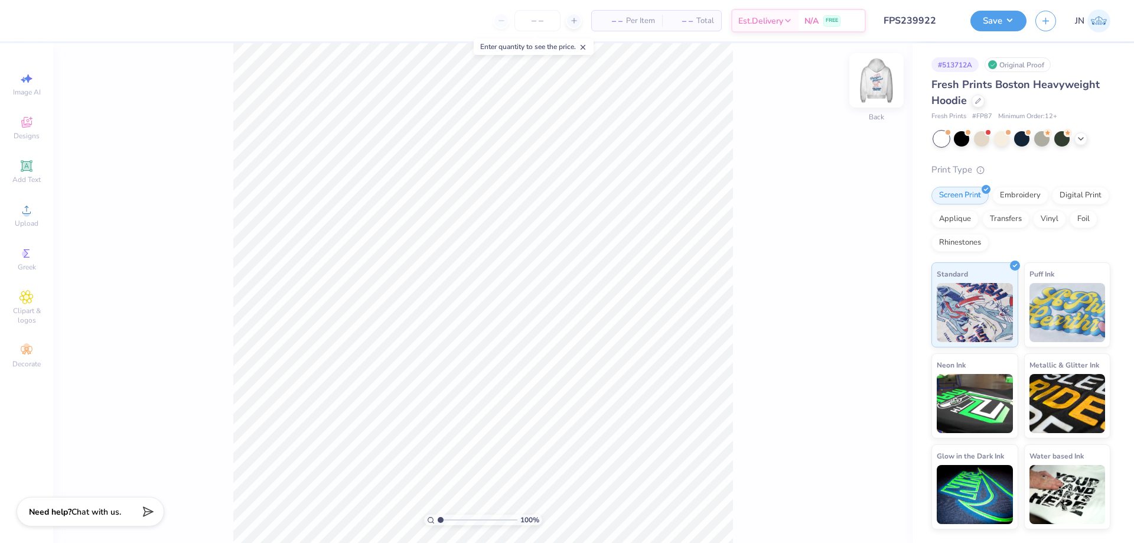
click at [884, 76] on img at bounding box center [876, 80] width 47 height 47
click at [451, 519] on input "range" at bounding box center [478, 519] width 80 height 11
drag, startPoint x: 451, startPoint y: 519, endPoint x: 443, endPoint y: 518, distance: 7.7
click at [443, 518] on input "range" at bounding box center [478, 519] width 80 height 11
click at [870, 80] on img at bounding box center [876, 80] width 47 height 47
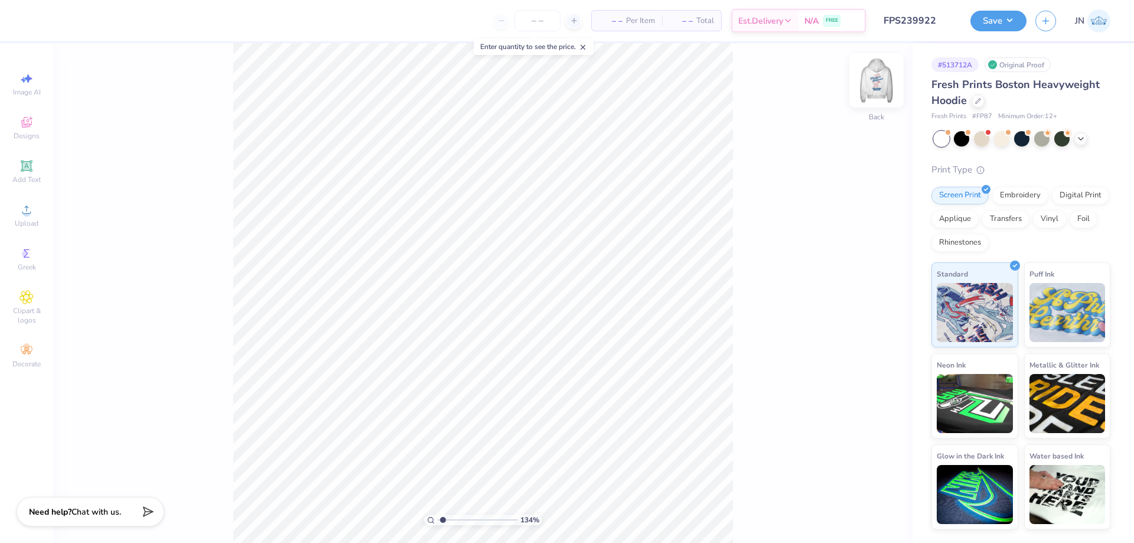
click at [886, 77] on img at bounding box center [876, 80] width 47 height 47
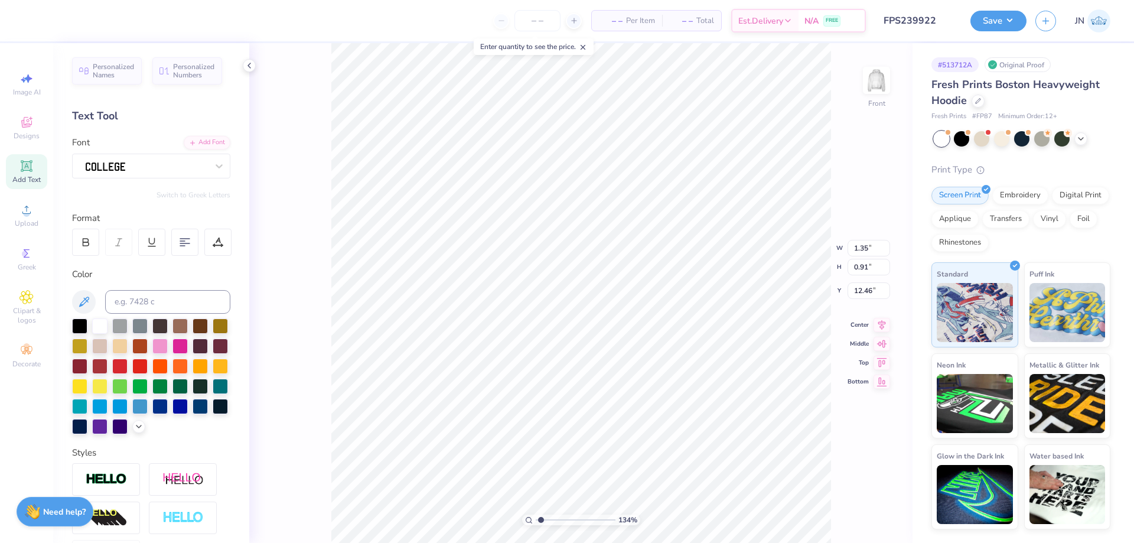
type input "2.53"
click at [550, 517] on input "range" at bounding box center [576, 519] width 80 height 11
click at [4, 217] on div "Image AI Designs Add Text Upload Greek Clipart & logos Decorate" at bounding box center [26, 293] width 53 height 500
click at [9, 214] on div "Upload" at bounding box center [26, 215] width 41 height 35
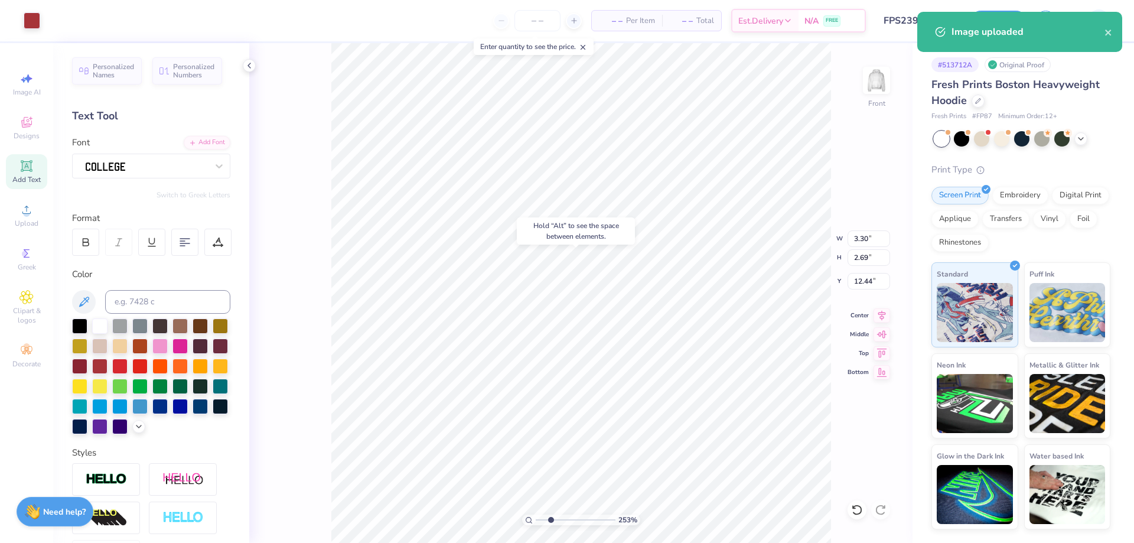
type input "12.44"
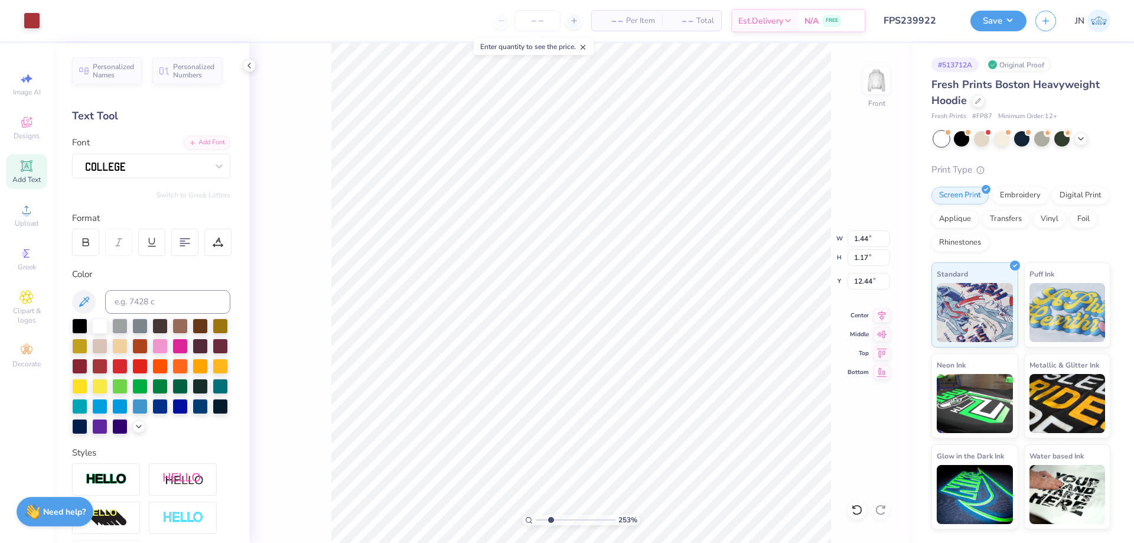
type input "1.44"
type input "1.17"
type input "12.55"
type input "1.41"
type input "1.15"
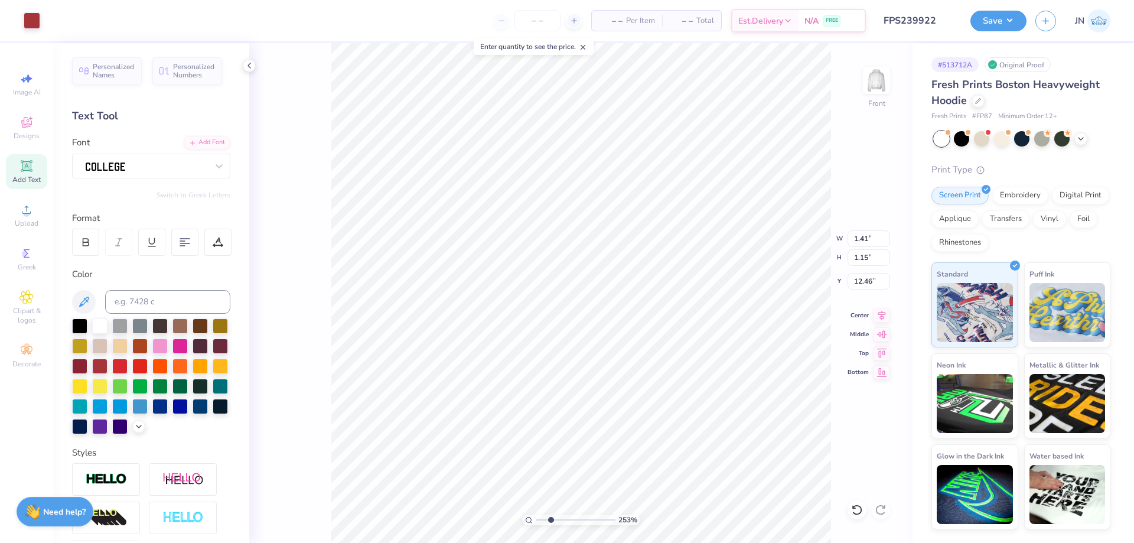
type input "12.46"
type input "12.57"
drag, startPoint x: 549, startPoint y: 520, endPoint x: 520, endPoint y: 520, distance: 29.5
type input "1"
click at [536, 520] on input "range" at bounding box center [576, 519] width 80 height 11
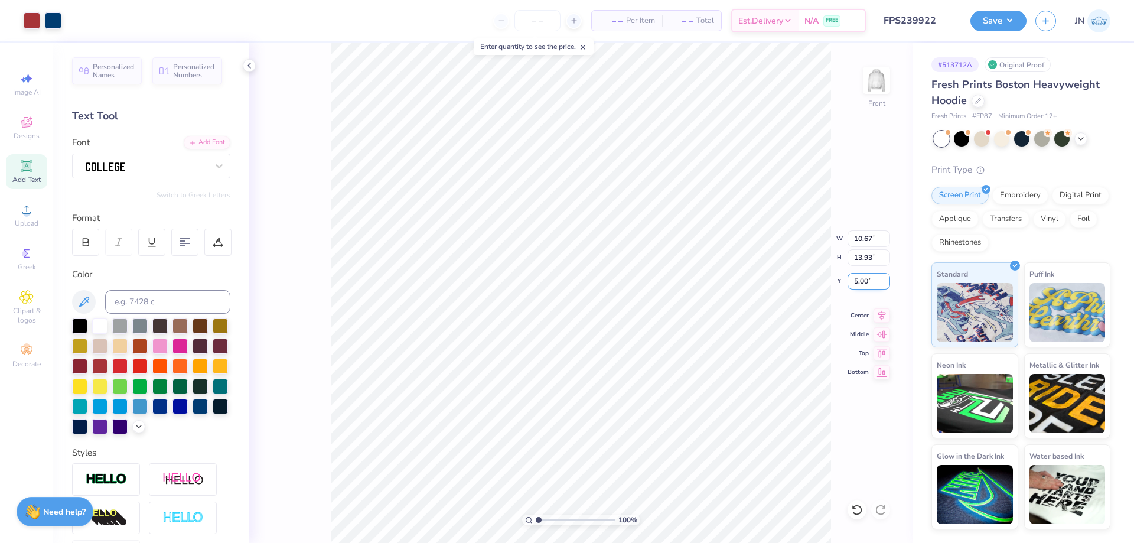
click at [866, 280] on input "5.00" at bounding box center [868, 281] width 43 height 17
type input "6.00"
click at [877, 80] on img at bounding box center [876, 80] width 47 height 47
click at [877, 83] on img at bounding box center [876, 80] width 47 height 47
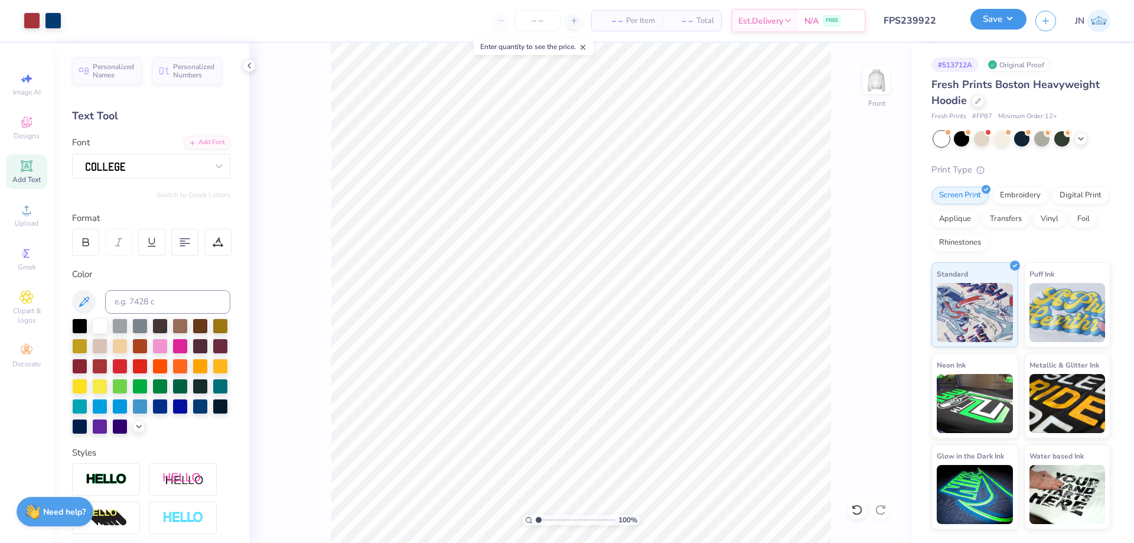
click at [991, 12] on button "Save" at bounding box center [998, 19] width 56 height 21
click at [988, 26] on button "Save" at bounding box center [998, 19] width 56 height 21
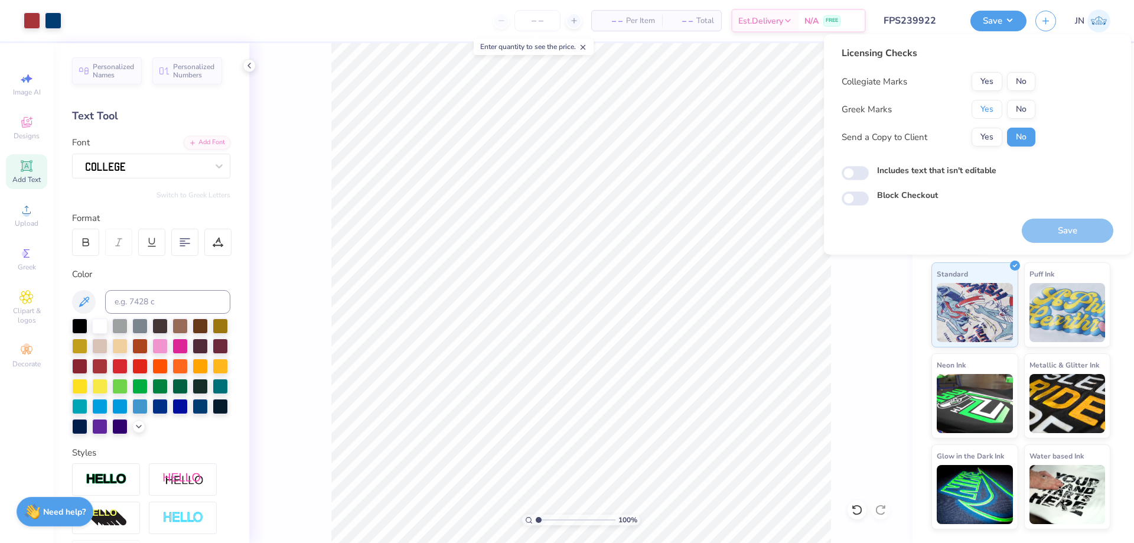
drag, startPoint x: 991, startPoint y: 111, endPoint x: 1017, endPoint y: 92, distance: 33.0
click at [991, 112] on button "Yes" at bounding box center [986, 109] width 31 height 19
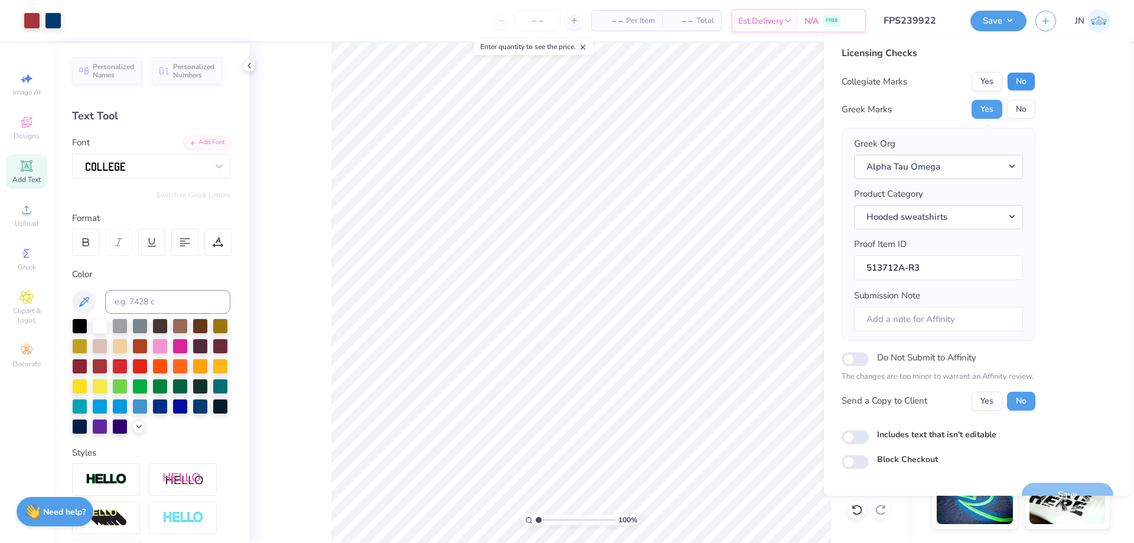
click at [1026, 81] on button "No" at bounding box center [1021, 81] width 28 height 19
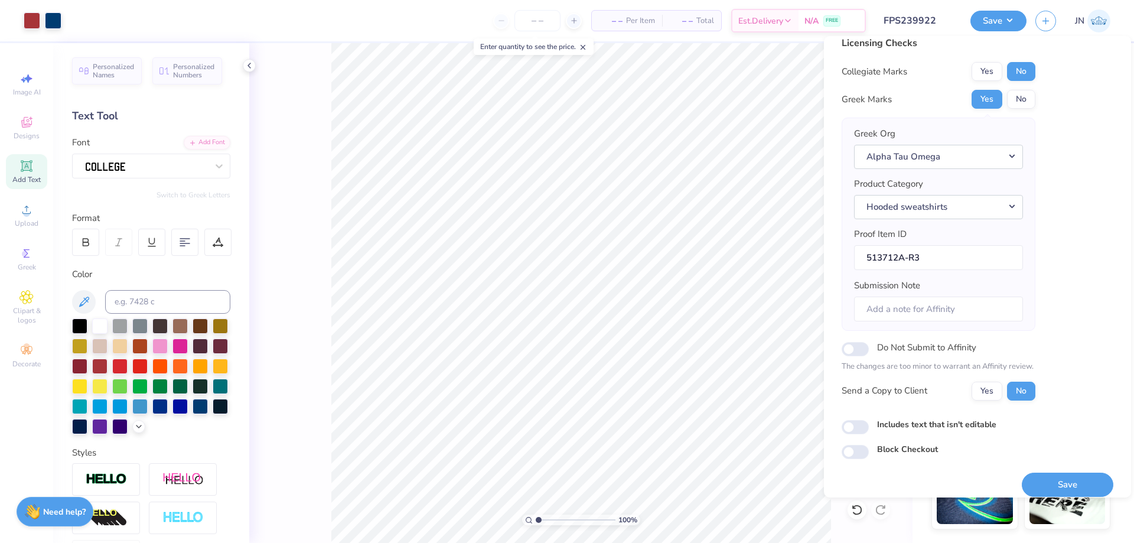
scroll to position [22, 0]
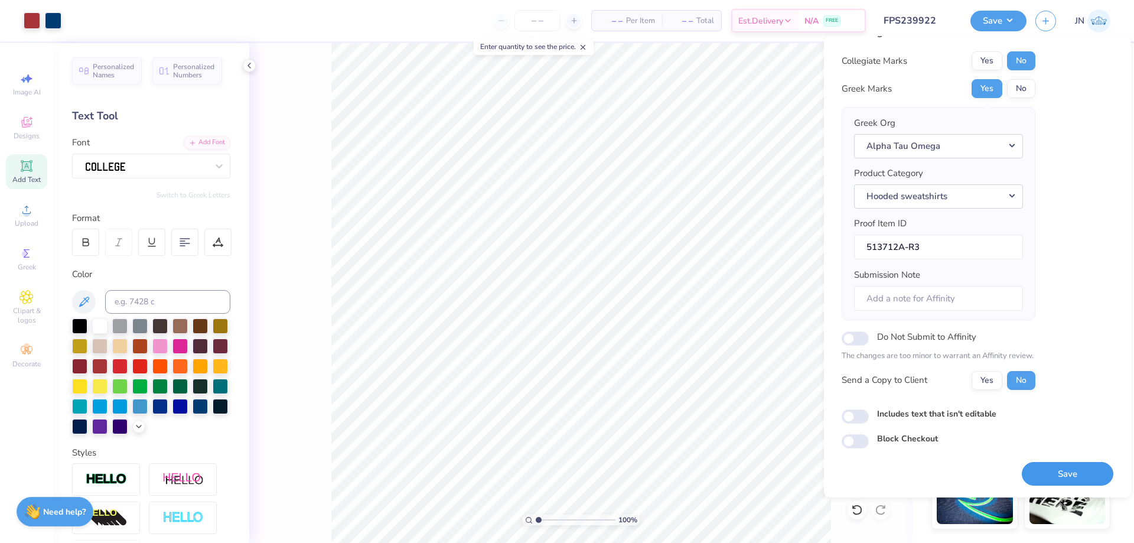
click at [1046, 480] on button "Save" at bounding box center [1068, 474] width 92 height 24
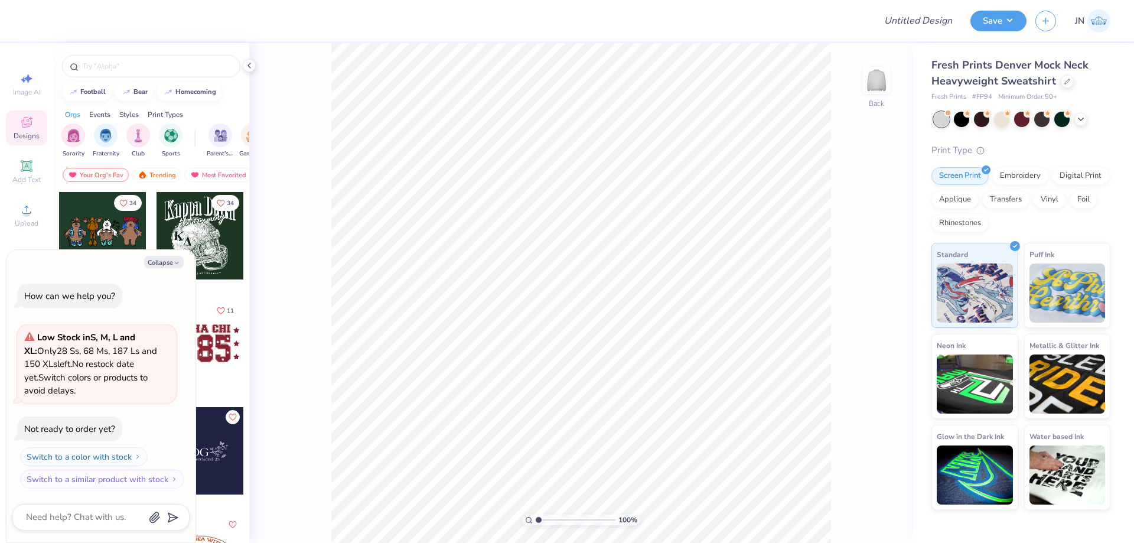
click at [13, 197] on div "Image AI Designs Add Text Upload Greek Clipart & logos Decorate" at bounding box center [26, 220] width 41 height 306
click at [21, 208] on icon at bounding box center [26, 210] width 14 height 14
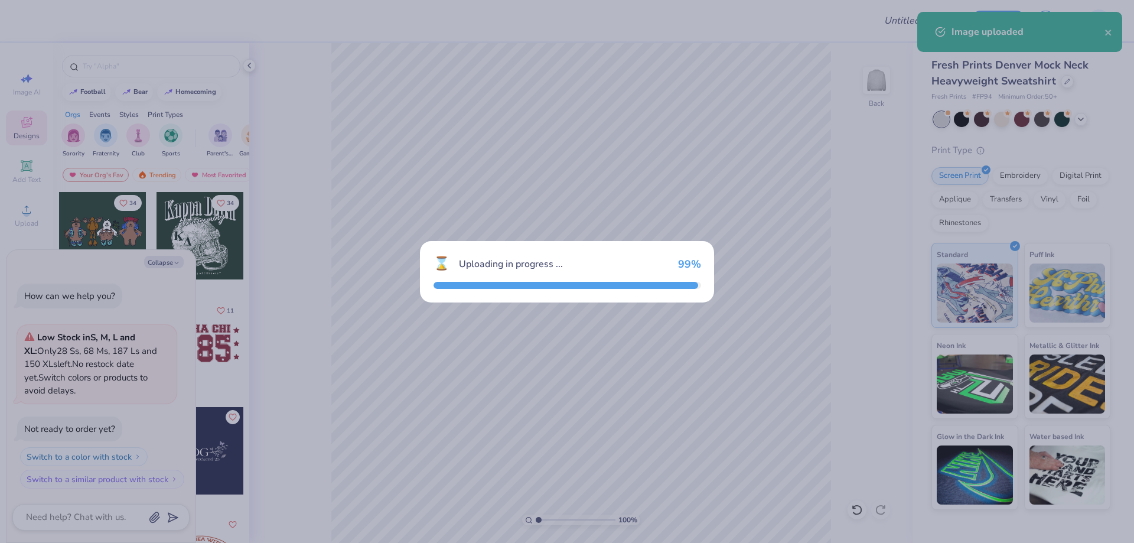
type textarea "x"
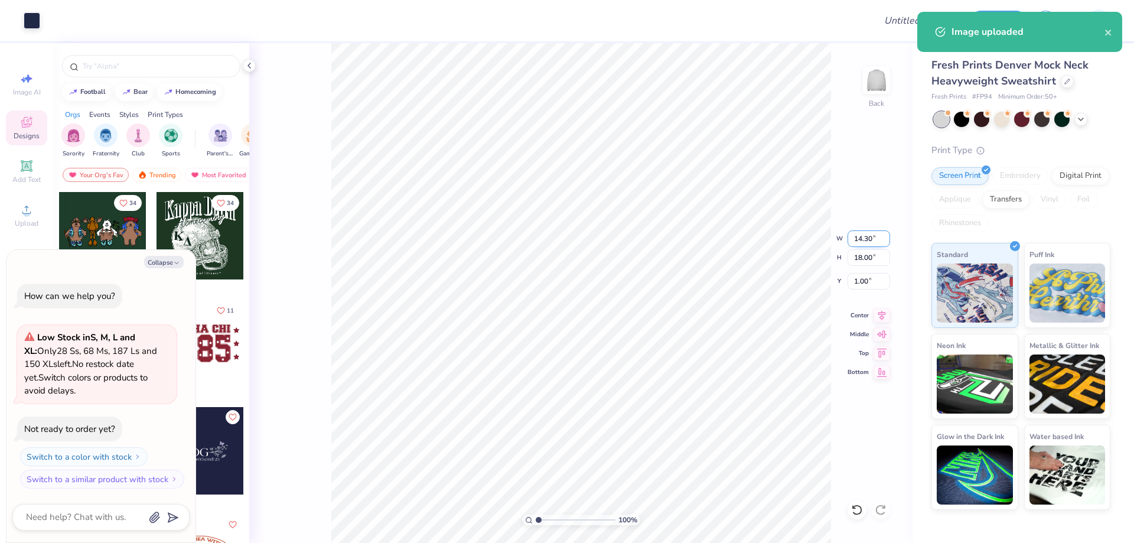
click at [871, 239] on input "14.30" at bounding box center [868, 238] width 43 height 17
click at [865, 256] on input "18.00" at bounding box center [868, 257] width 43 height 17
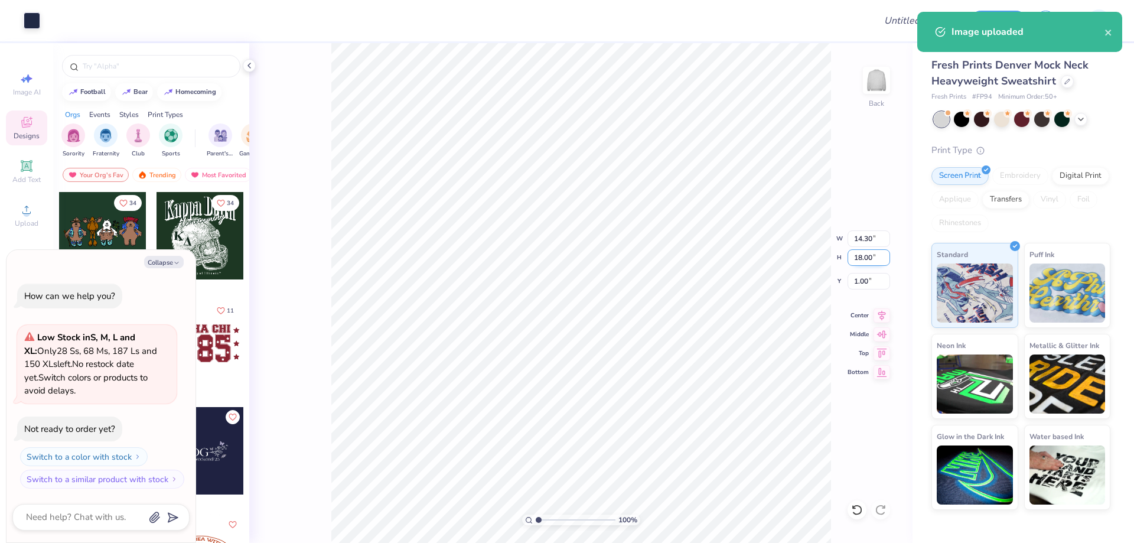
click at [865, 256] on input "18.00" at bounding box center [868, 257] width 43 height 17
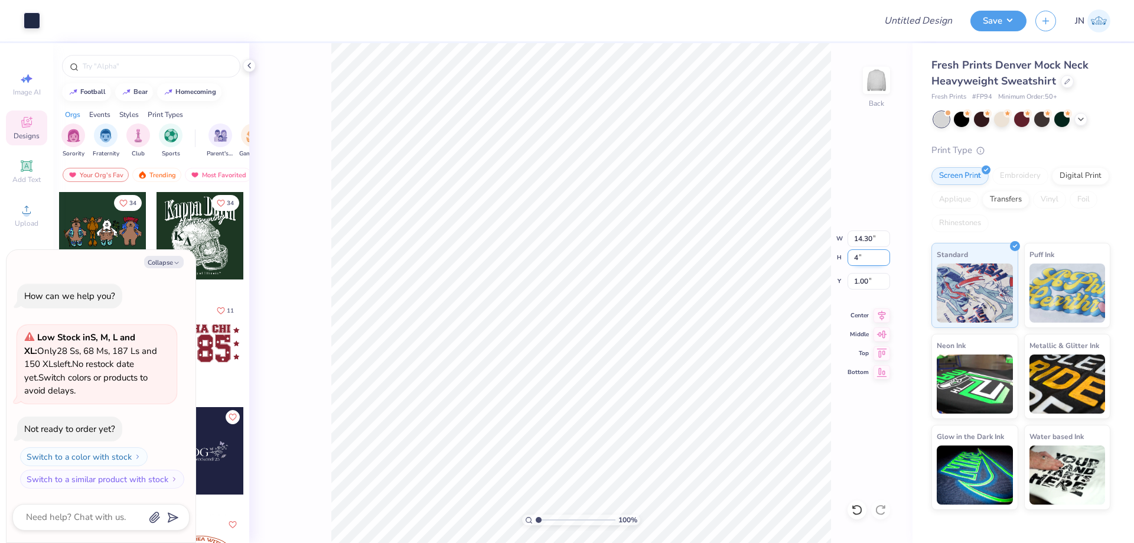
type input "4"
type textarea "x"
type input "3.18"
type input "4.00"
click at [860, 273] on input "8.00" at bounding box center [868, 281] width 43 height 17
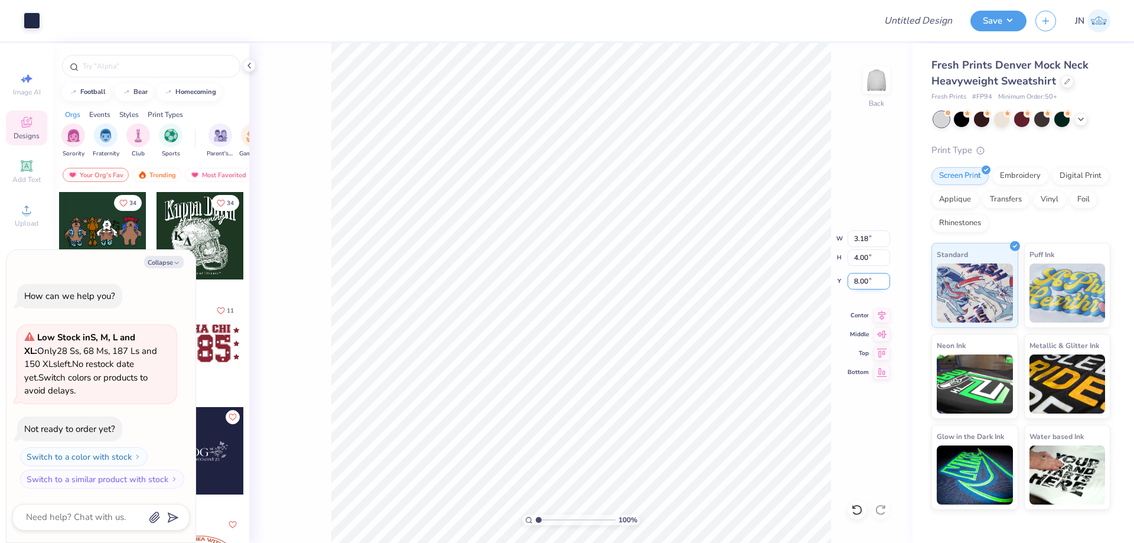
click at [860, 273] on input "8.00" at bounding box center [868, 281] width 43 height 17
type input "3"
type textarea "x"
type input "3.00"
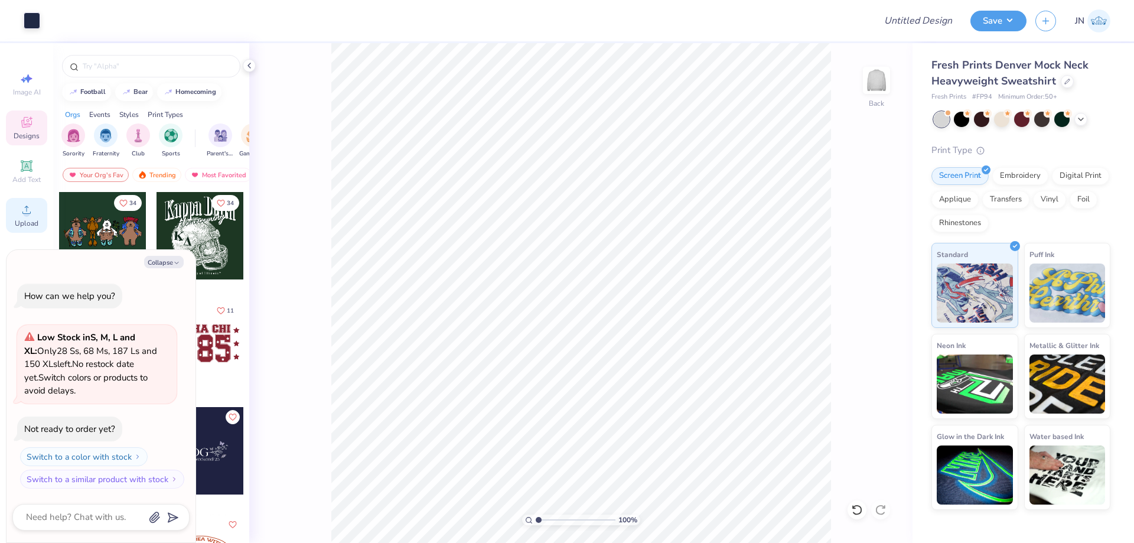
click at [37, 211] on div "Upload" at bounding box center [26, 215] width 41 height 35
type textarea "x"
type input "2.06"
type input "2.18"
type textarea "x"
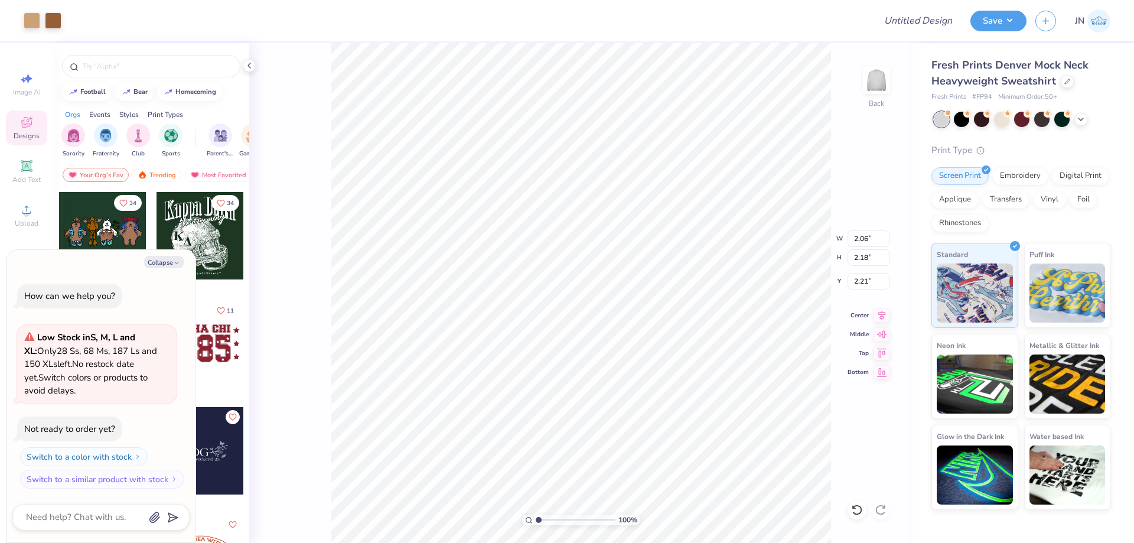
type input "3.68"
click at [267, 218] on div "100 % Back" at bounding box center [580, 293] width 663 height 500
click at [29, 195] on div "Image AI Designs Add Text Upload Greek Clipart & logos Decorate" at bounding box center [26, 220] width 41 height 306
click at [17, 211] on div "Upload" at bounding box center [26, 215] width 41 height 35
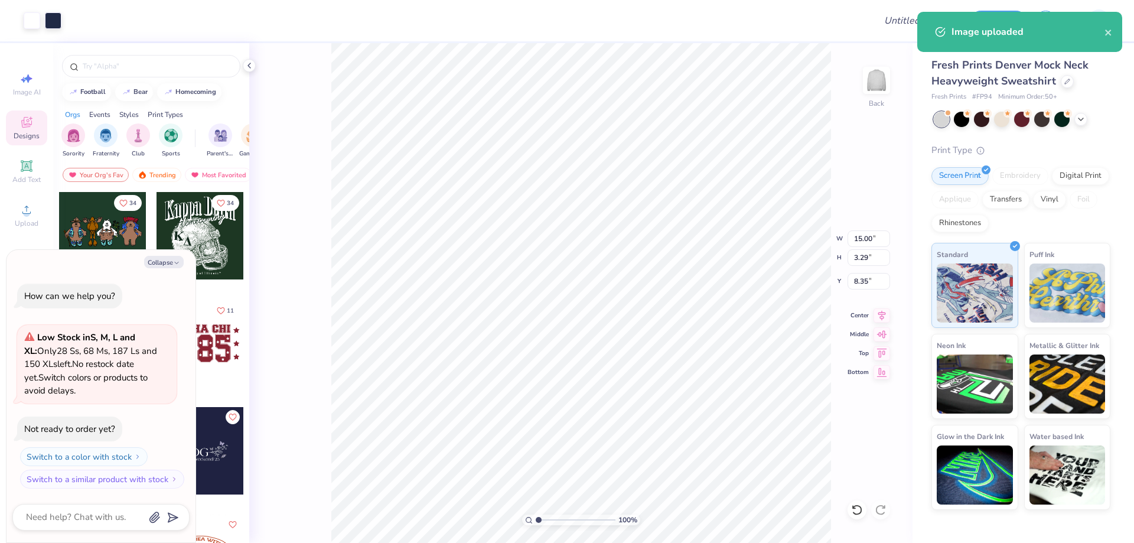
type textarea "x"
type input "4.69"
type input "1.03"
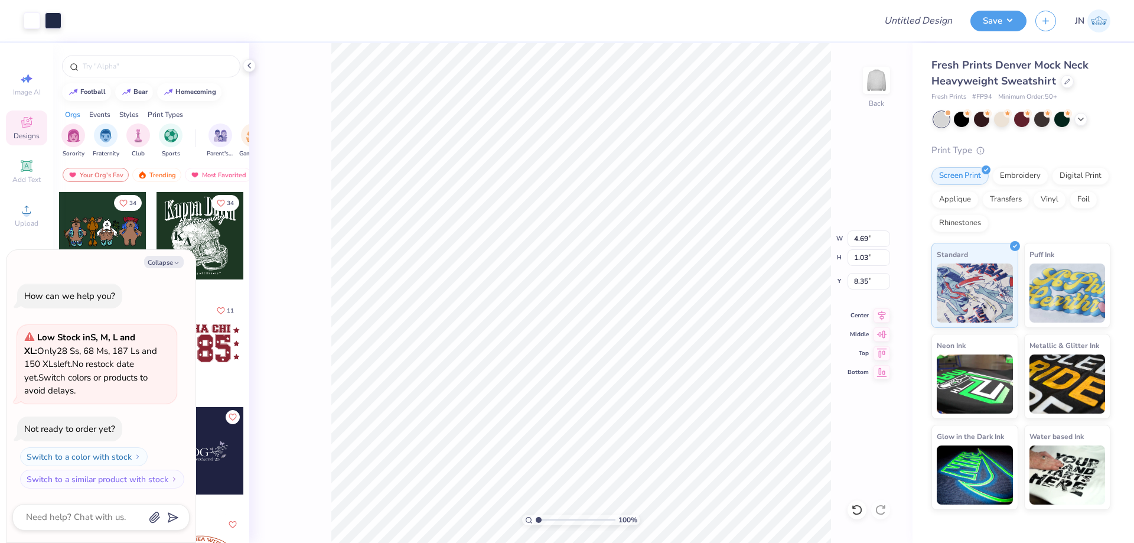
type textarea "x"
type input "5.97"
type textarea "x"
type input "3.65"
type input "0.80"
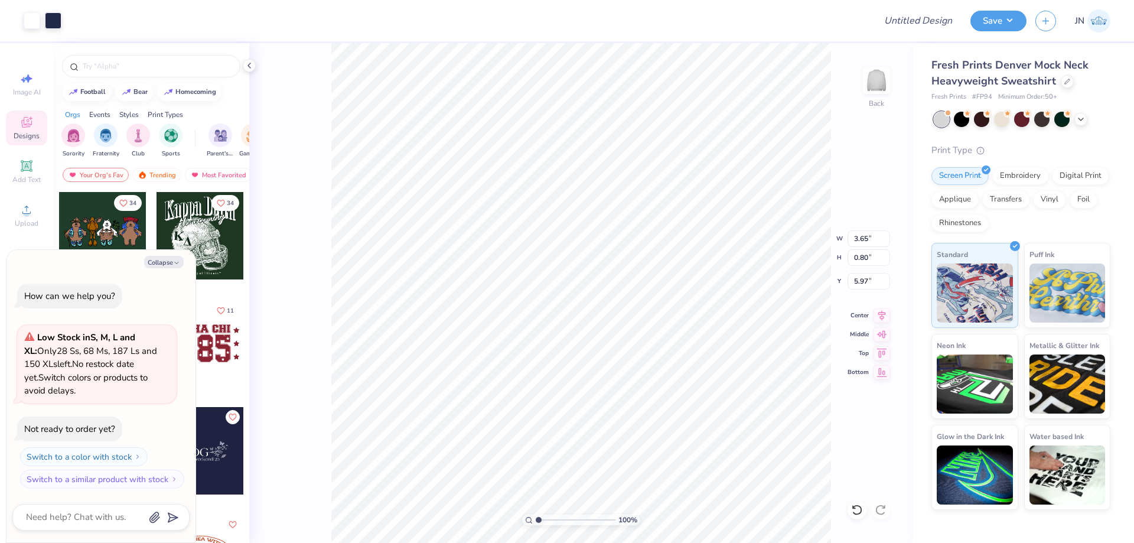
type textarea "x"
type input "5.86"
type textarea "x"
type input "4.02"
click at [562, 520] on input "range" at bounding box center [576, 519] width 80 height 11
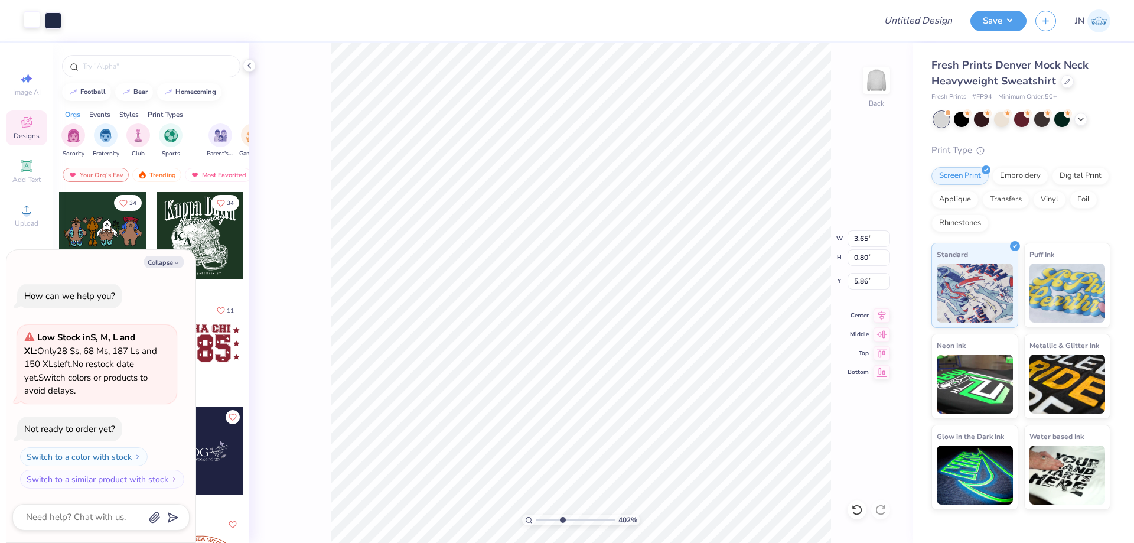
click at [32, 26] on div at bounding box center [32, 19] width 17 height 17
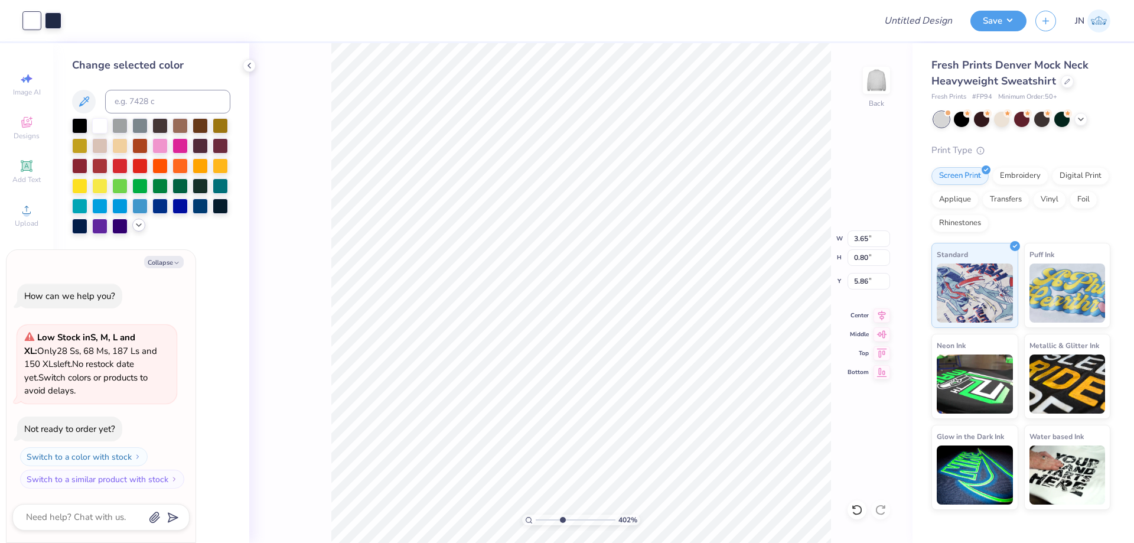
click at [136, 226] on icon at bounding box center [138, 224] width 9 height 9
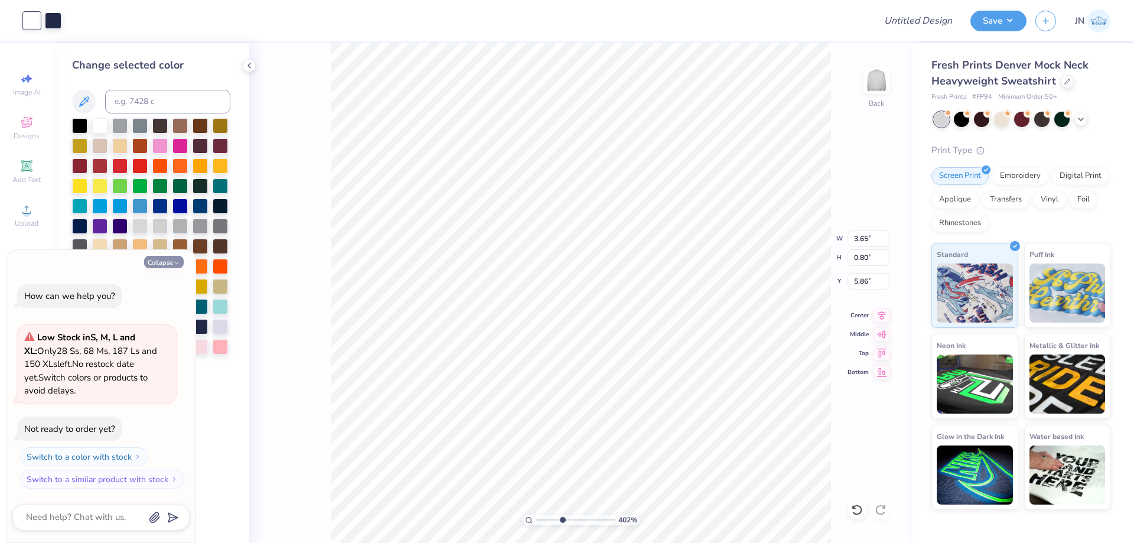
click at [149, 262] on button "Collapse" at bounding box center [164, 262] width 40 height 12
type textarea "x"
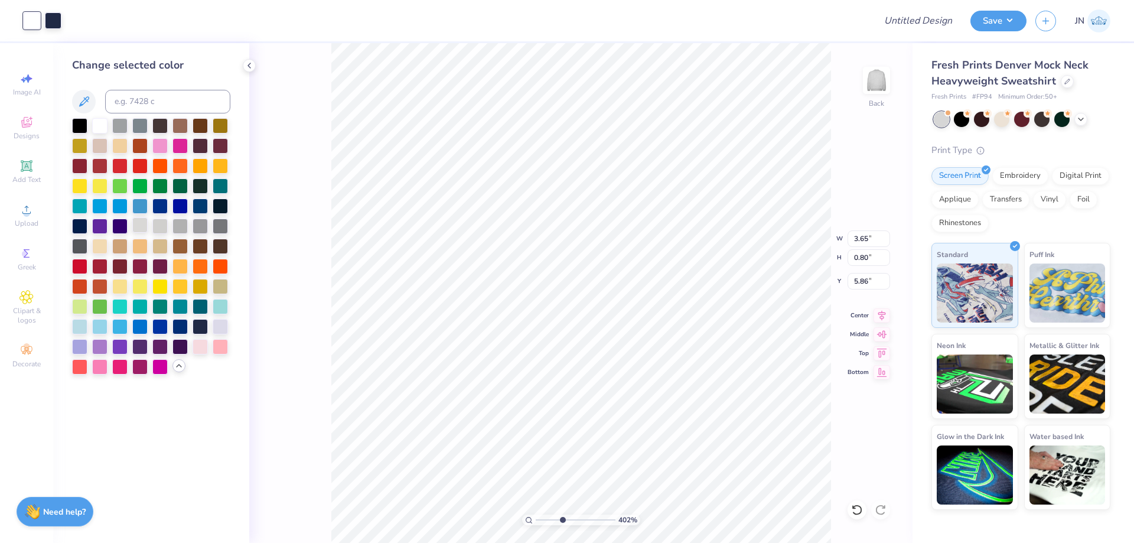
click at [140, 227] on div at bounding box center [139, 224] width 15 height 15
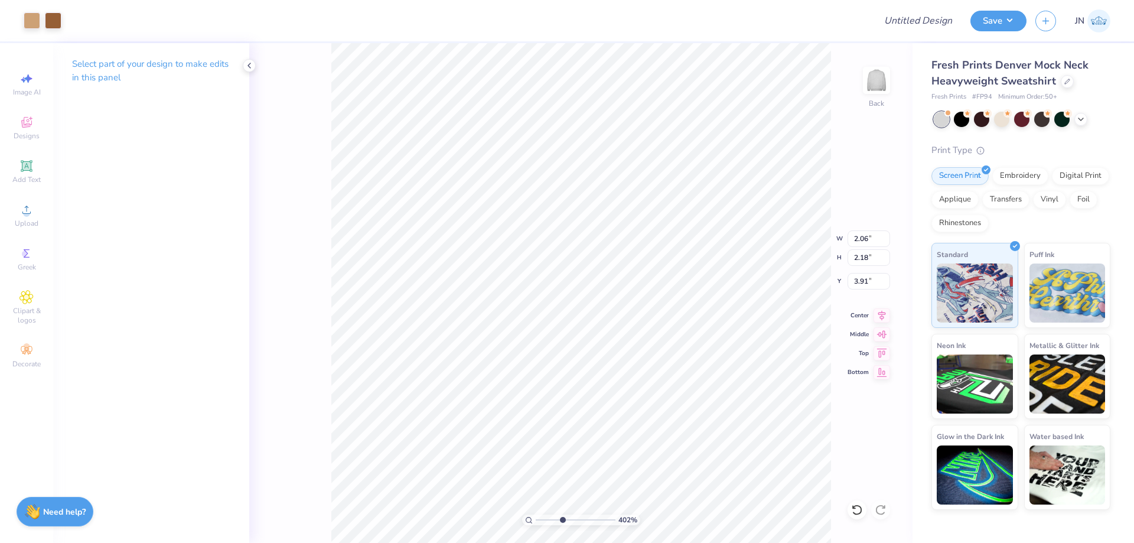
type input "3.91"
type input "3.18"
type input "4.00"
type input "3.00"
type input "2.06"
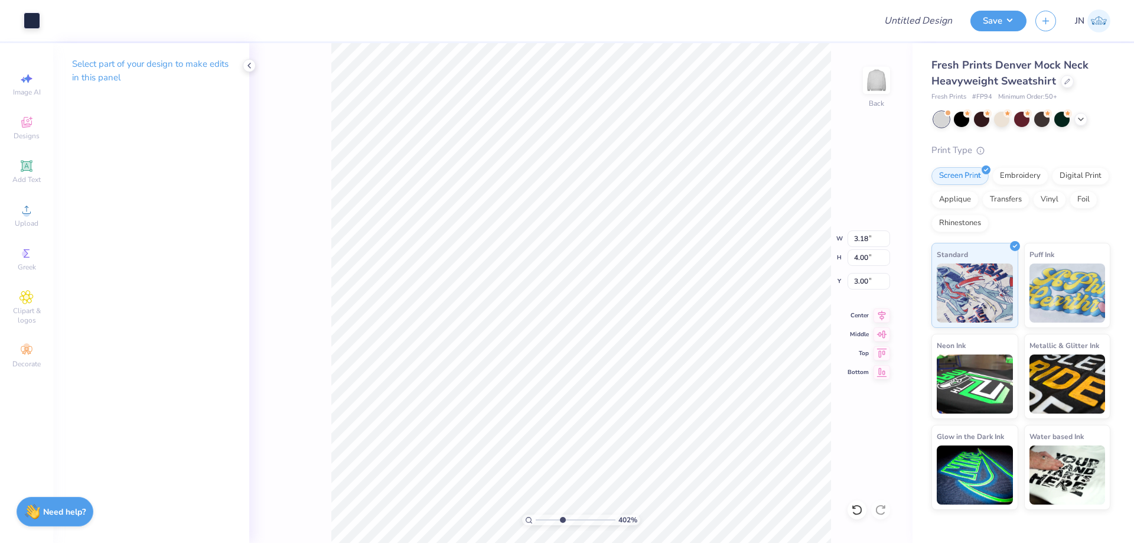
type input "2.18"
type input "3.91"
type input "2.21"
type input "2.34"
type input "3.75"
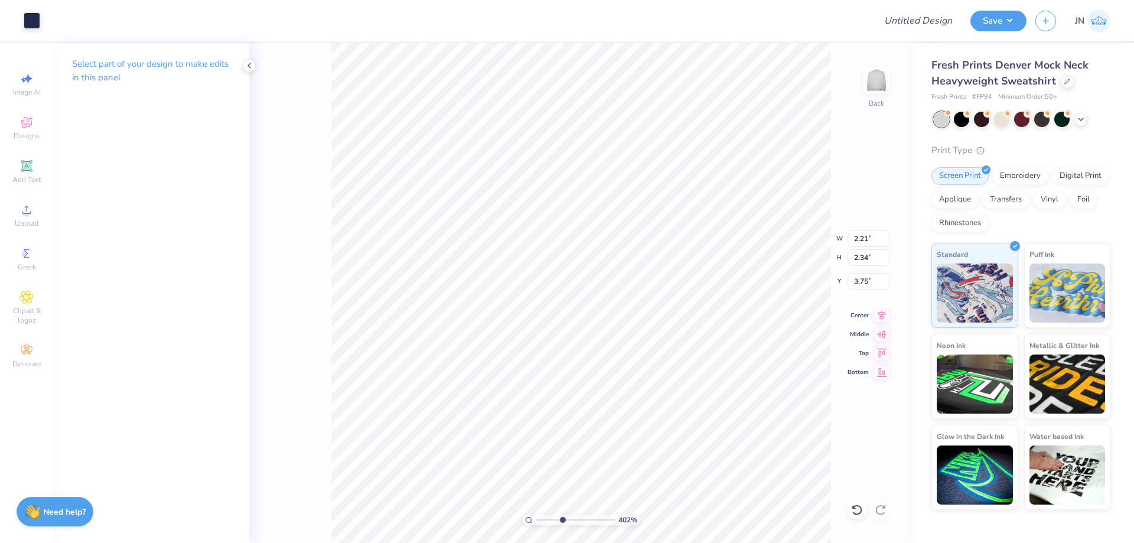
type input "3.18"
type input "4.00"
type input "3.00"
click at [926, 348] on div "Fresh Prints Denver Mock Neck Heavyweight Sweatshirt Fresh Prints # FP94 Minimu…" at bounding box center [1022, 276] width 221 height 466
click at [22, 167] on icon at bounding box center [26, 166] width 14 height 14
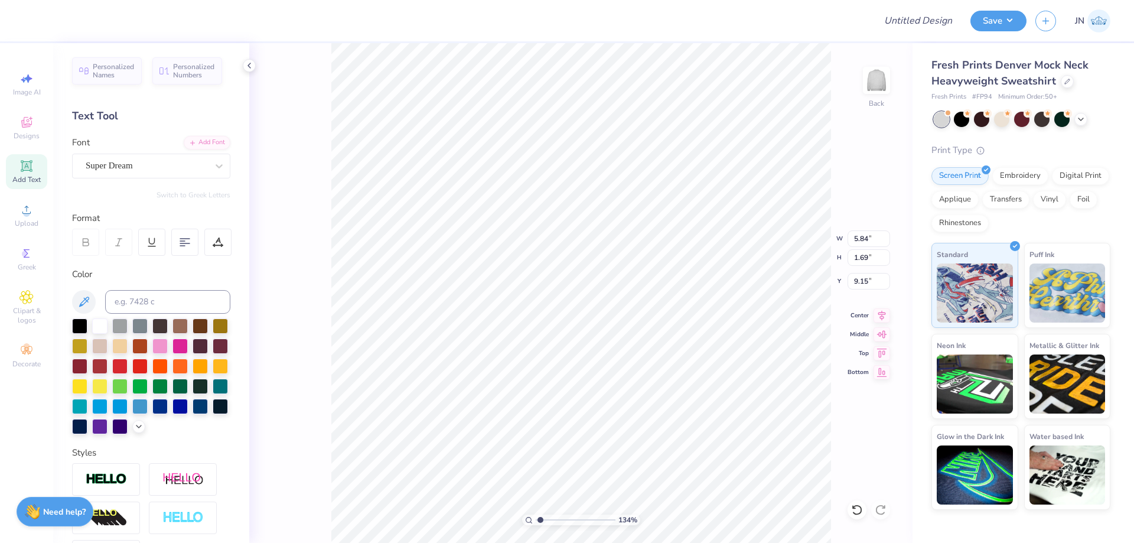
drag, startPoint x: 561, startPoint y: 518, endPoint x: 540, endPoint y: 517, distance: 21.3
type input "1.26"
click at [540, 518] on input "range" at bounding box center [576, 519] width 80 height 11
type input "8.95"
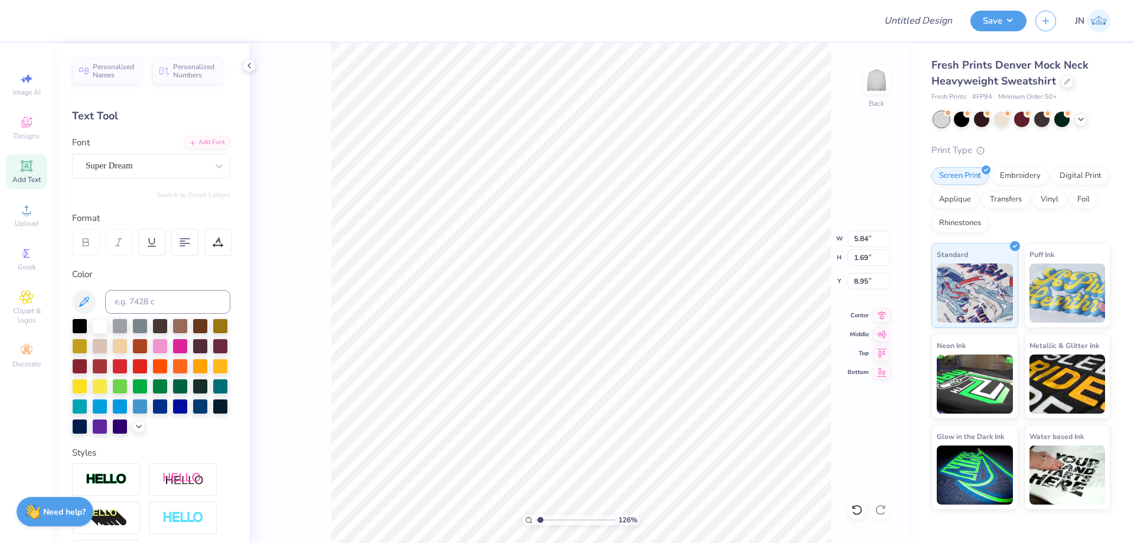
type textarea "ASF"
type input "4.22"
type input "1.76"
type input "8.91"
click at [204, 138] on div "Add Font" at bounding box center [207, 142] width 47 height 14
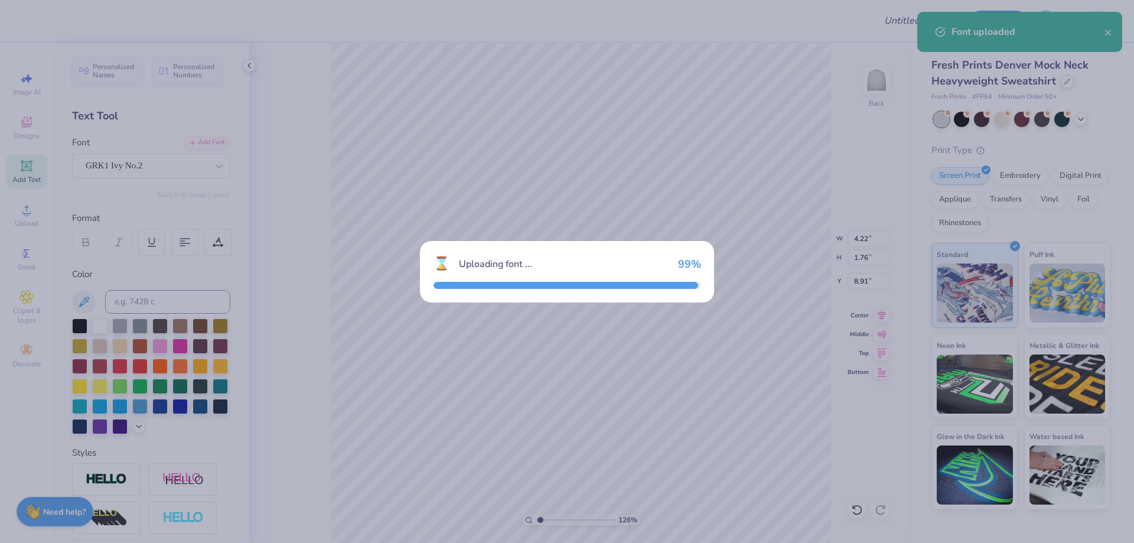
type input "5.16"
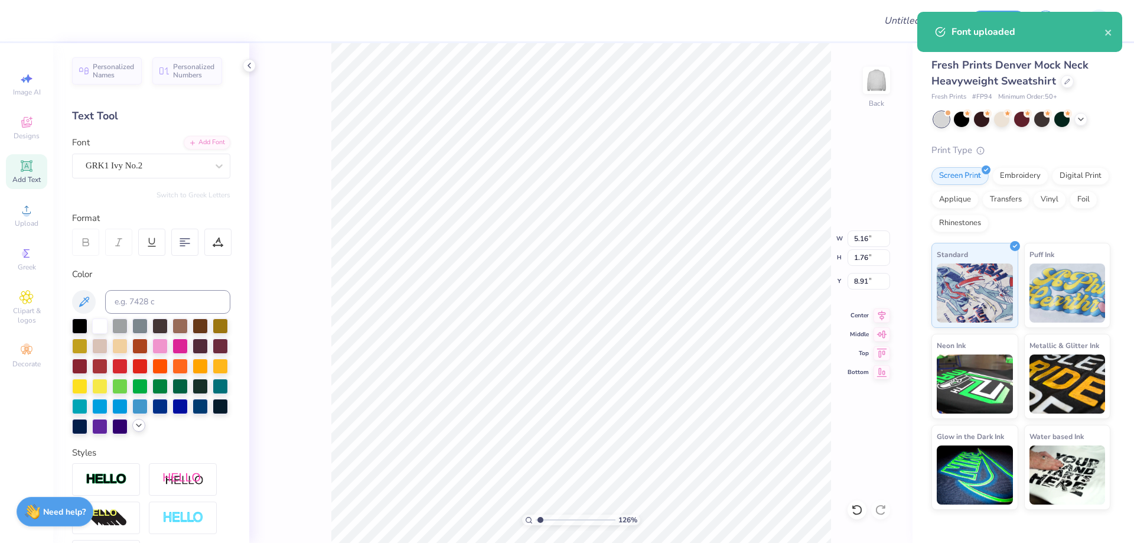
click at [134, 430] on icon at bounding box center [138, 424] width 9 height 9
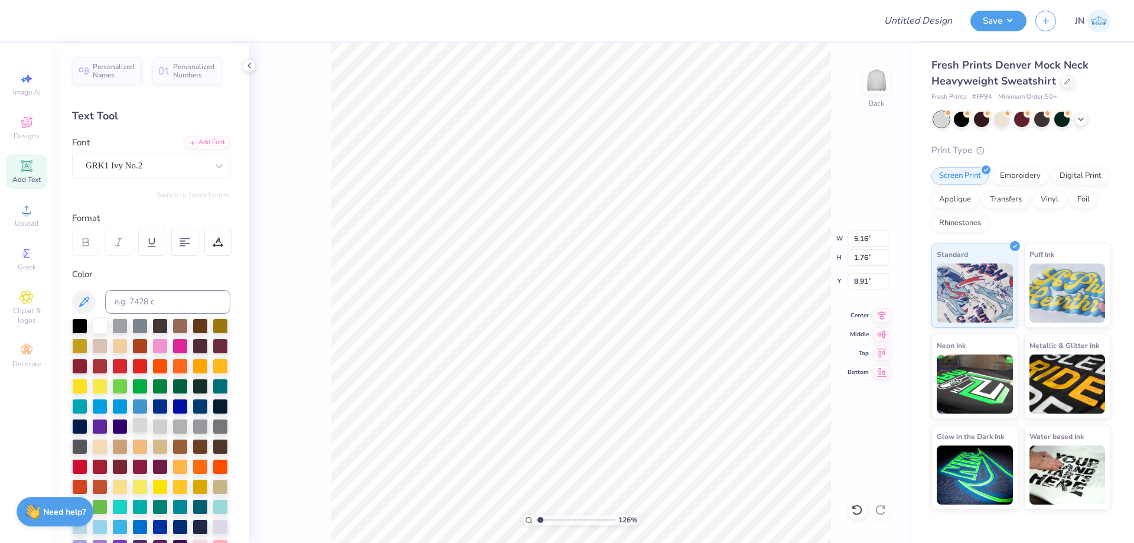
click at [132, 433] on div at bounding box center [139, 424] width 15 height 15
type input "4.10"
type input "1.67"
type input "0.57"
type input "3.79"
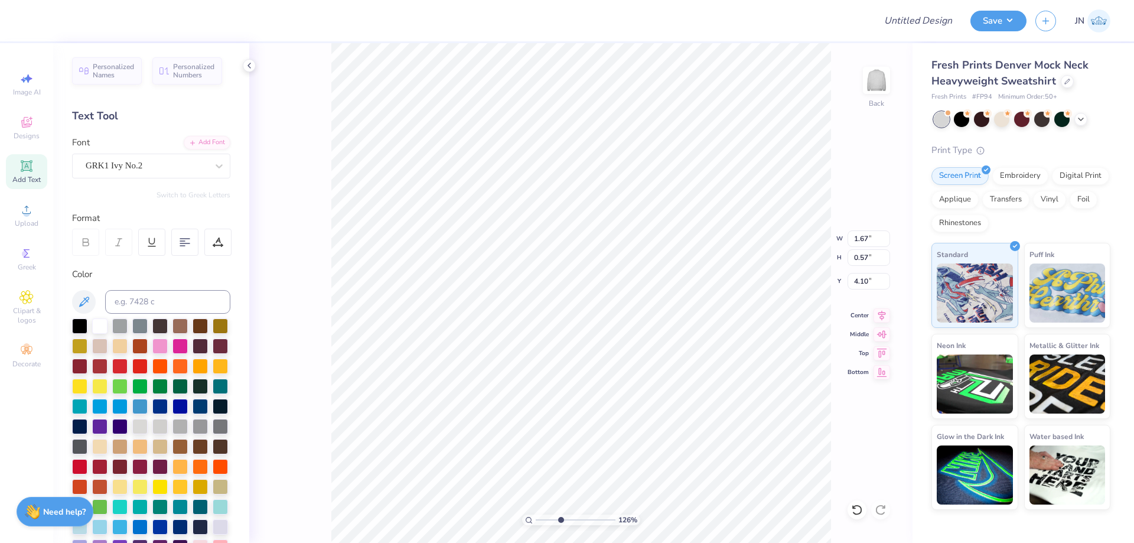
click at [560, 519] on input "range" at bounding box center [576, 519] width 80 height 11
type input "4.64"
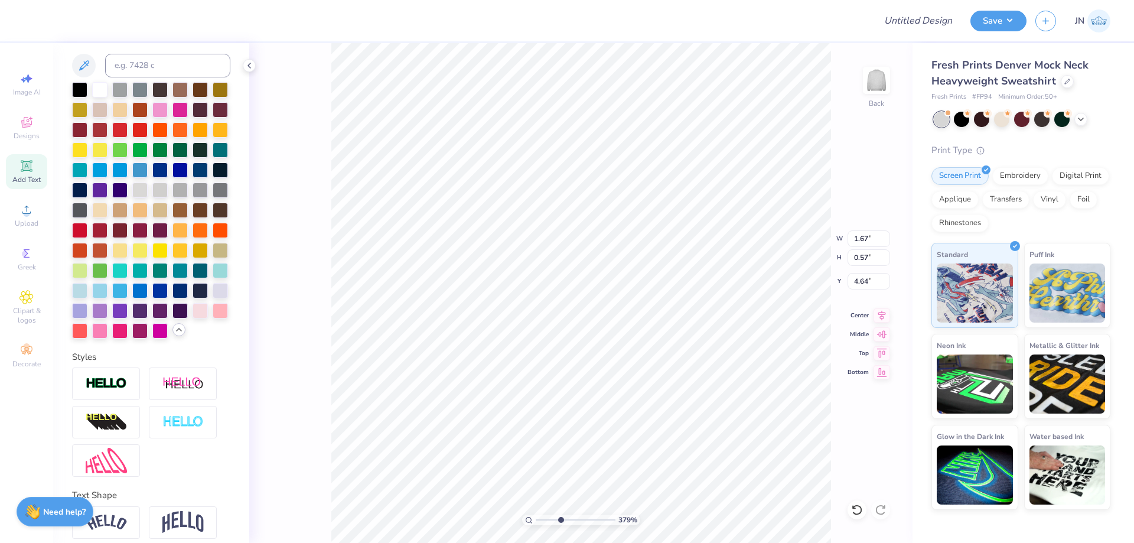
scroll to position [325, 0]
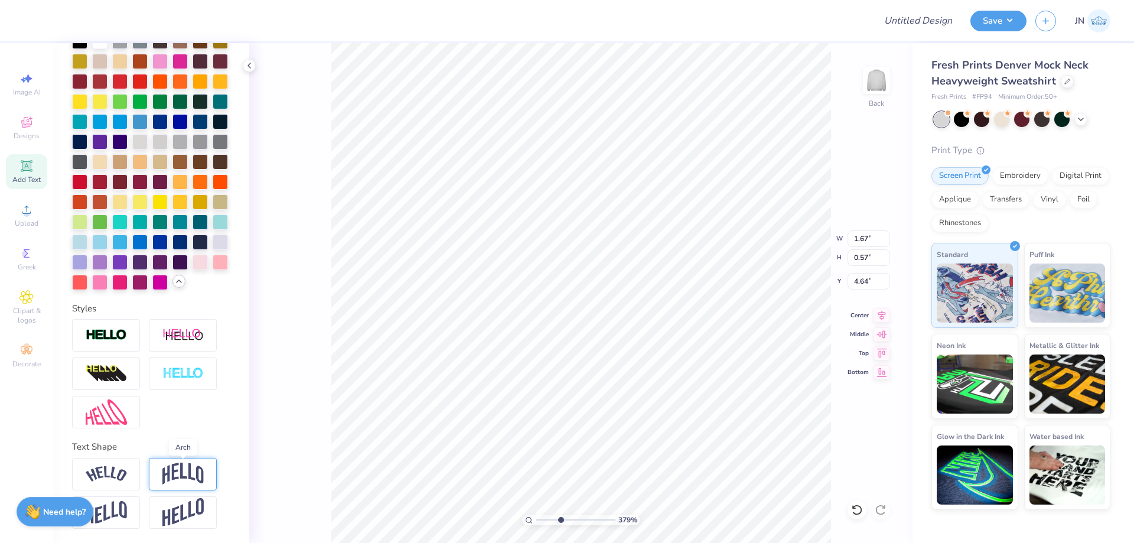
click at [182, 478] on img at bounding box center [182, 473] width 41 height 22
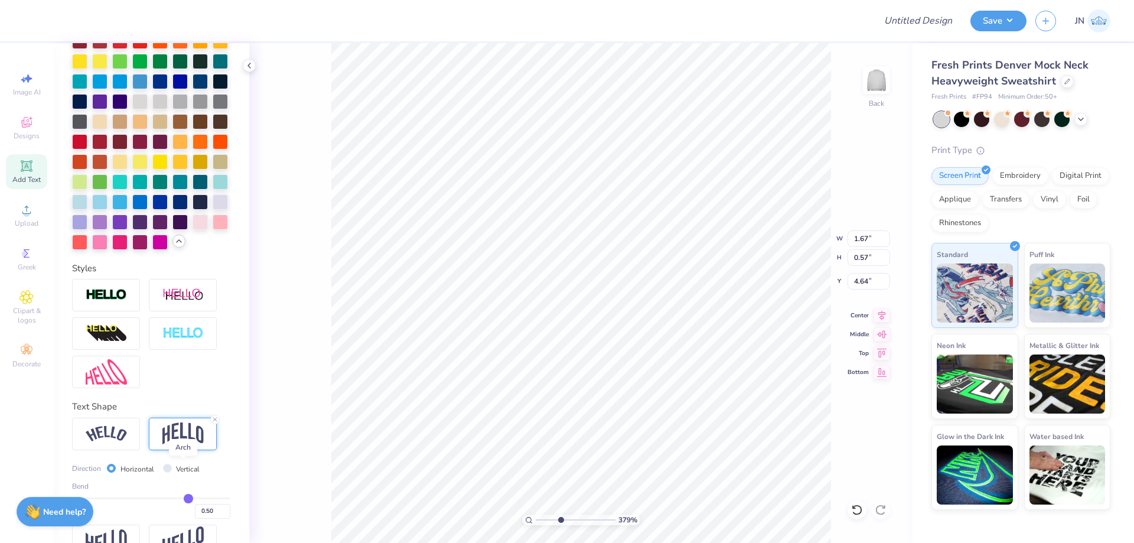
type input "0.91"
type input "4.46"
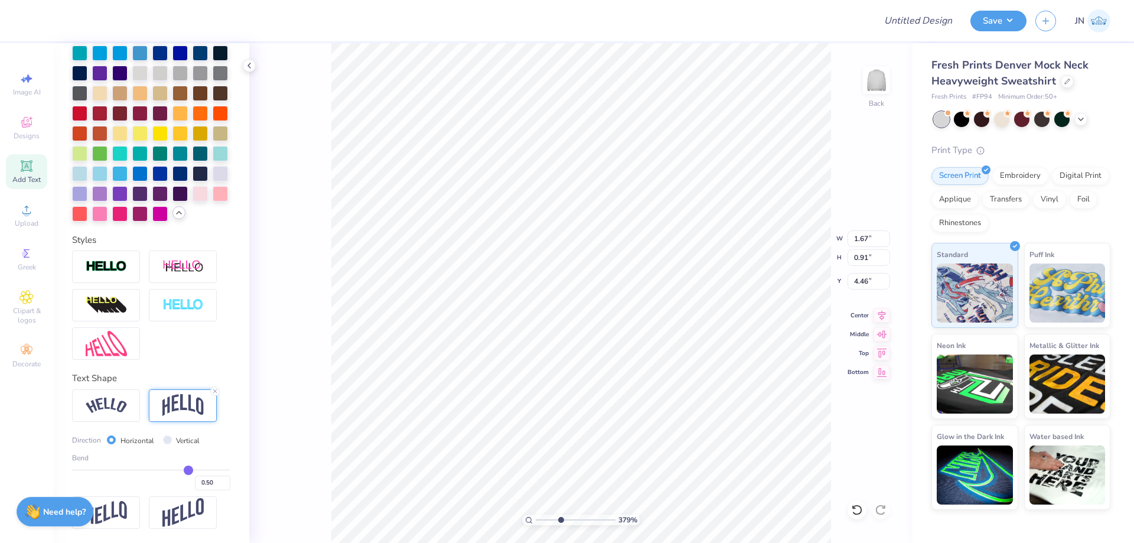
scroll to position [393, 0]
type input "0.21"
type input "0.19"
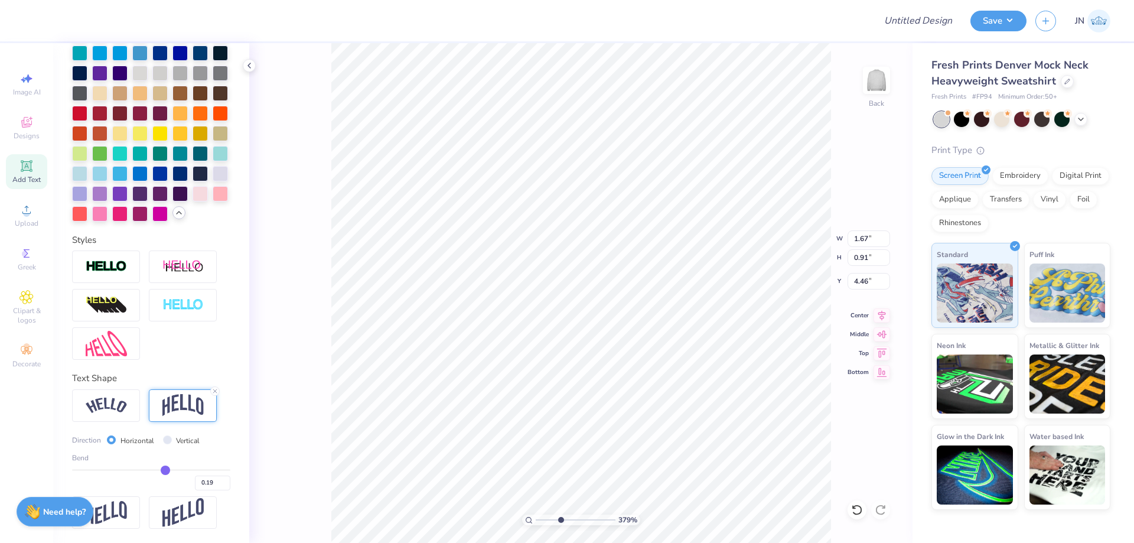
type input "0.16"
type input "0.15"
type input "0.13"
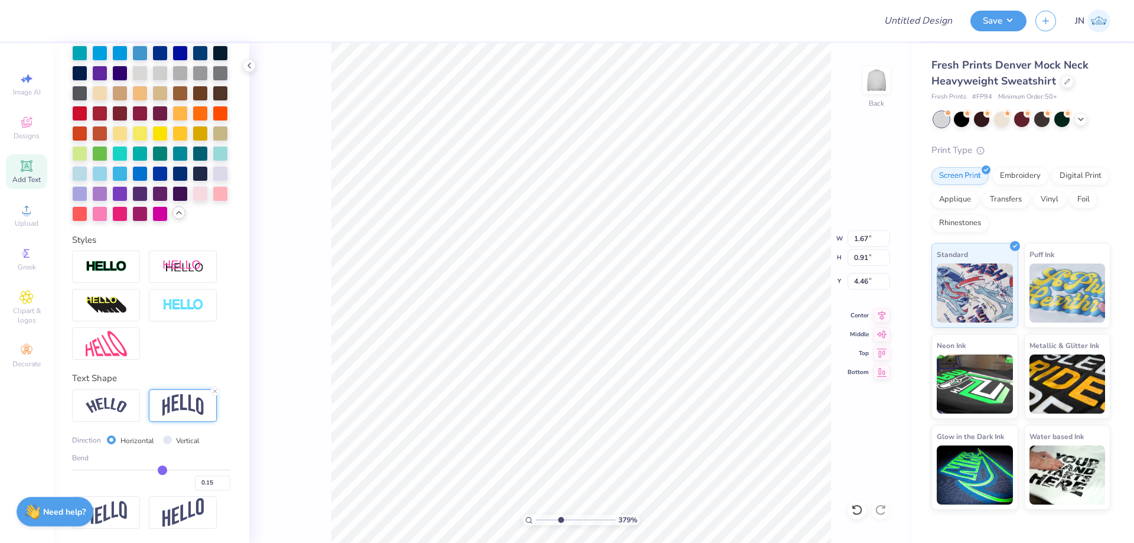
type input "0.13"
type input "0.11"
type input "0.1"
type input "0.10"
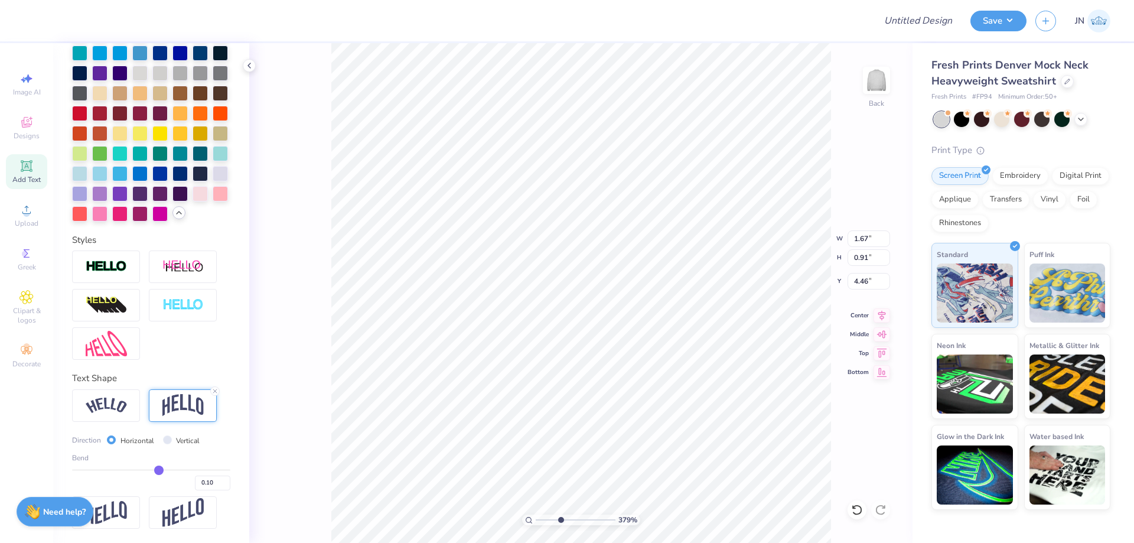
type input "0.09"
type input "0.08"
type input "0.07"
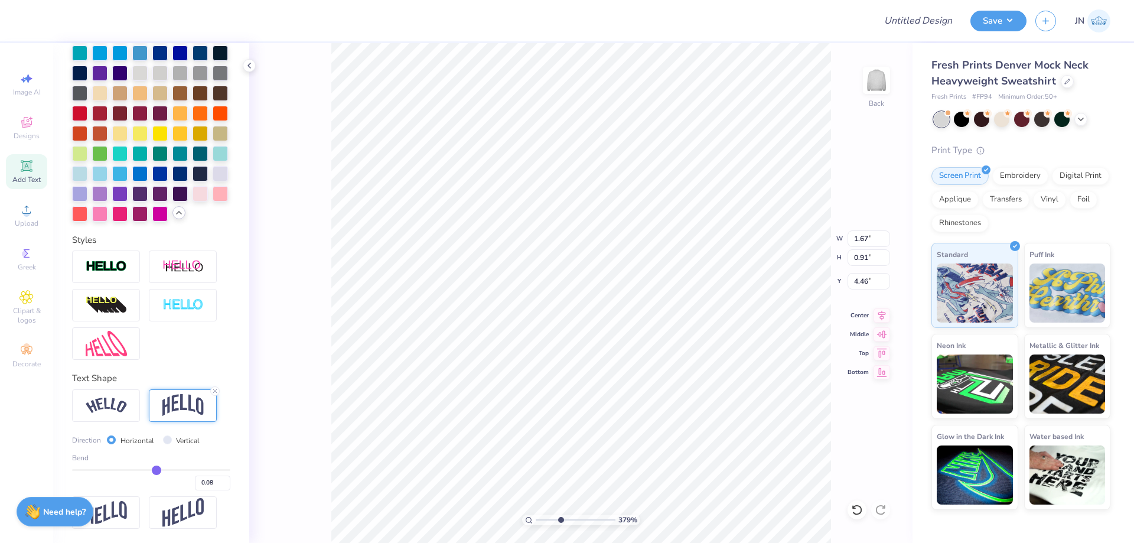
type input "0.07"
type input "0.06"
click at [151, 469] on input "range" at bounding box center [151, 470] width 158 height 2
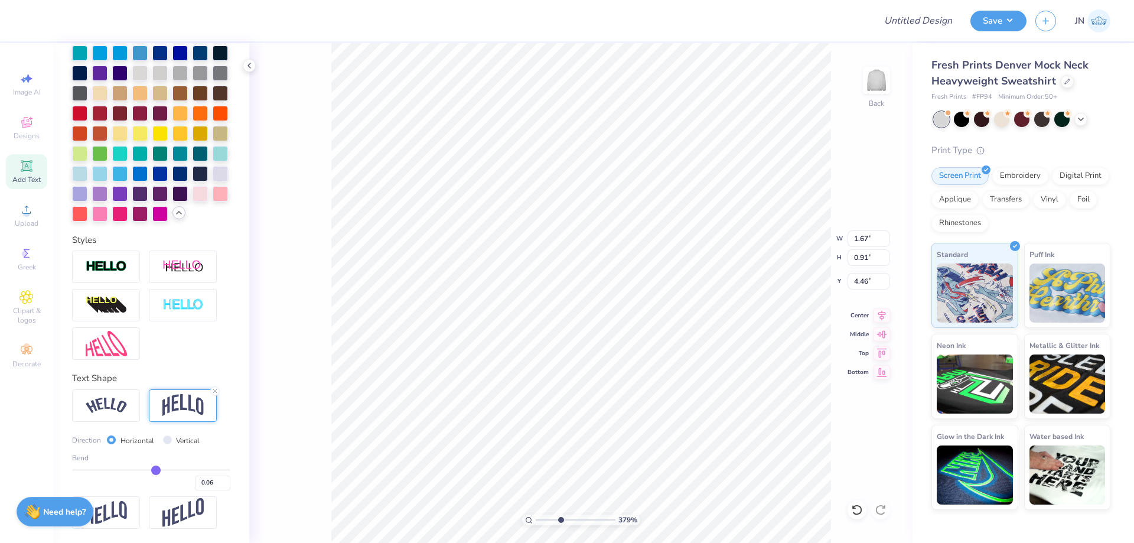
type input "0.61"
type input "4.62"
type input "-0.01"
type input "-0.02"
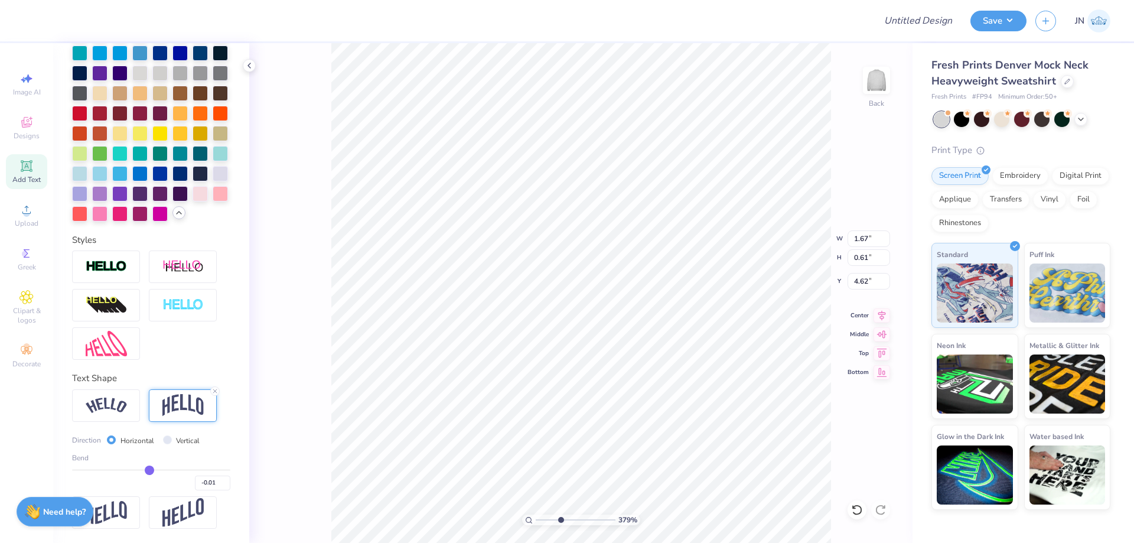
type input "-0.02"
type input "-0.03"
type input "-0.04"
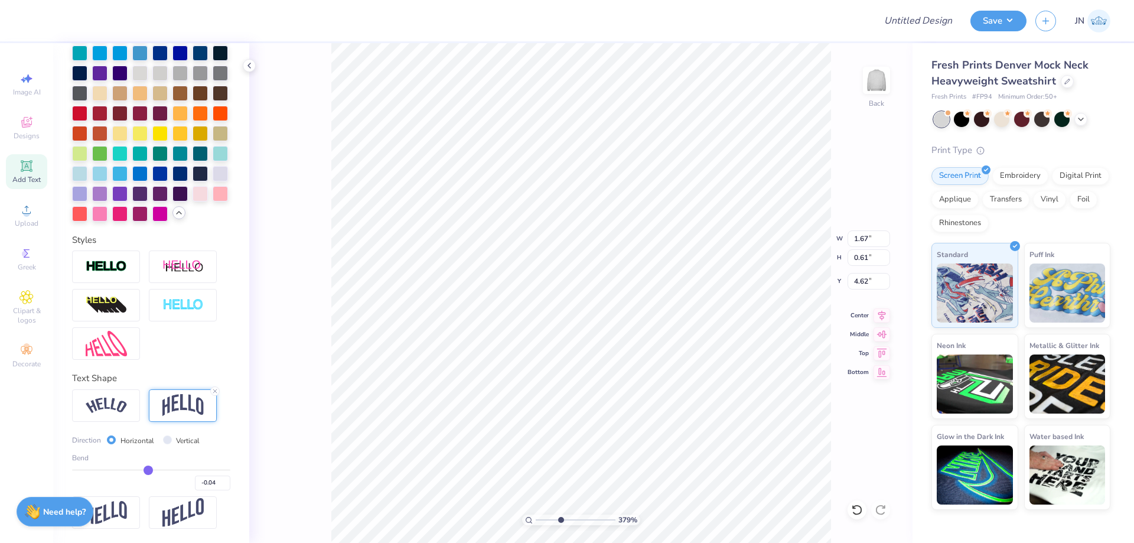
type input "-0.05"
type input "-0.07"
type input "-0.09"
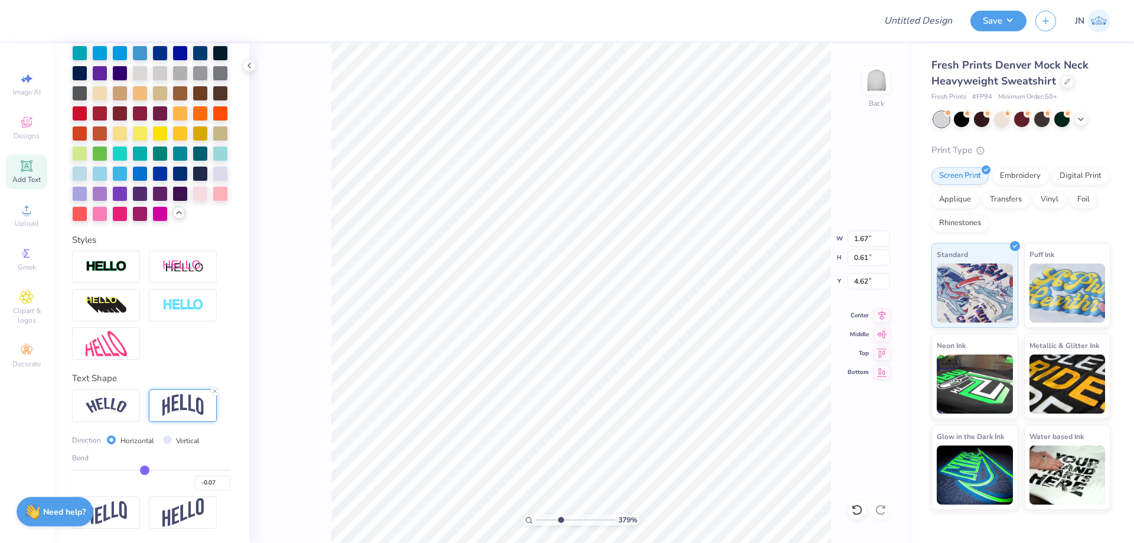
type input "-0.09"
type input "-0.11"
type input "-0.12"
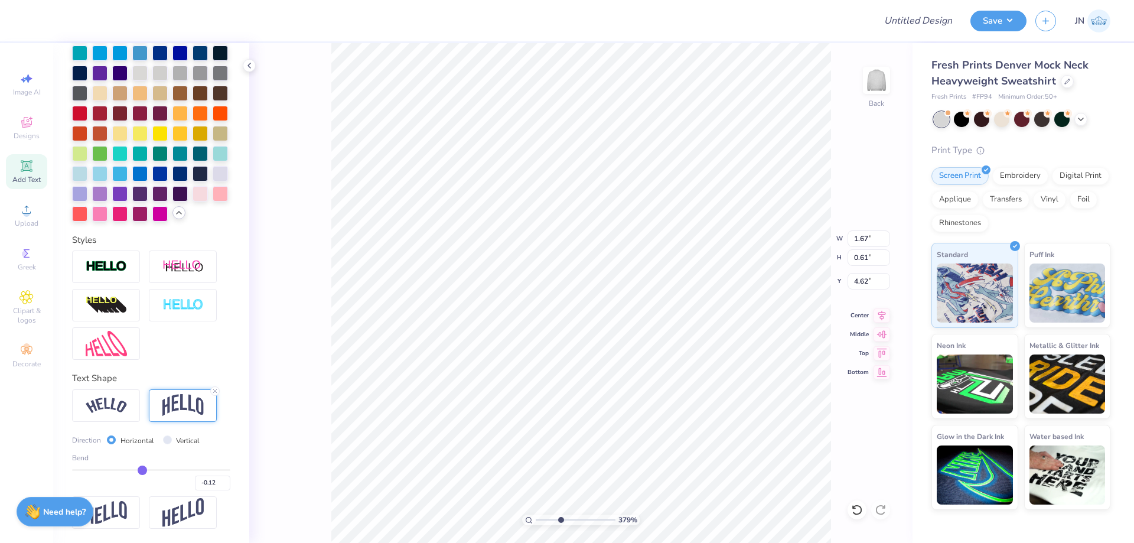
type input "-0.13"
drag, startPoint x: 146, startPoint y: 469, endPoint x: 137, endPoint y: 470, distance: 8.9
type input "-0.14"
click at [137, 470] on input "range" at bounding box center [151, 470] width 158 height 2
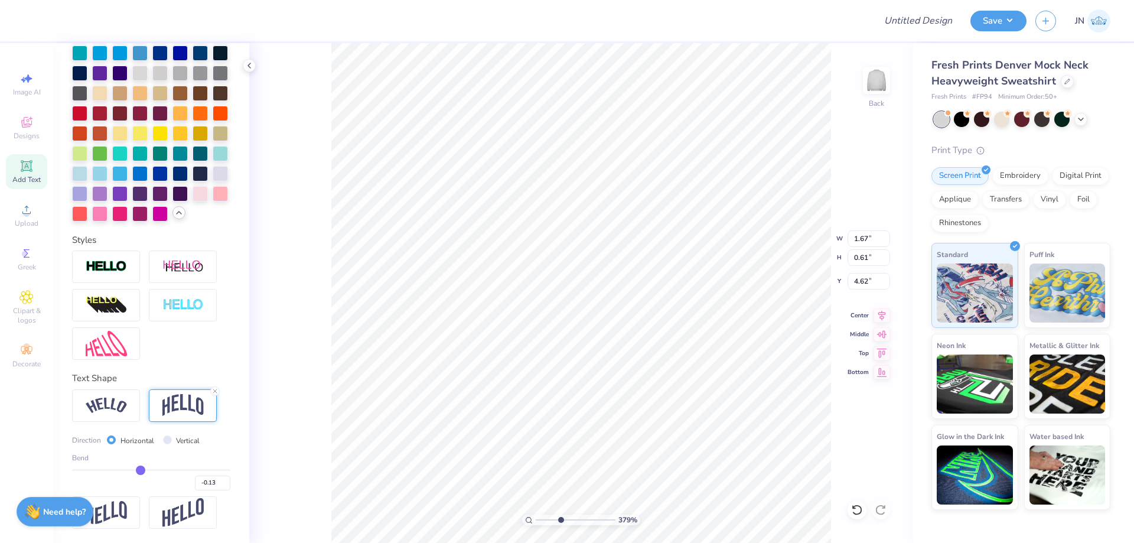
type input "-0.14"
type input "0.62"
type input "4.61"
type input "-0.18"
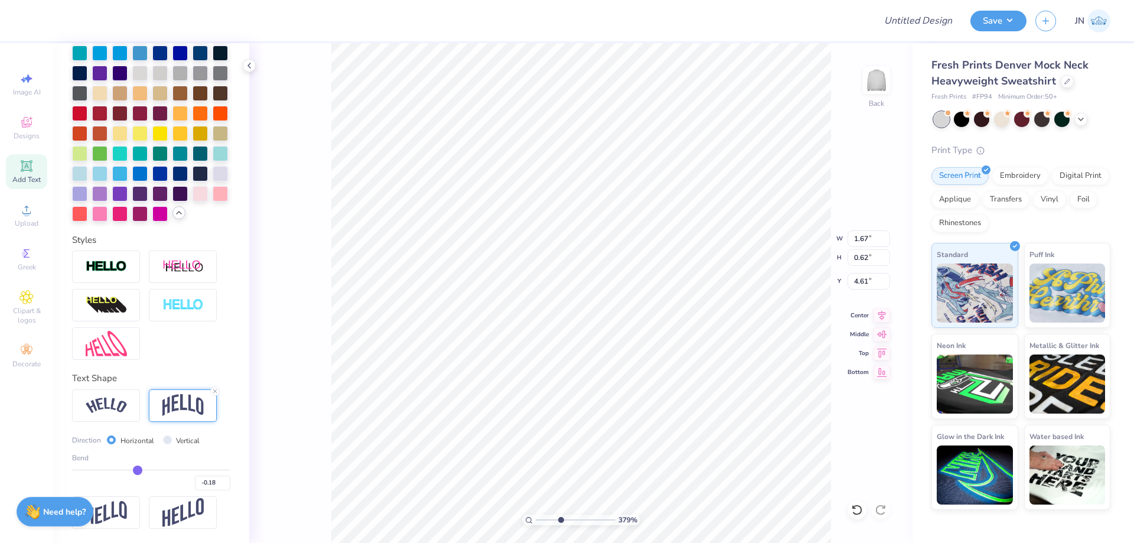
type input "-0.19"
type input "-0.2"
type input "-0.20"
type input "-0.21"
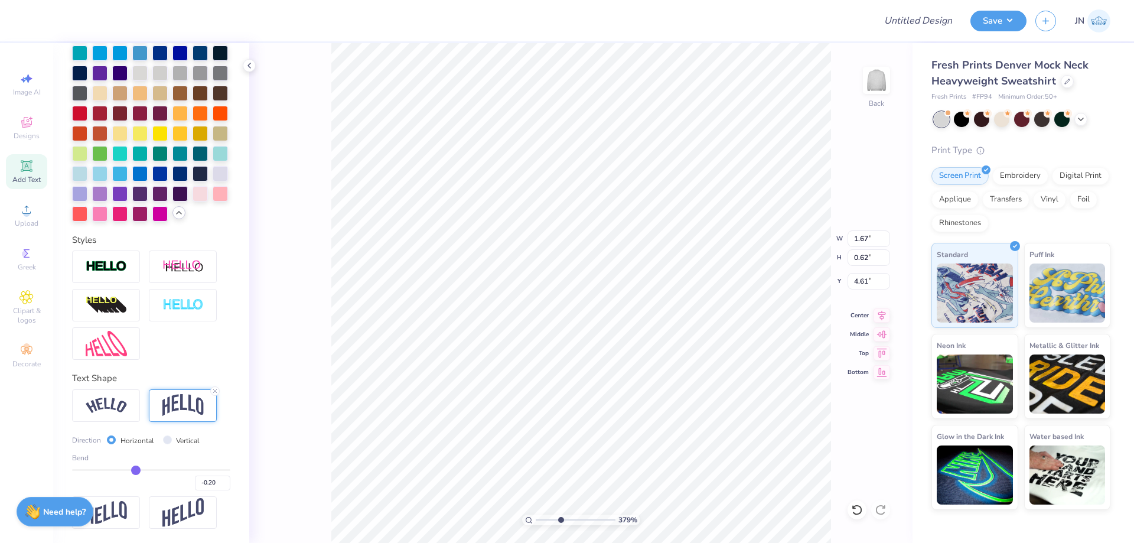
type input "-0.21"
click at [132, 471] on input "range" at bounding box center [151, 470] width 158 height 2
type input "0.65"
type input "4.60"
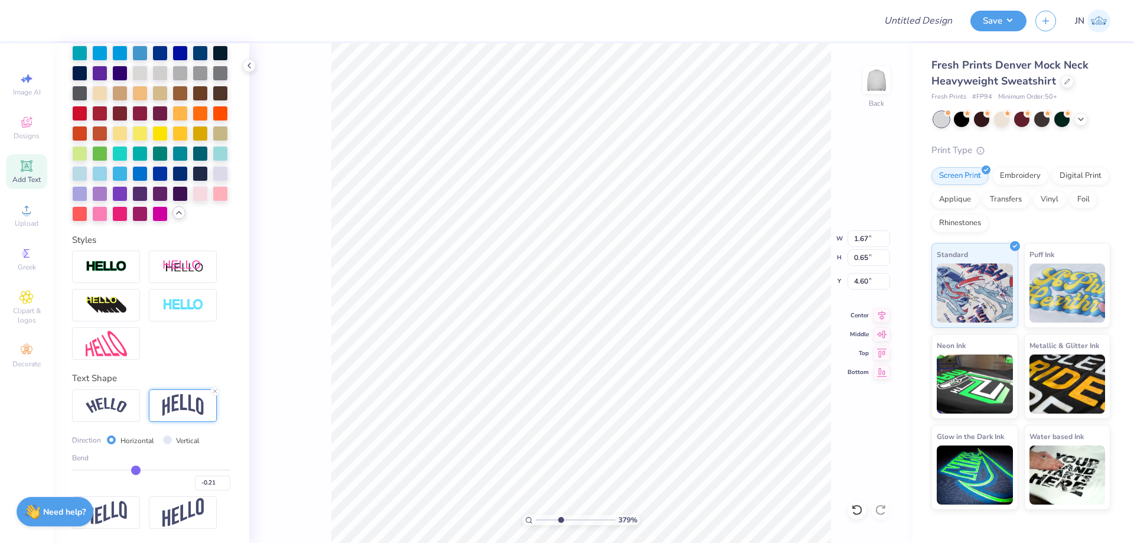
type input "-0.23"
type input "-0.22"
type input "-0.21"
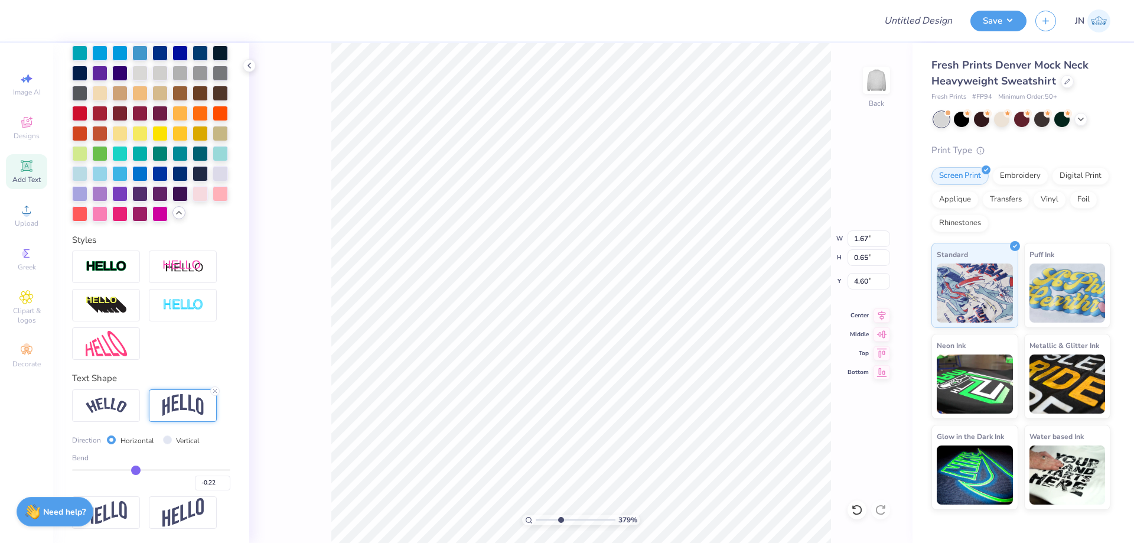
type input "-0.21"
click at [132, 470] on input "range" at bounding box center [151, 470] width 158 height 2
type input "-0.2"
type input "-0.20"
type input "-0.19"
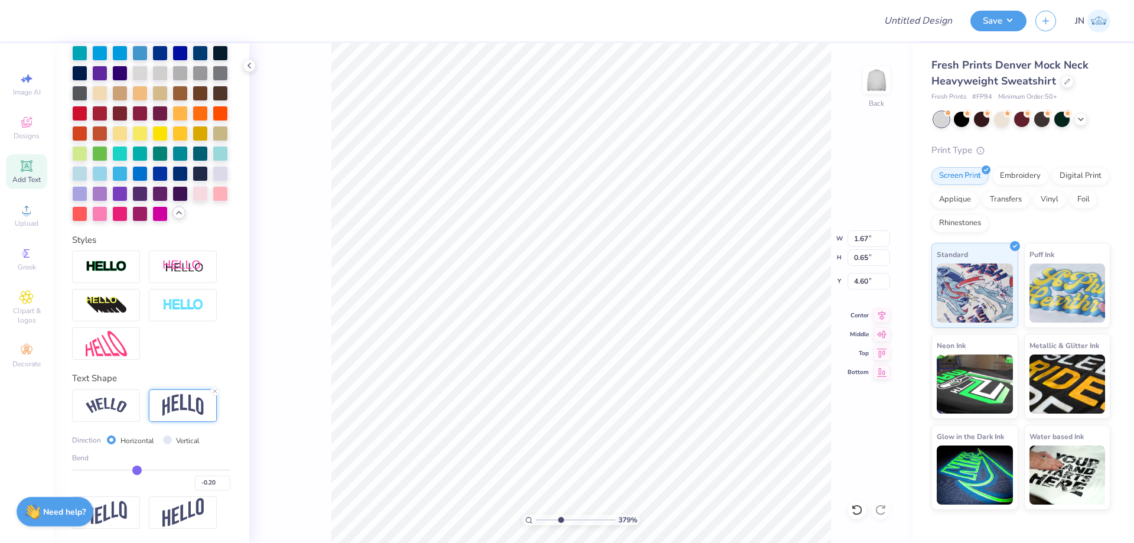
type input "-0.19"
type input "-0.18"
type input "-0.17"
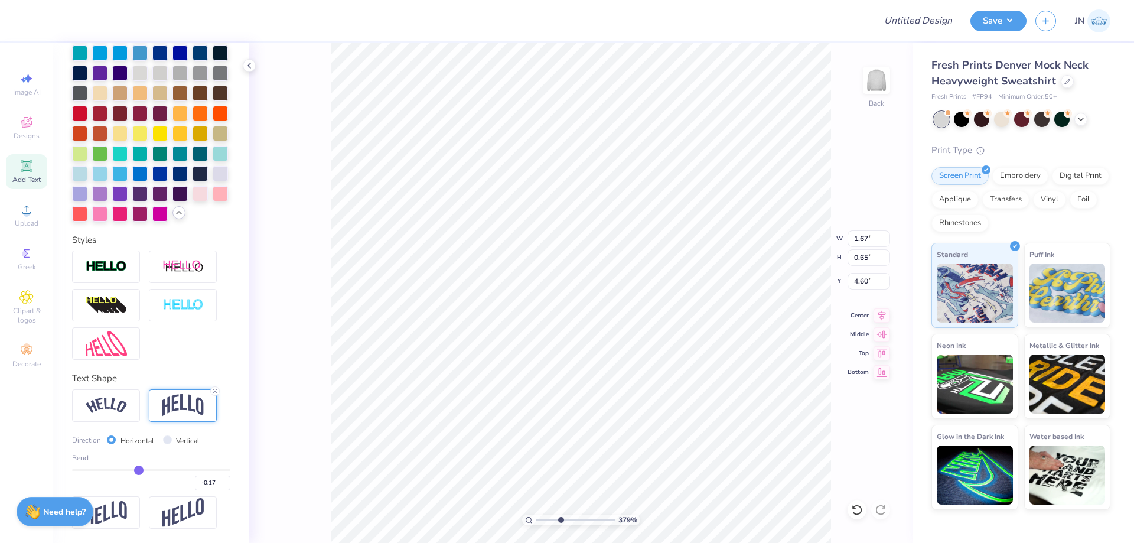
type input "-0.16"
click at [136, 470] on input "range" at bounding box center [151, 470] width 158 height 2
type input "0.63"
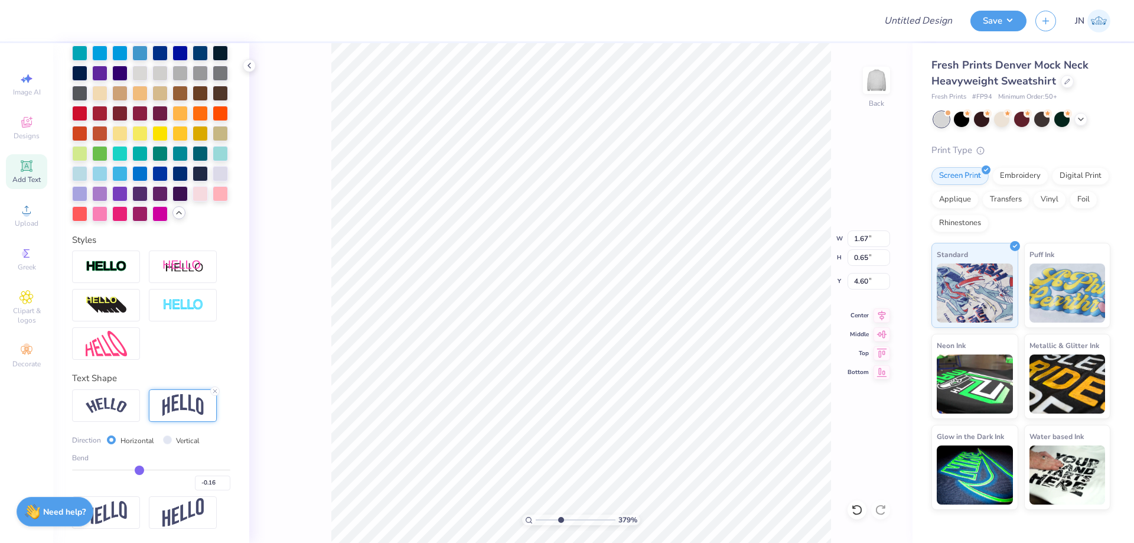
type input "4.61"
type input "1.40"
type input "1.32"
type input "4.26"
type input "1.18"
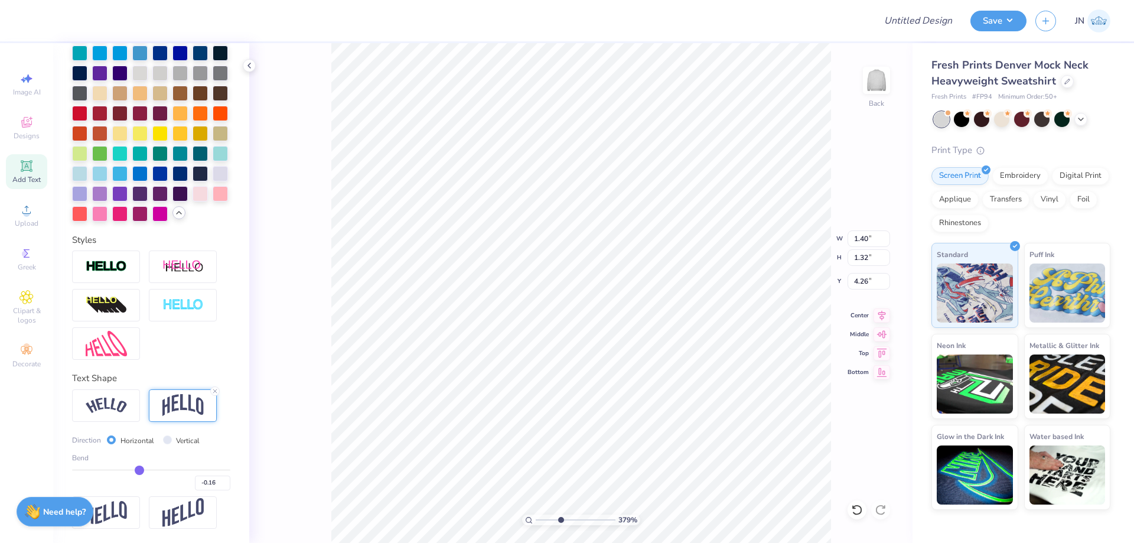
type input "1.11"
type input "4.29"
click at [32, 173] on div "Add Text" at bounding box center [26, 171] width 41 height 35
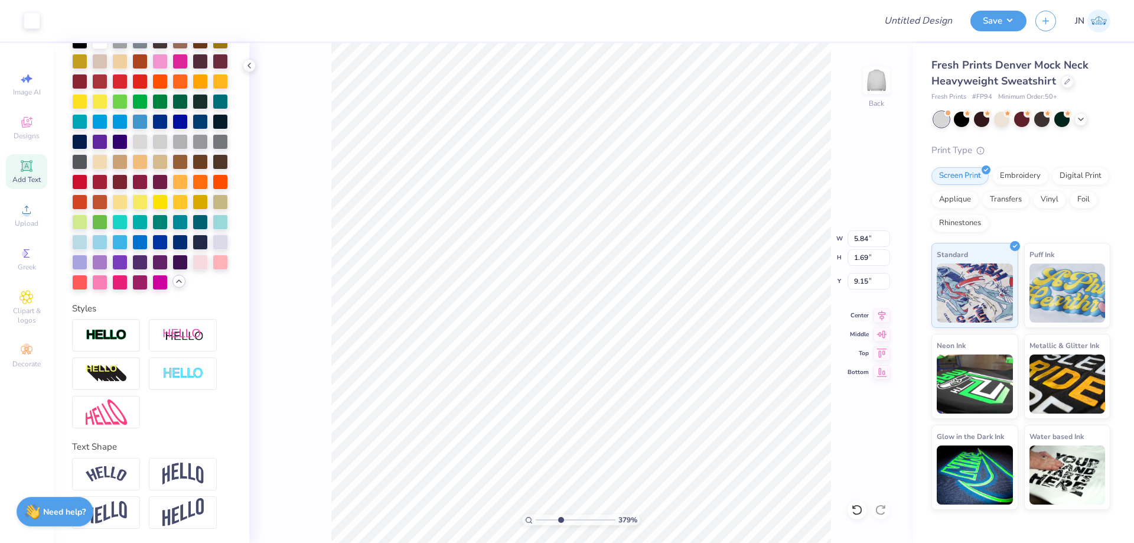
scroll to position [325, 0]
drag, startPoint x: 552, startPoint y: 520, endPoint x: 544, endPoint y: 518, distance: 7.9
type input "1.78"
click at [544, 520] on input "range" at bounding box center [576, 519] width 80 height 11
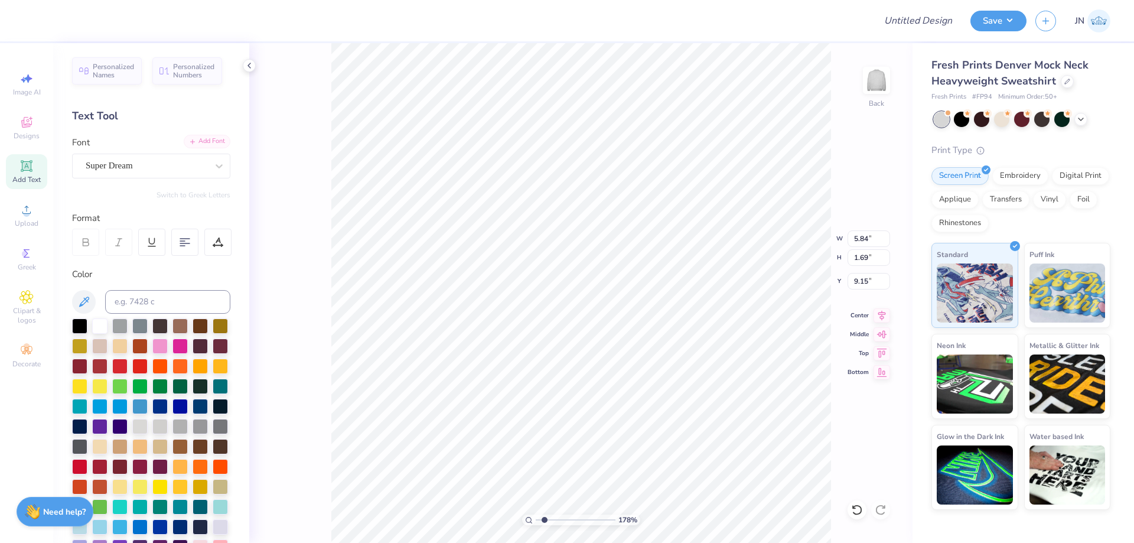
click at [189, 142] on div "Add Font" at bounding box center [207, 142] width 47 height 14
click at [189, 139] on icon at bounding box center [192, 141] width 7 height 7
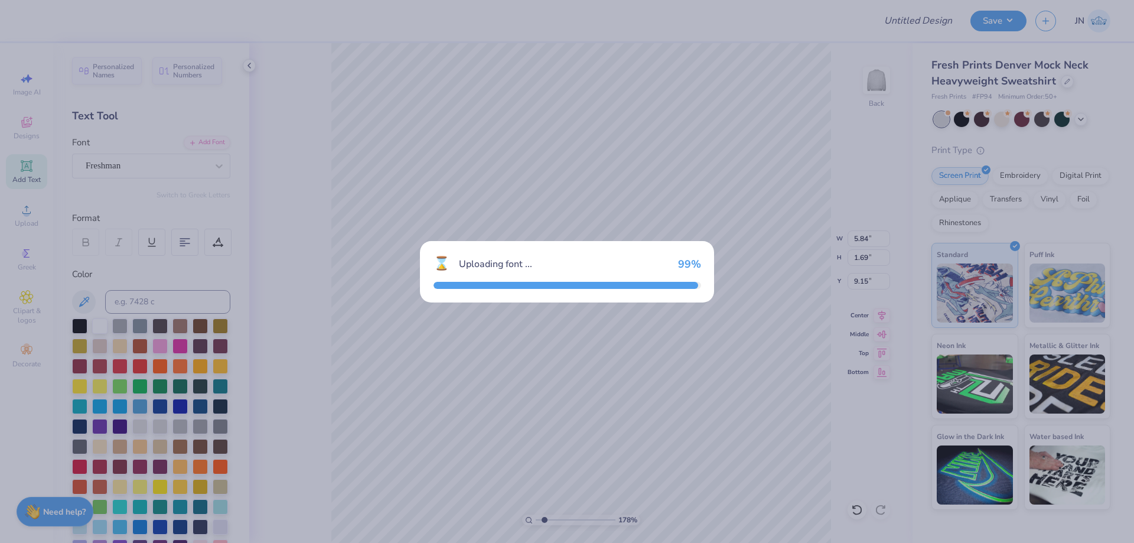
type input "7.44"
type input "2.01"
type input "8.99"
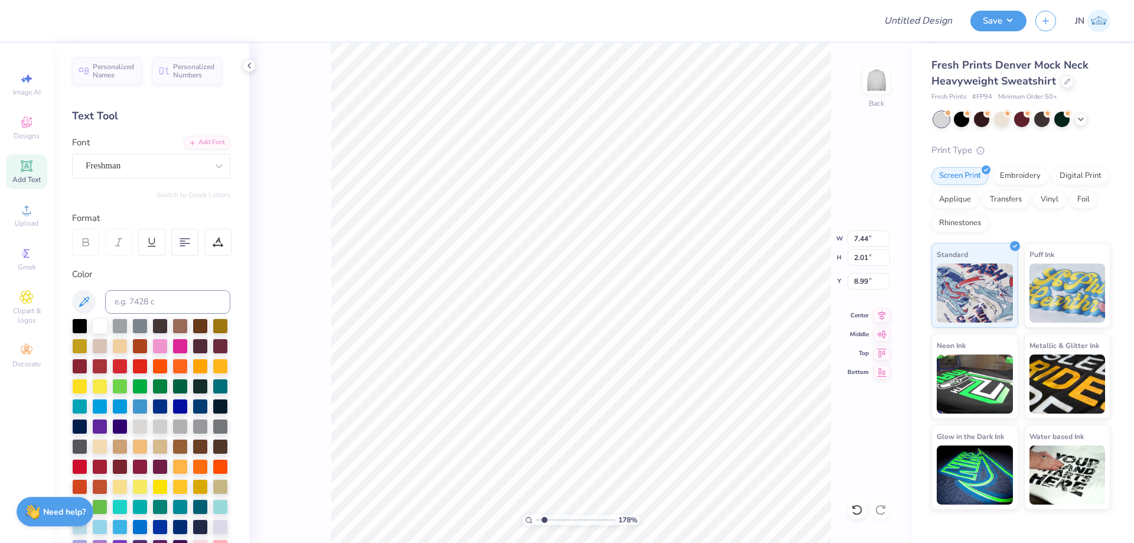
scroll to position [10, 1]
type textarea "ALPHA SIG"
type input "14.21"
click at [216, 249] on div at bounding box center [217, 242] width 27 height 27
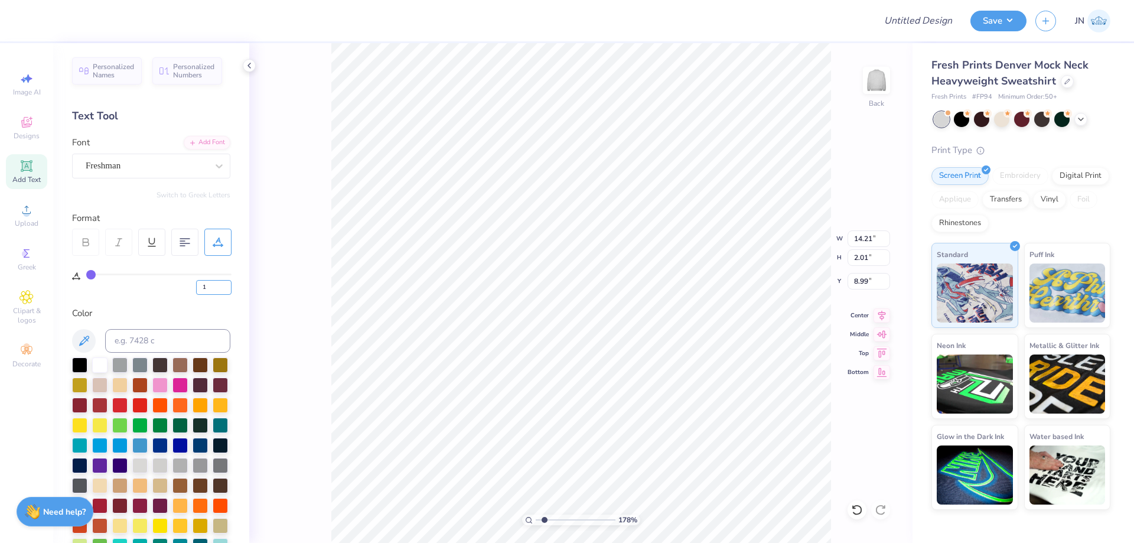
drag, startPoint x: 222, startPoint y: 285, endPoint x: 194, endPoint y: 285, distance: 28.3
click at [196, 285] on input "1" at bounding box center [213, 287] width 35 height 15
drag, startPoint x: 208, startPoint y: 290, endPoint x: 184, endPoint y: 288, distance: 24.3
click at [184, 289] on div "1" at bounding box center [158, 283] width 145 height 21
type input "5"
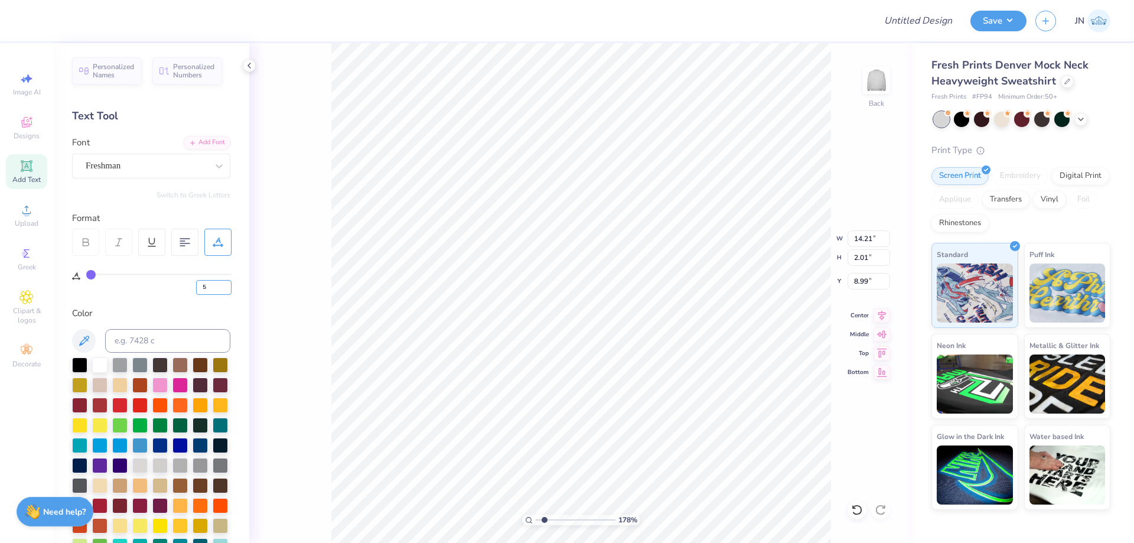
type input "5"
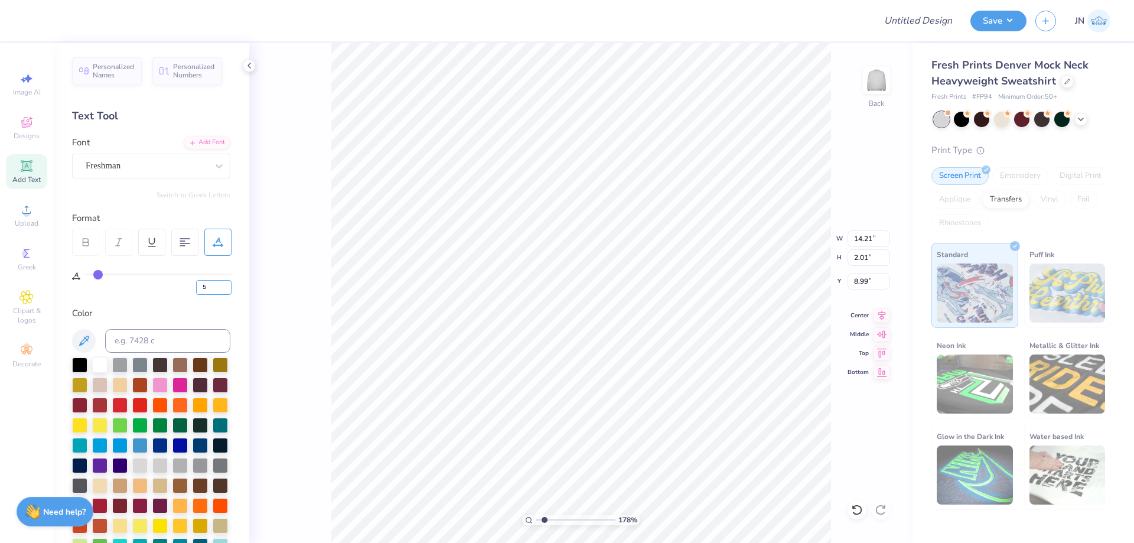
type input "15.18"
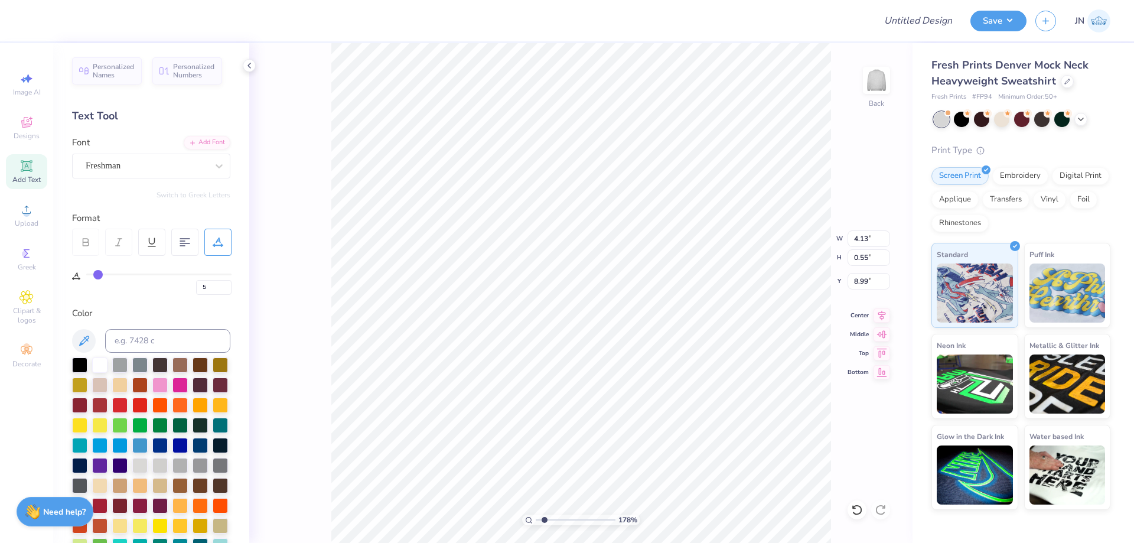
type input "4.13"
type input "0.55"
type input "6.73"
click at [154, 341] on input at bounding box center [167, 341] width 125 height 24
type input "533"
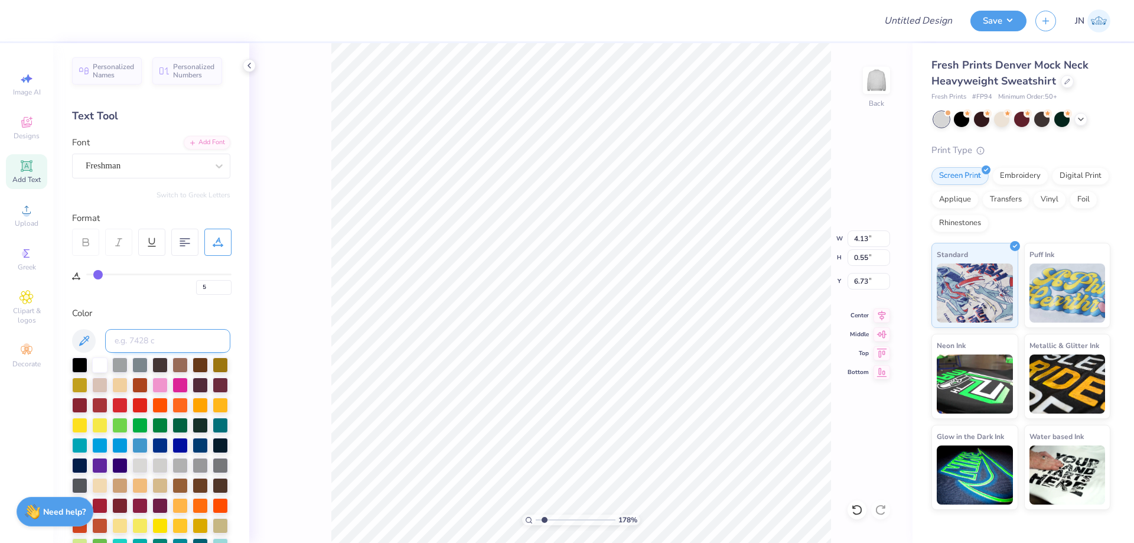
type input "6.66"
type input "2.22"
type input "0.30"
type input "4.46"
click at [566, 517] on input "range" at bounding box center [576, 519] width 80 height 11
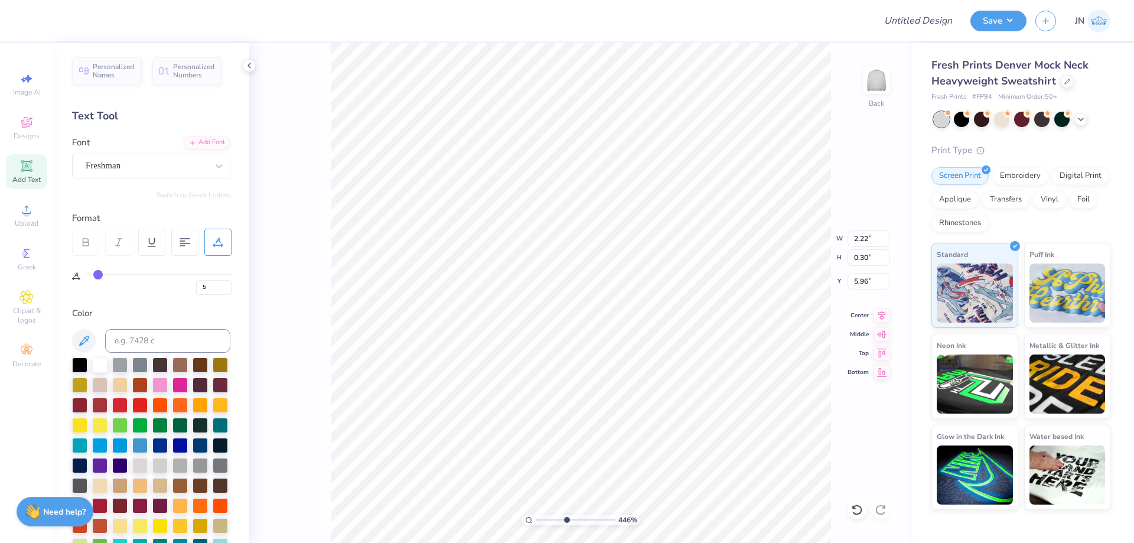
type input "5.96"
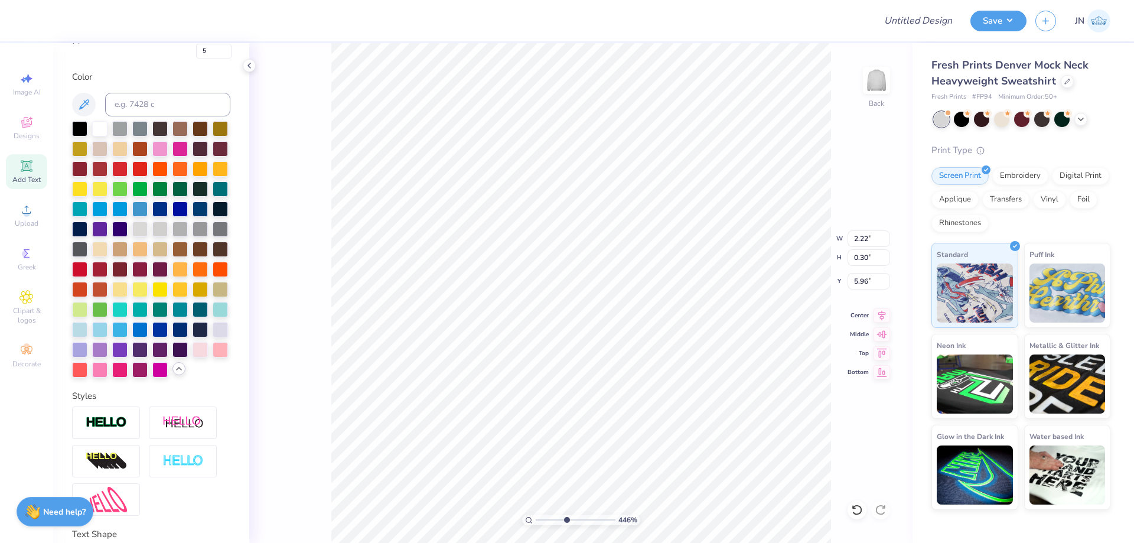
scroll to position [364, 0]
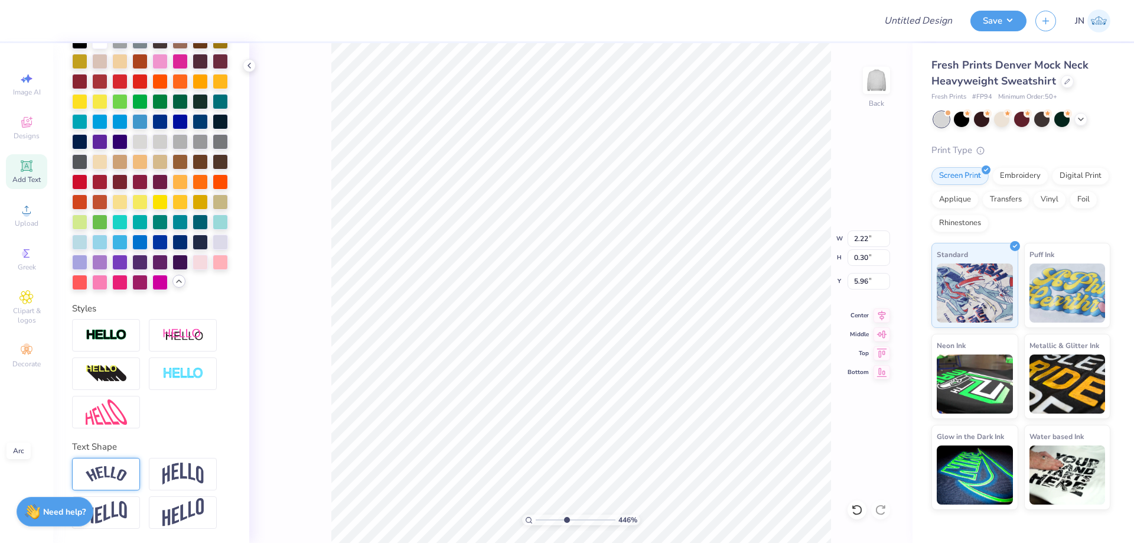
click at [103, 474] on img at bounding box center [106, 474] width 41 height 16
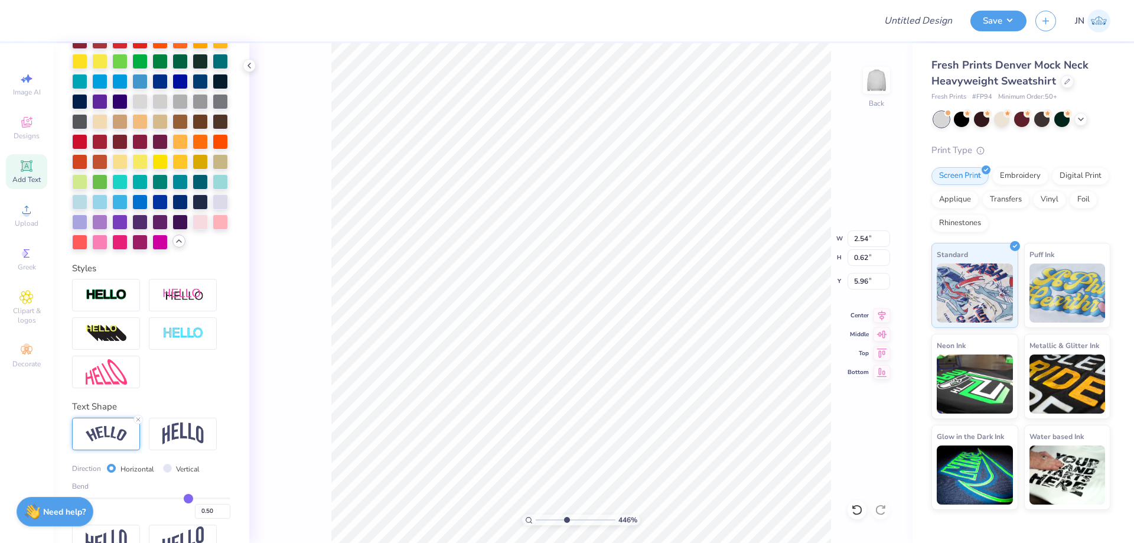
type input "2.54"
type input "0.62"
type input "5.80"
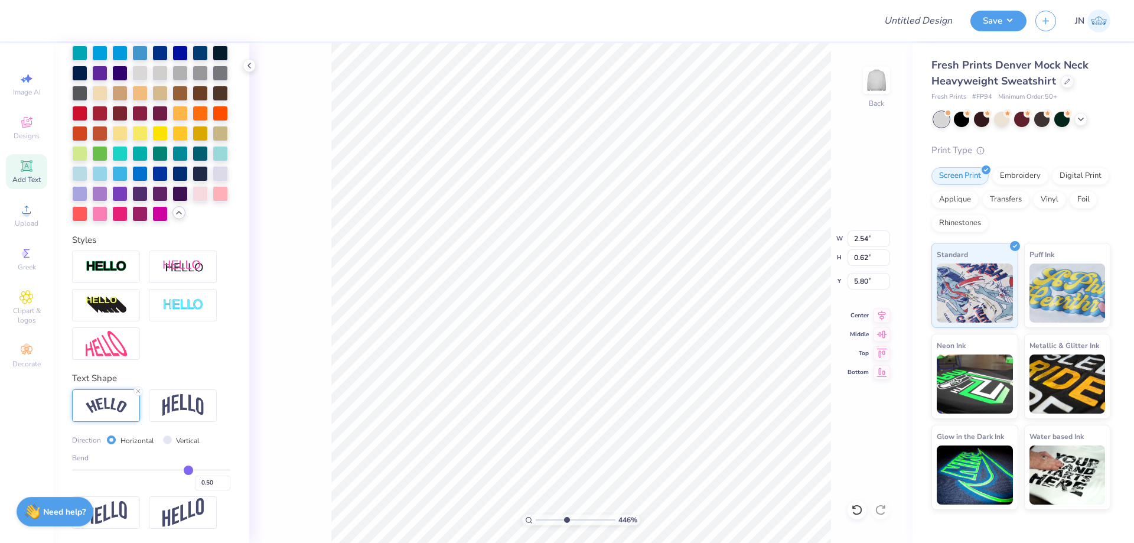
scroll to position [432, 0]
type input "0.48"
type input "0.46"
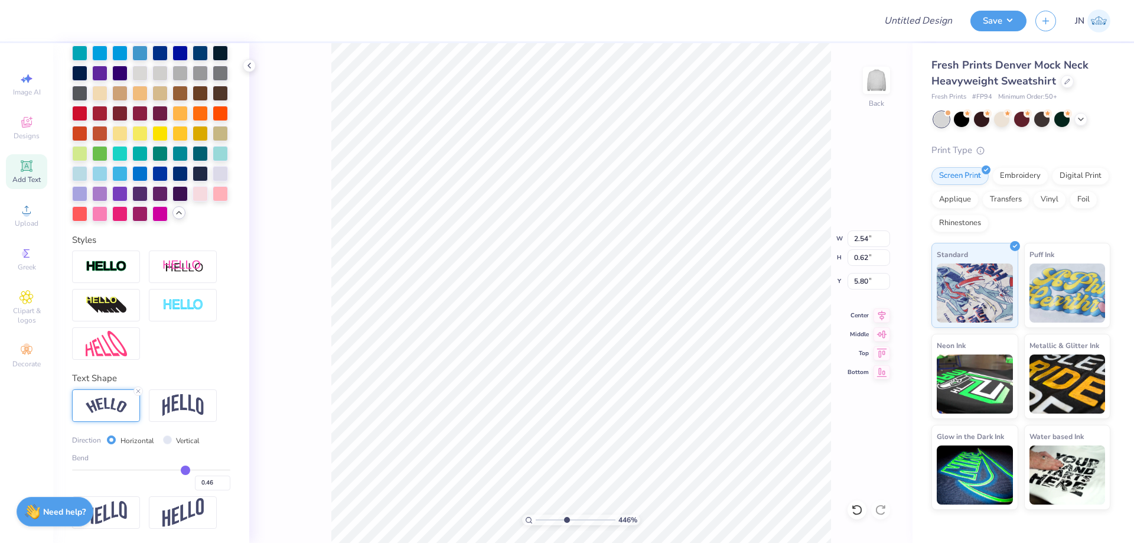
type input "0.45"
type input "0.43"
type input "0.41"
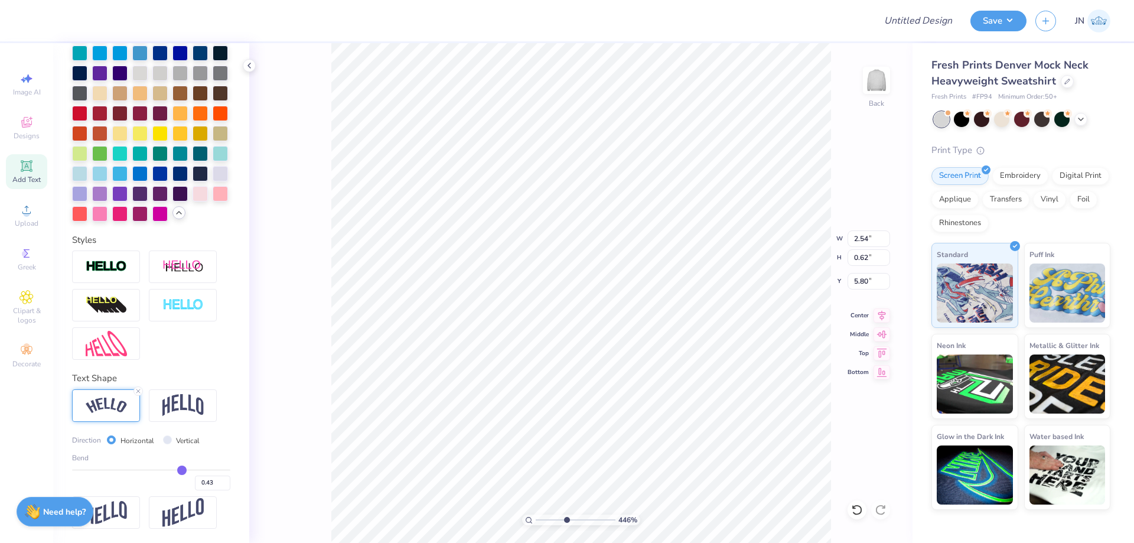
type input "0.41"
type input "0.4"
type input "0.40"
type input "0.39"
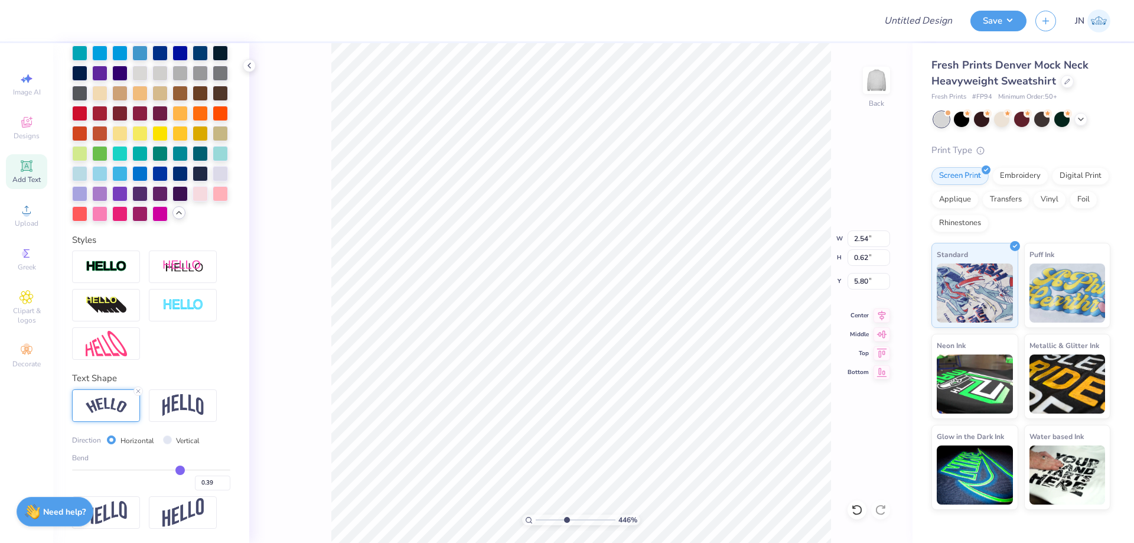
type input "0.38"
type input "0.37"
type input "0.36"
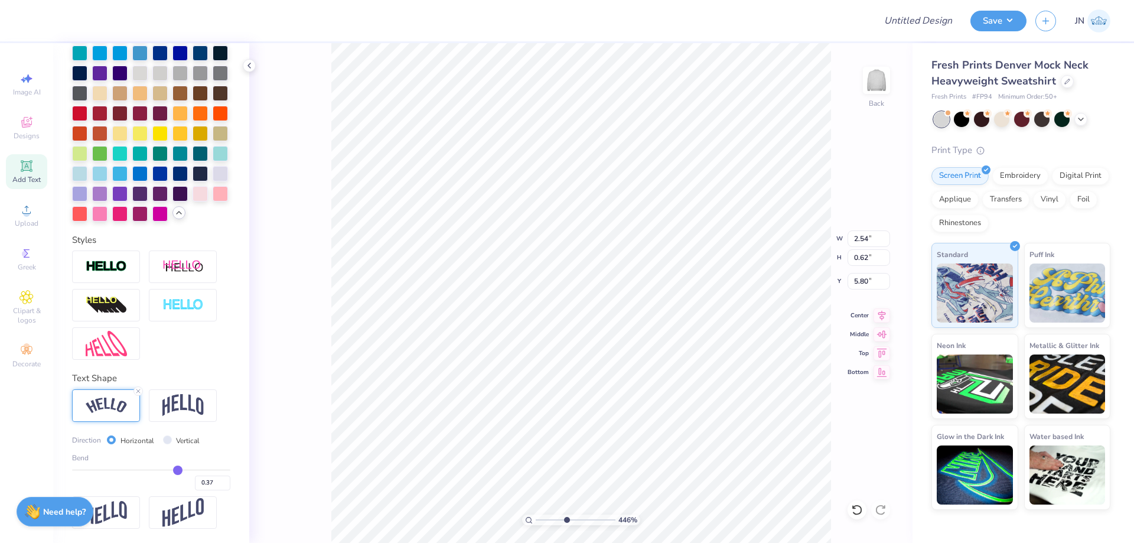
type input "0.36"
drag, startPoint x: 180, startPoint y: 468, endPoint x: 172, endPoint y: 469, distance: 8.4
type input "0.36"
click at [172, 469] on input "range" at bounding box center [151, 470] width 158 height 2
type input "2.44"
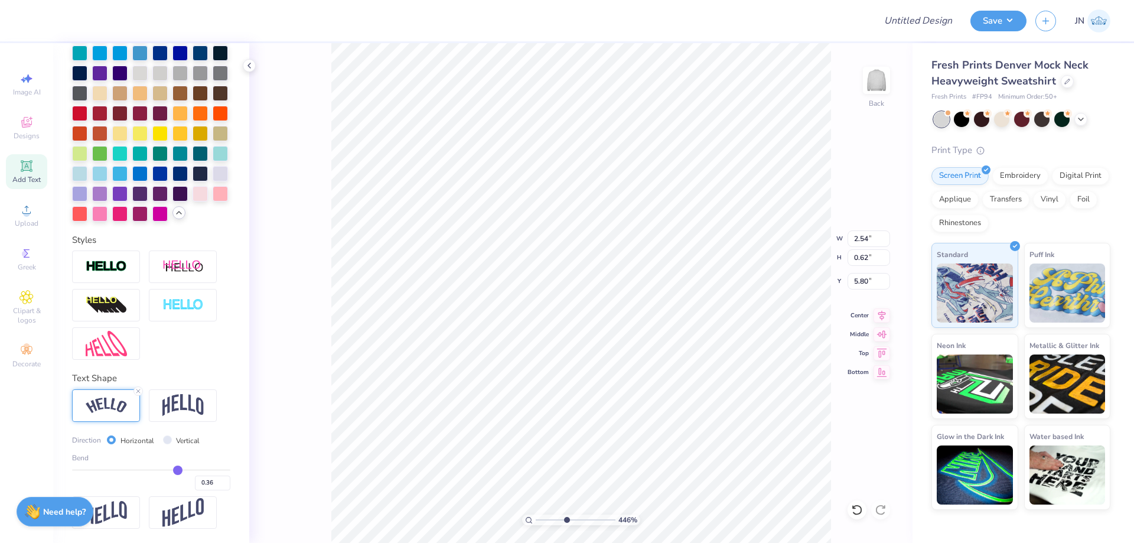
type input "0.47"
type input "5.88"
type input "0.35"
type input "0.34"
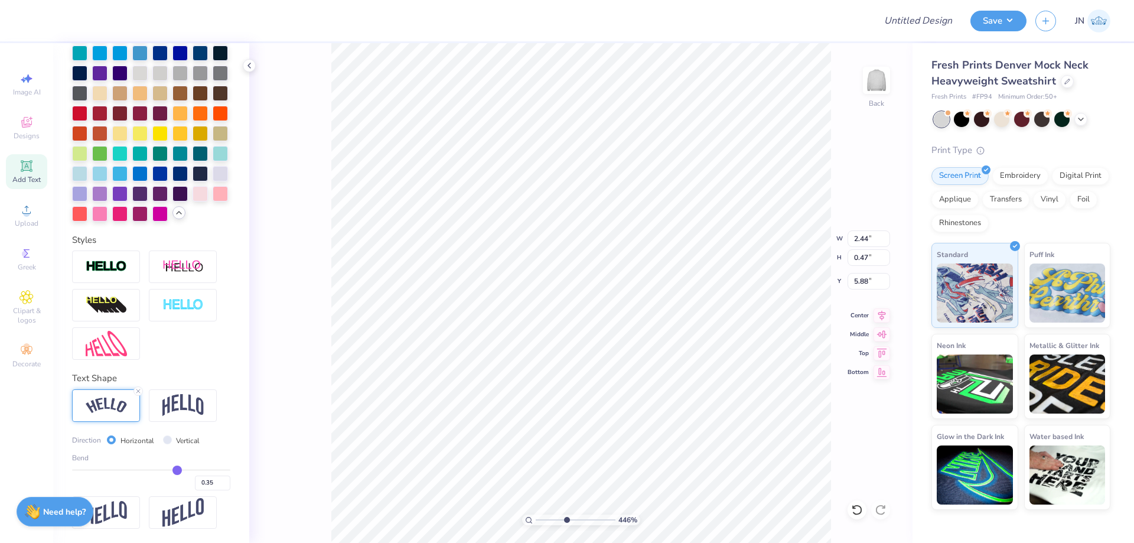
type input "0.34"
type input "0.33"
type input "0.32"
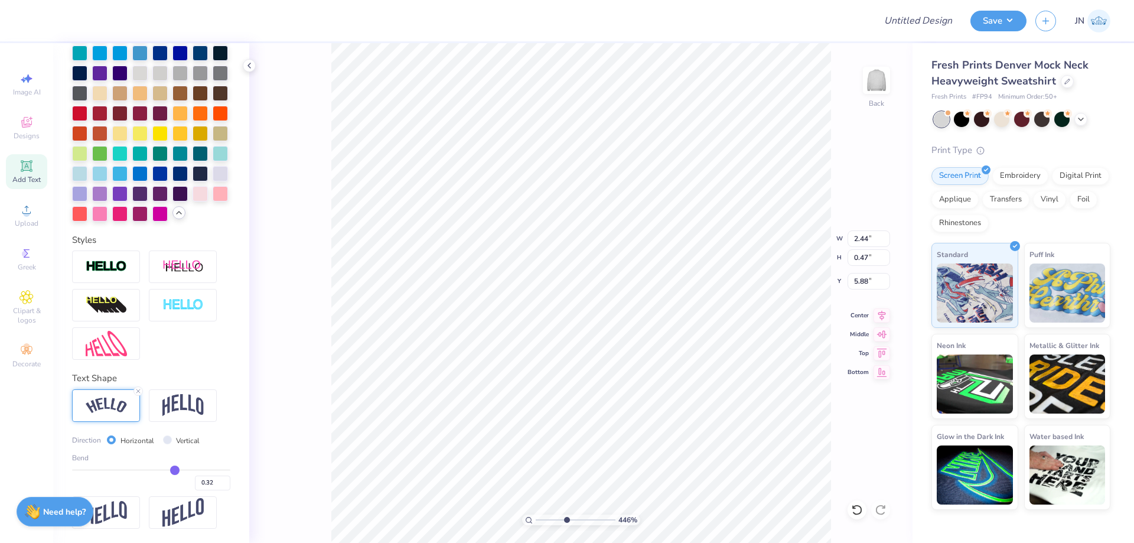
type input "0.31"
click at [168, 469] on input "range" at bounding box center [151, 470] width 158 height 2
type input "2.41"
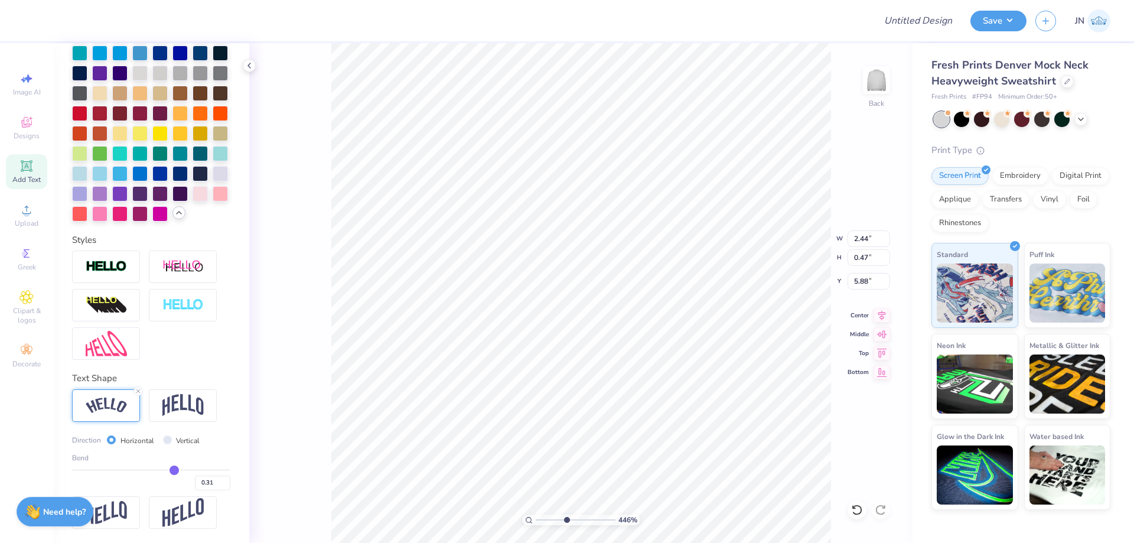
type input "0.42"
type input "5.96"
click at [178, 402] on img at bounding box center [182, 405] width 41 height 22
type input "2.22"
type input "0.57"
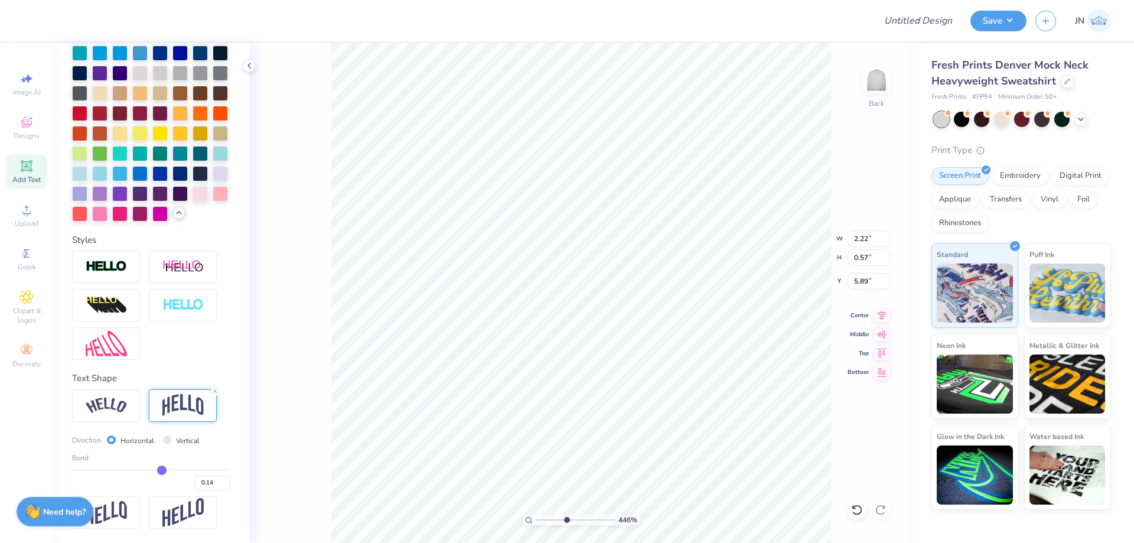
drag, startPoint x: 167, startPoint y: 471, endPoint x: 156, endPoint y: 471, distance: 10.0
click at [156, 471] on input "range" at bounding box center [151, 470] width 158 height 2
click at [201, 483] on input "0.14" at bounding box center [212, 482] width 35 height 15
click at [315, 286] on div "446 % Back" at bounding box center [580, 293] width 663 height 500
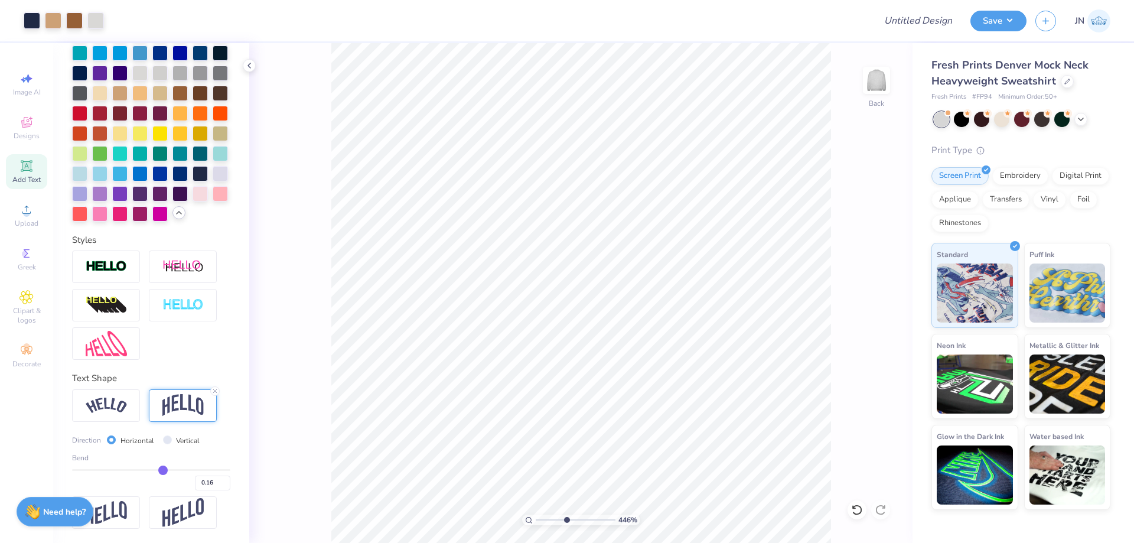
click at [34, 165] on div "Add Text" at bounding box center [26, 171] width 41 height 35
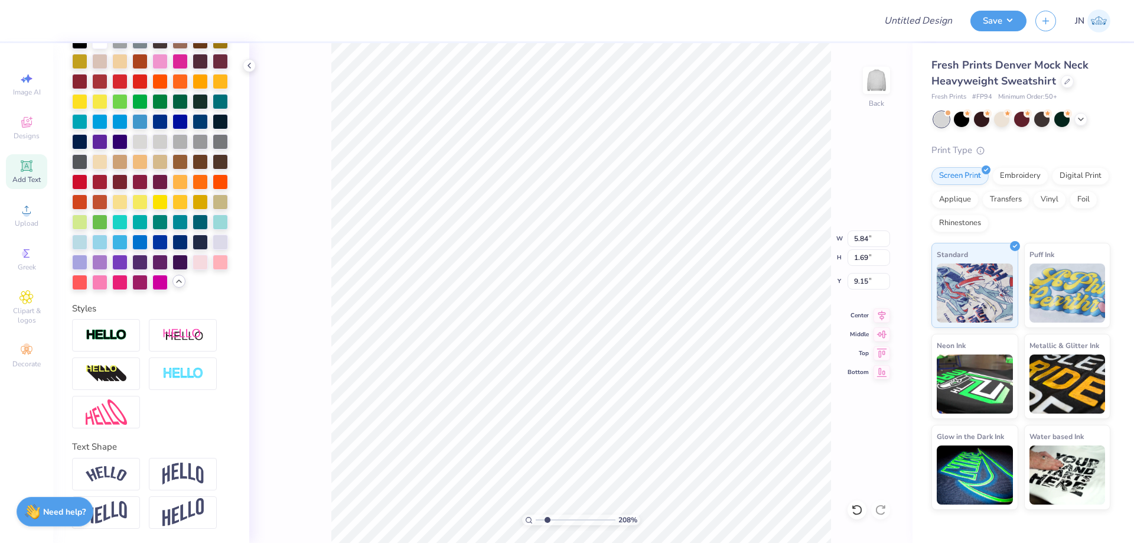
drag, startPoint x: 563, startPoint y: 516, endPoint x: 547, endPoint y: 517, distance: 16.6
click at [547, 517] on input "range" at bounding box center [576, 519] width 80 height 11
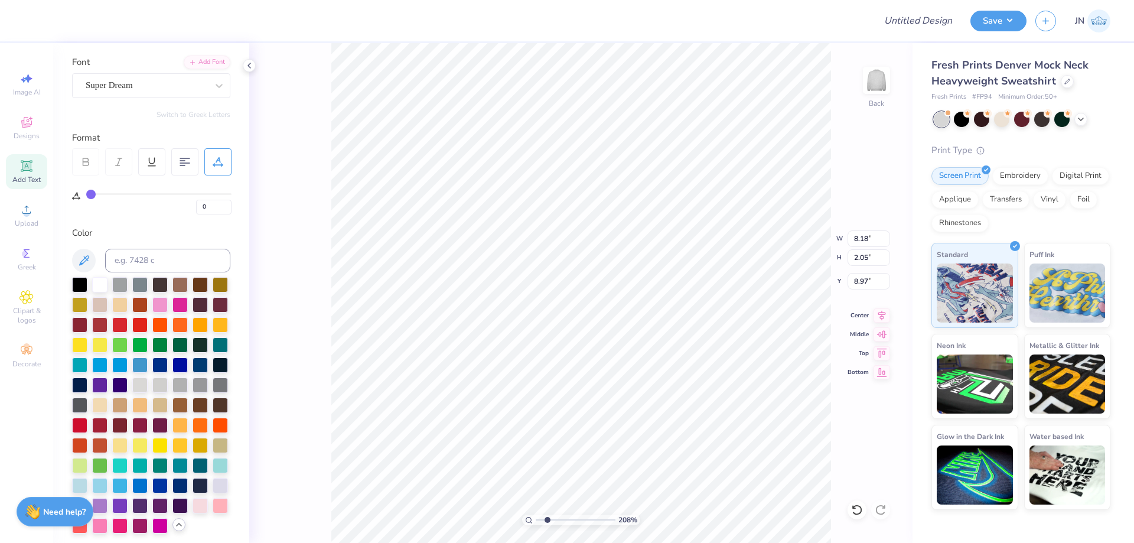
scroll to position [0, 0]
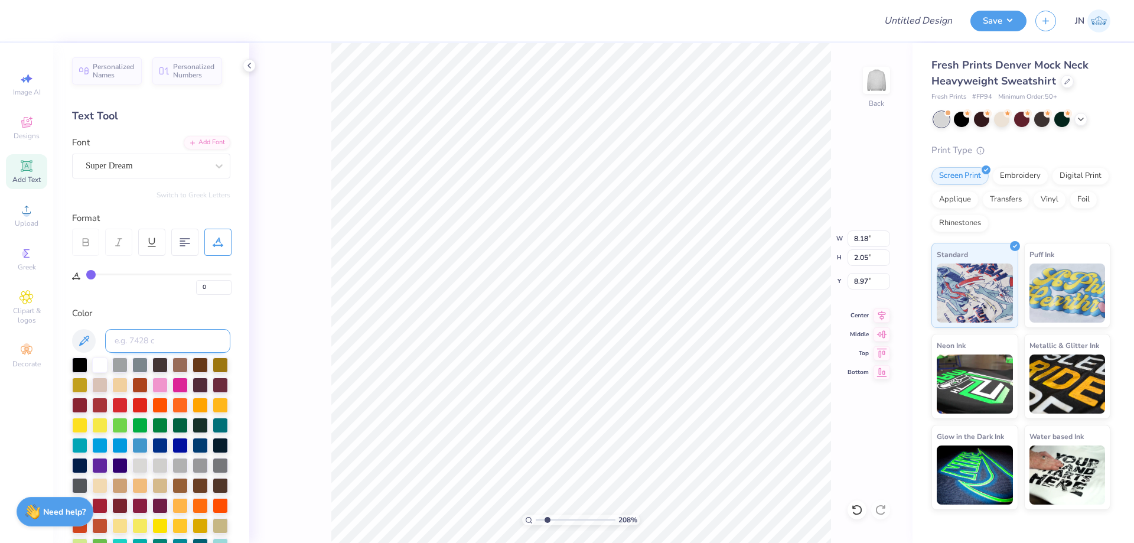
click at [159, 345] on input at bounding box center [167, 341] width 125 height 24
click at [191, 149] on div "Add Font Font Super Dream" at bounding box center [151, 157] width 158 height 43
click at [187, 144] on div "Add Font" at bounding box center [207, 142] width 47 height 14
click at [559, 521] on input "range" at bounding box center [576, 519] width 80 height 11
click at [854, 507] on icon at bounding box center [856, 509] width 10 height 11
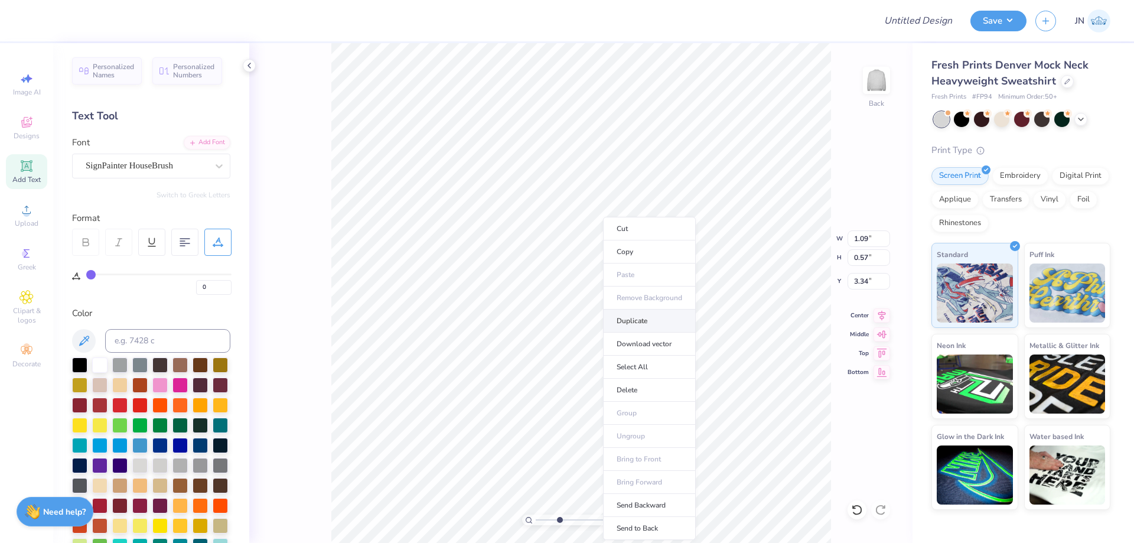
click at [638, 321] on li "Duplicate" at bounding box center [649, 320] width 93 height 23
drag, startPoint x: 559, startPoint y: 520, endPoint x: 539, endPoint y: 520, distance: 20.7
click at [539, 520] on input "range" at bounding box center [576, 519] width 80 height 11
click at [924, 27] on input "Design Title" at bounding box center [904, 21] width 116 height 24
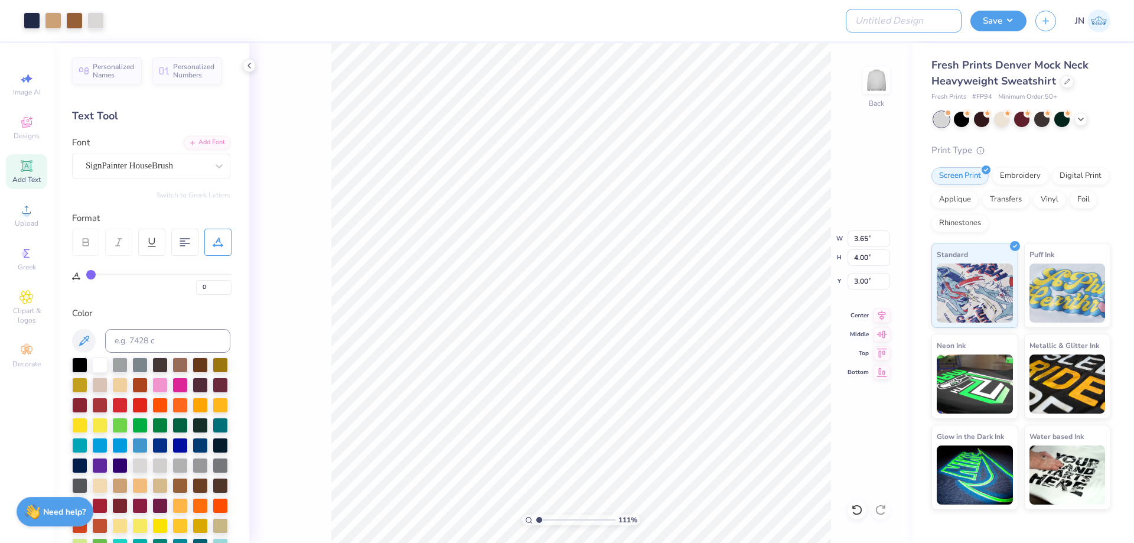
paste input "FPS239943"
click at [985, 24] on button "Save" at bounding box center [998, 19] width 56 height 21
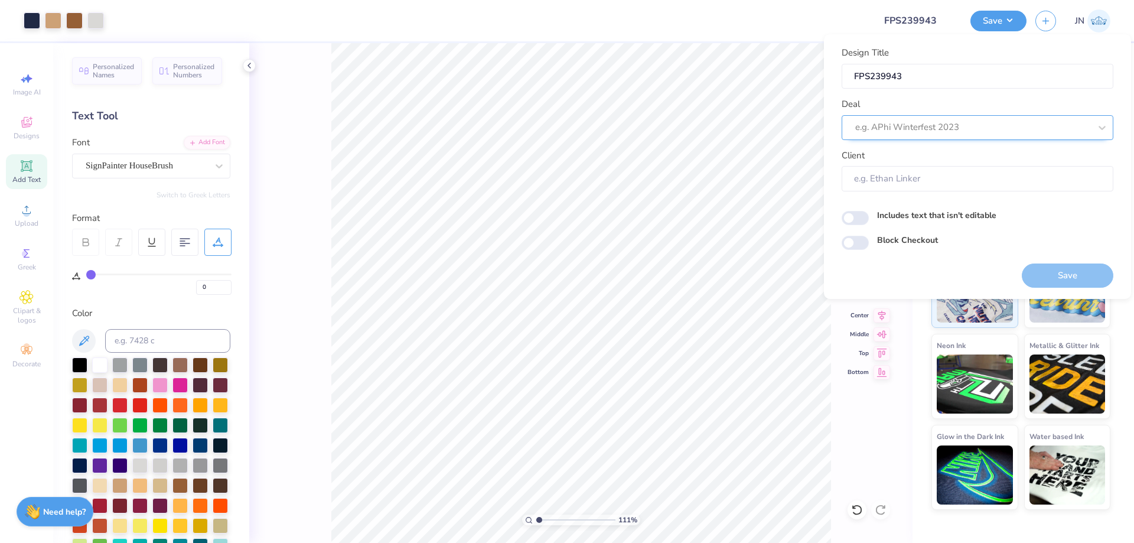
click at [968, 124] on div at bounding box center [972, 127] width 235 height 16
click at [931, 196] on div "Design Tool Gallery" at bounding box center [977, 201] width 262 height 19
click at [1026, 274] on button "Save" at bounding box center [1068, 275] width 92 height 24
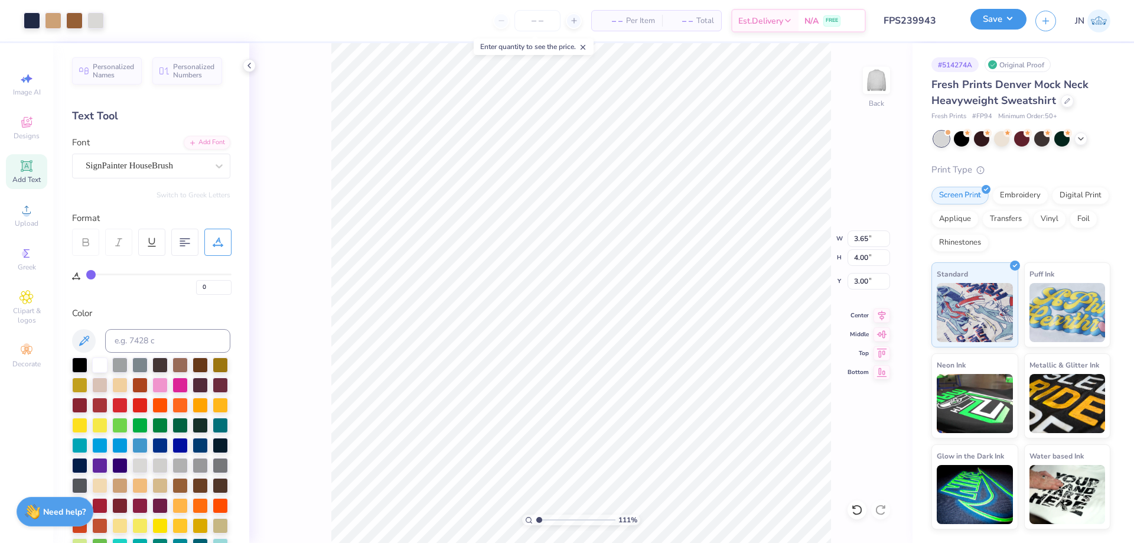
click at [1005, 19] on button "Save" at bounding box center [998, 19] width 56 height 21
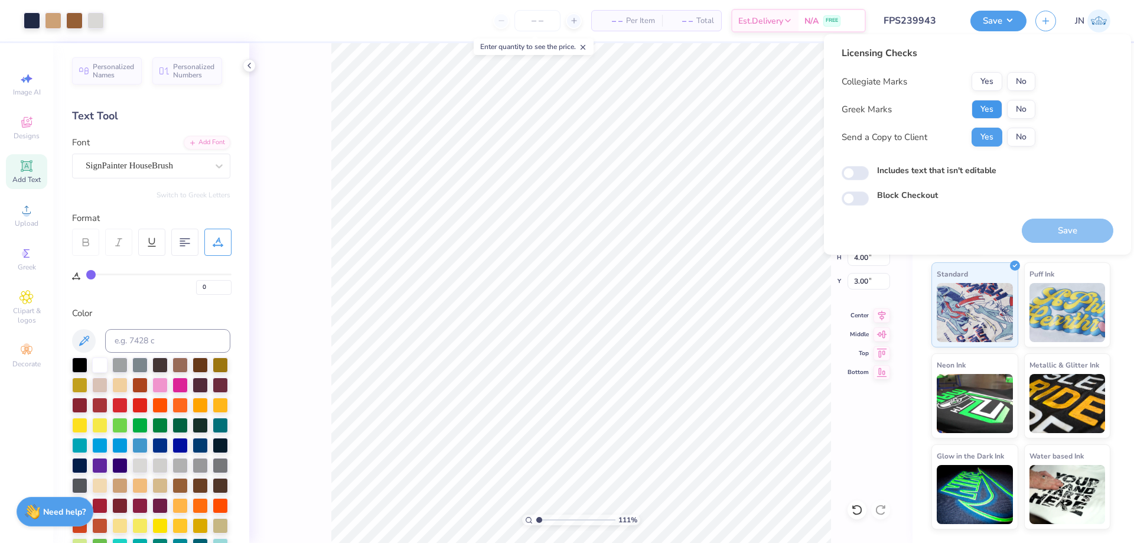
click at [986, 113] on button "Yes" at bounding box center [986, 109] width 31 height 19
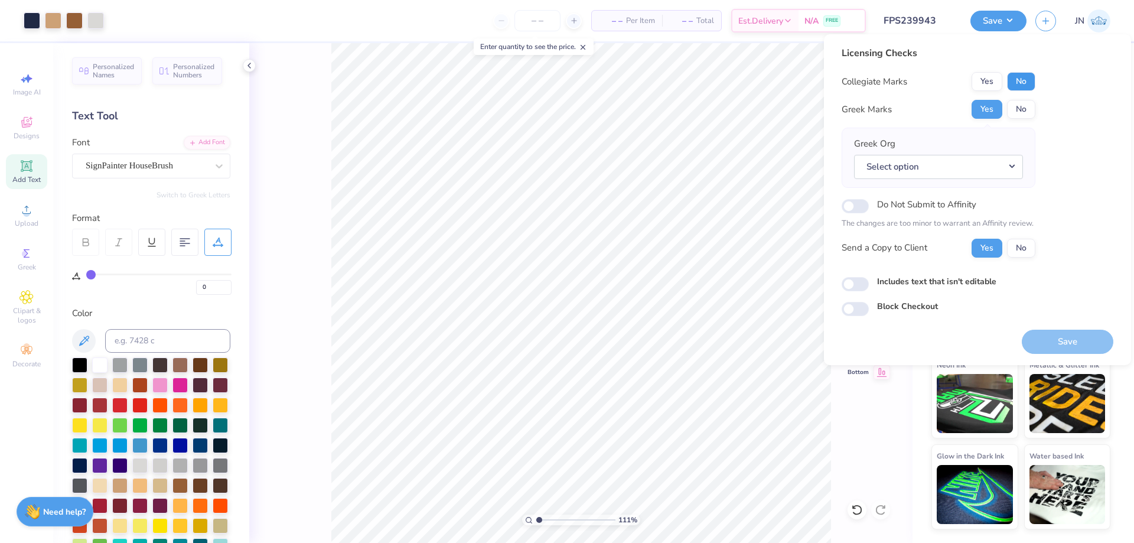
click at [1015, 84] on button "No" at bounding box center [1021, 81] width 28 height 19
click at [964, 168] on button "Select option" at bounding box center [938, 167] width 169 height 24
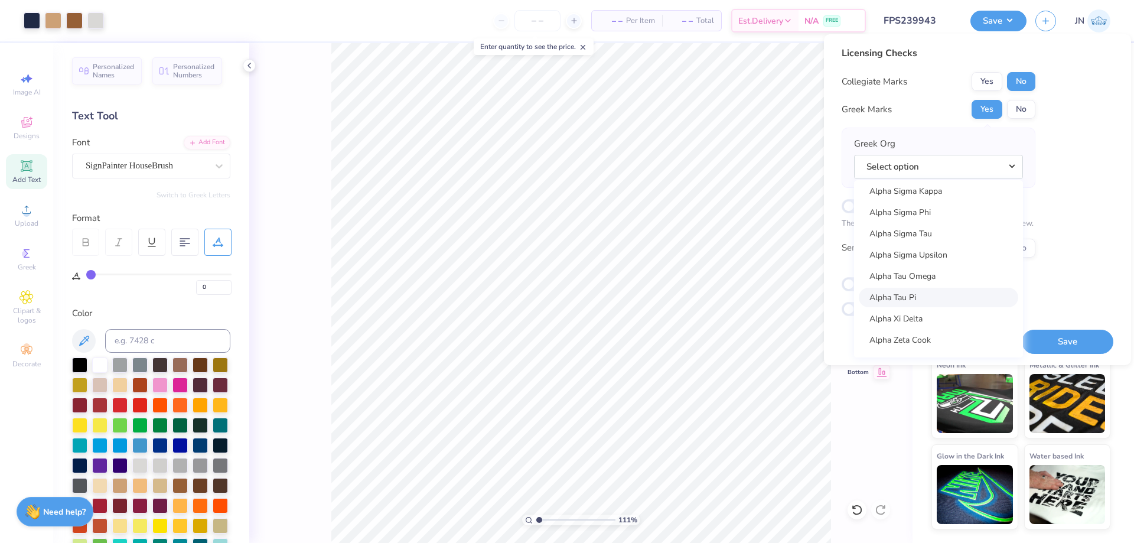
scroll to position [1004, 0]
click at [939, 234] on link "Alpha Sigma Phi" at bounding box center [938, 232] width 159 height 19
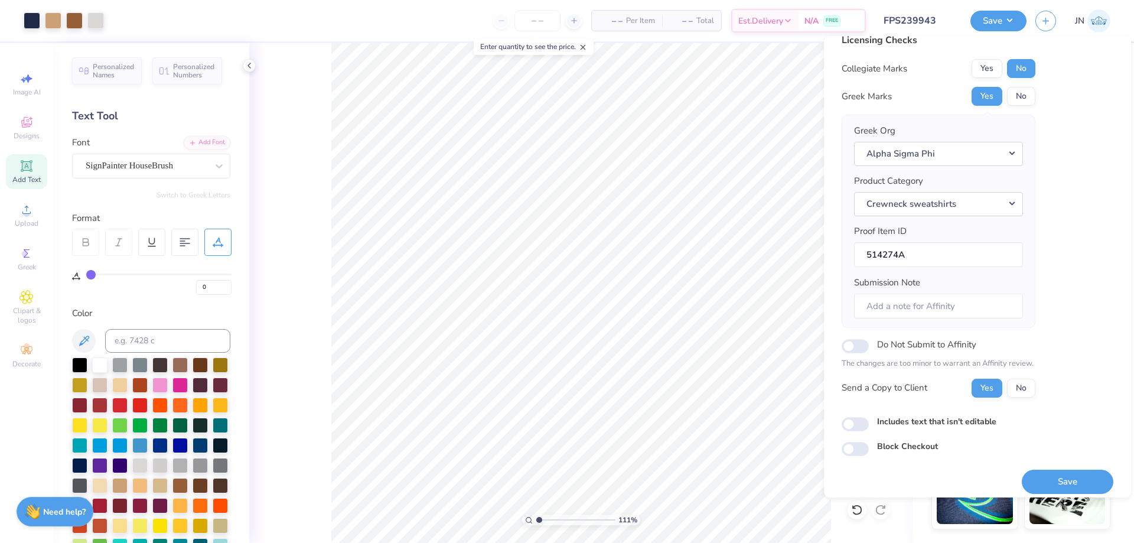
scroll to position [22, 0]
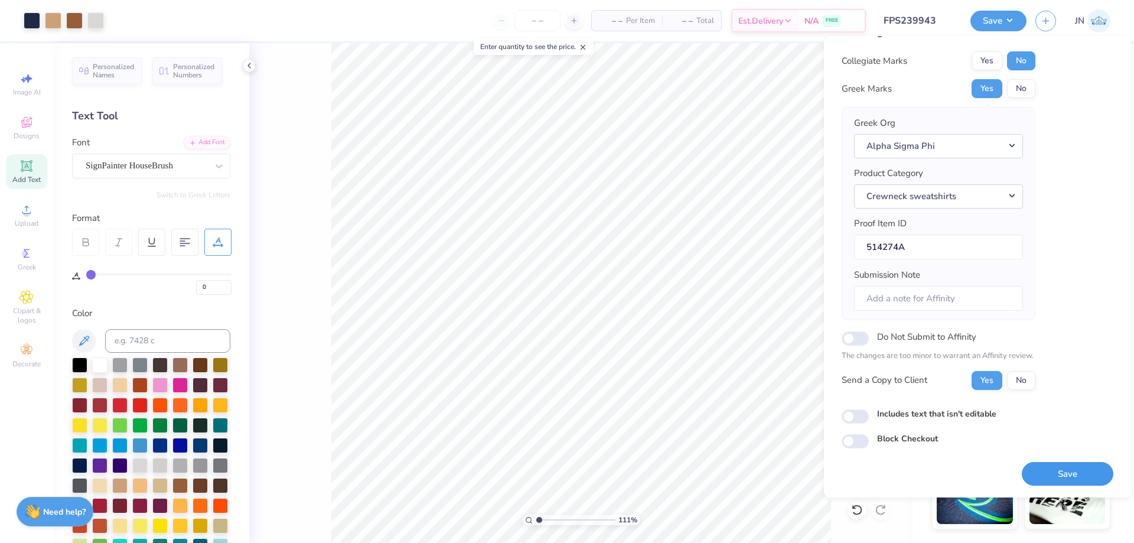
click at [1031, 464] on button "Save" at bounding box center [1068, 474] width 92 height 24
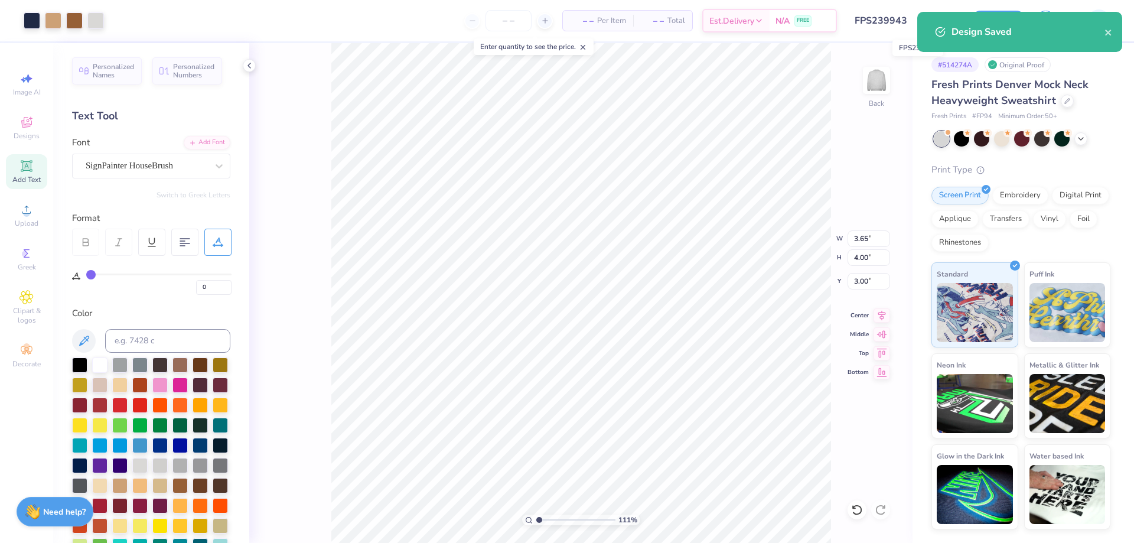
click at [895, 18] on input "FPS239943" at bounding box center [904, 21] width 116 height 24
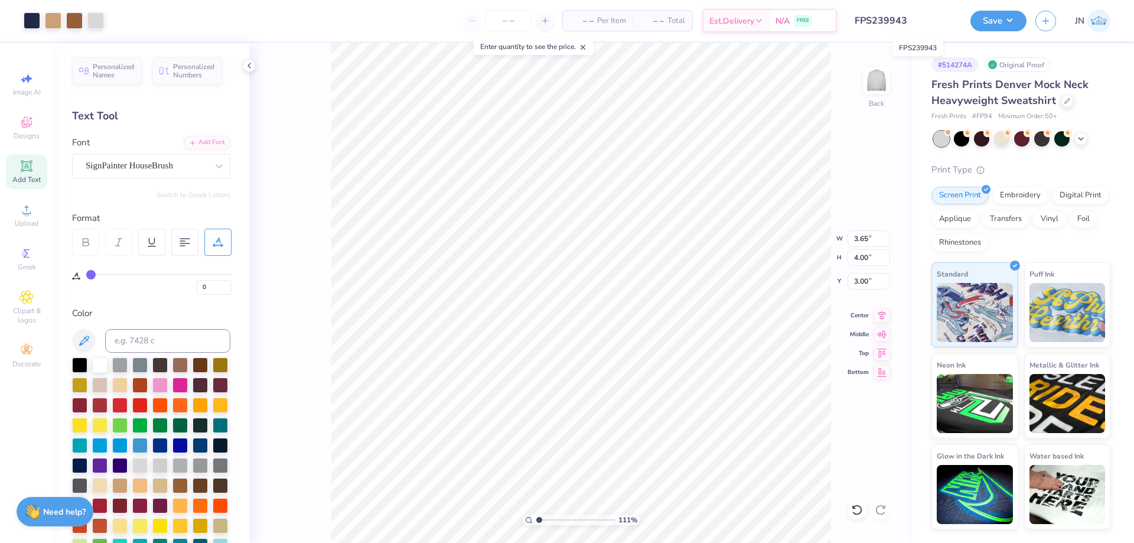
click at [895, 18] on input "FPS239943" at bounding box center [904, 21] width 116 height 24
